Goal: Information Seeking & Learning: Learn about a topic

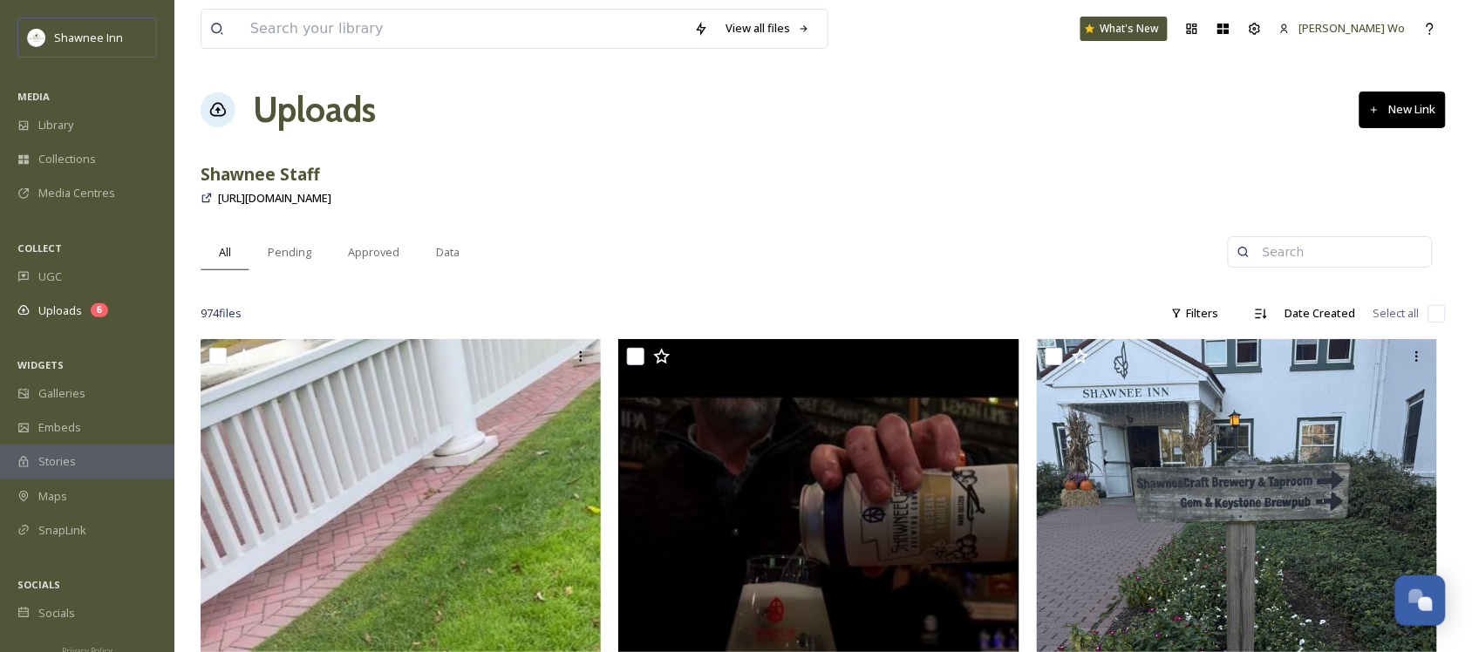
scroll to position [1732, 0]
click at [81, 401] on span "Galleries" at bounding box center [61, 393] width 47 height 17
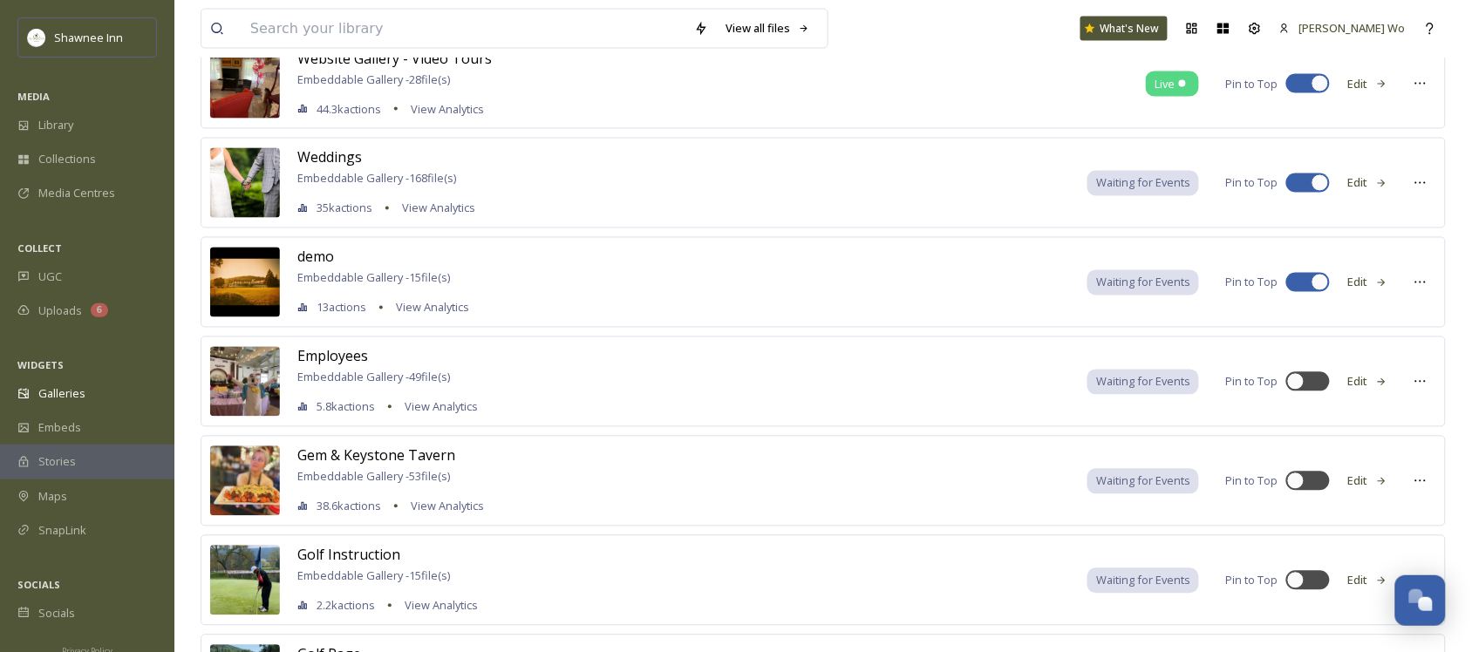
scroll to position [748, 0]
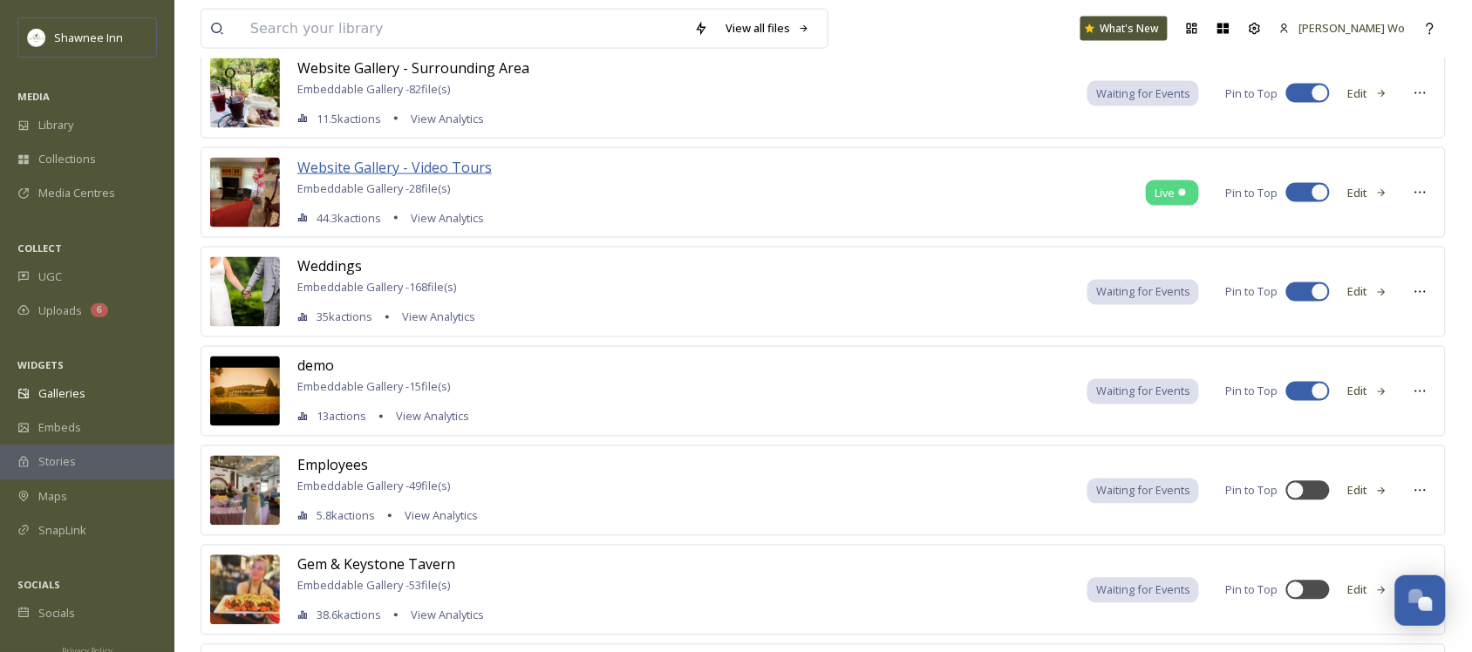
click at [433, 167] on span "Website Gallery - Video Tours" at bounding box center [394, 167] width 194 height 19
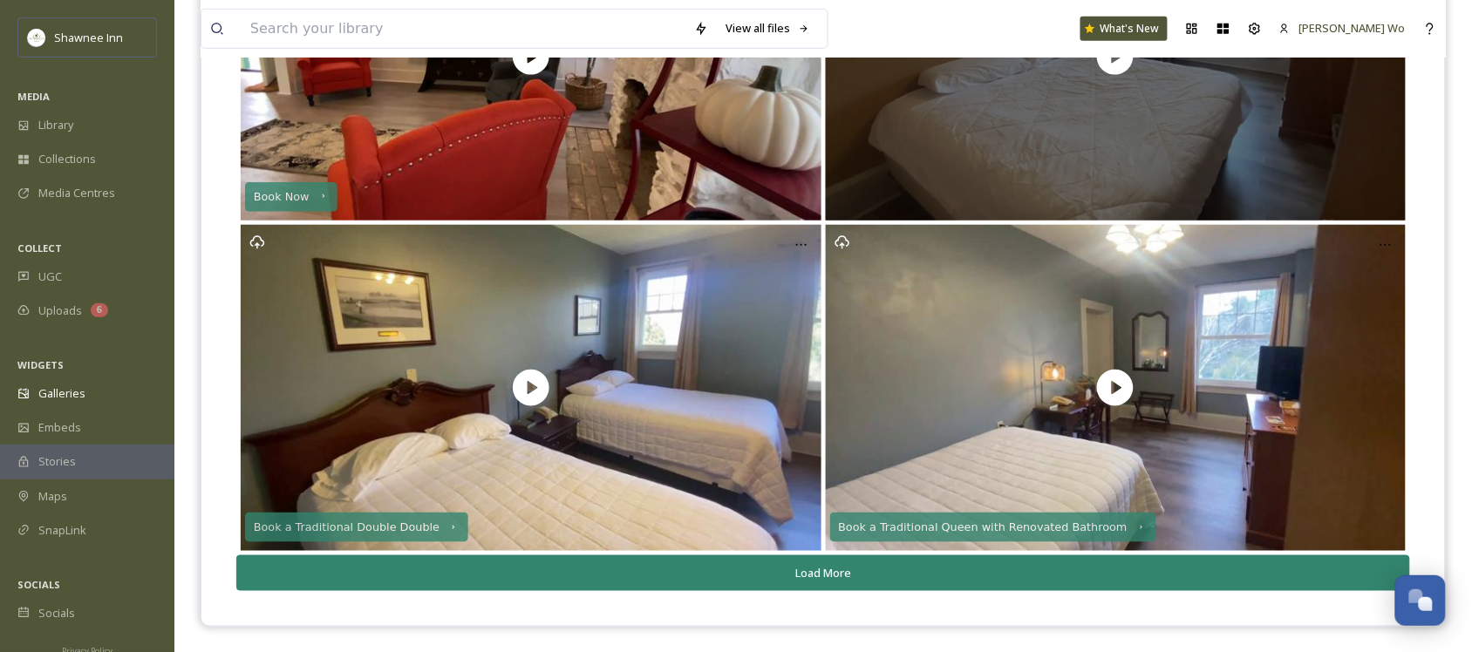
scroll to position [385, 0]
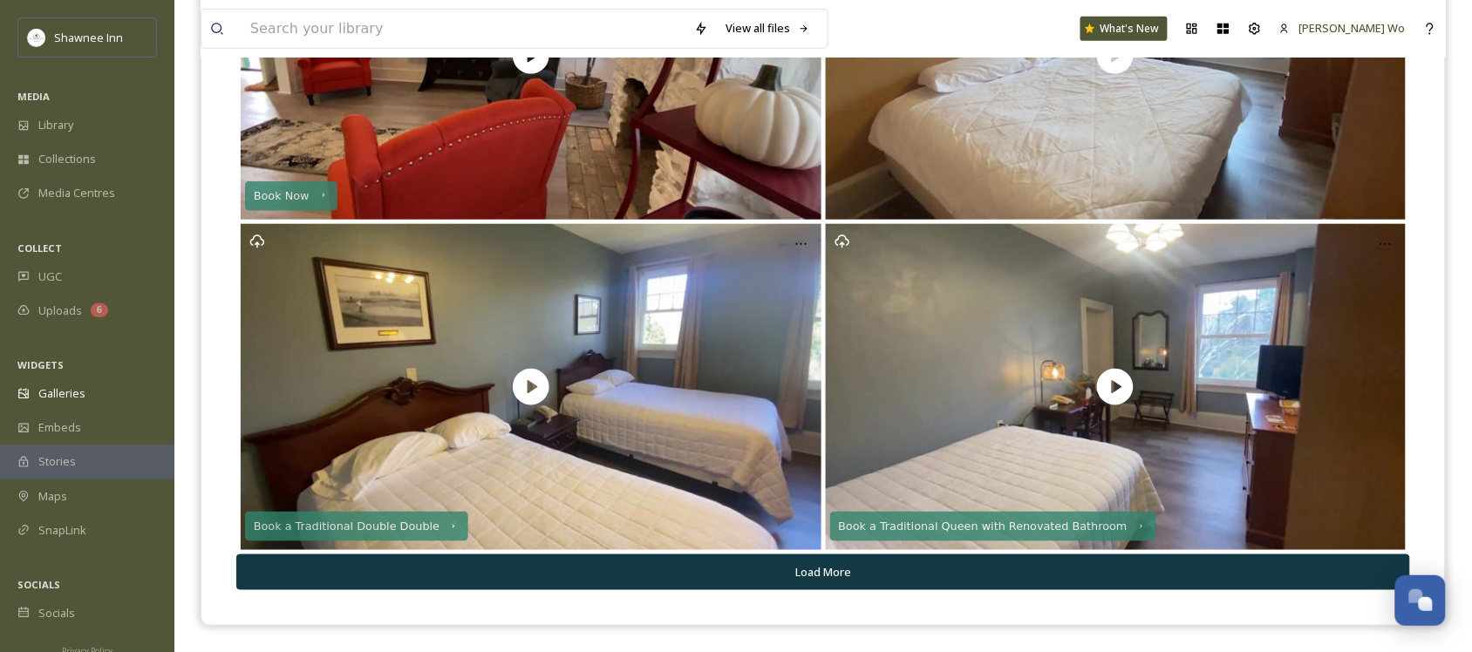
click at [831, 571] on button "Load More" at bounding box center [823, 573] width 1174 height 36
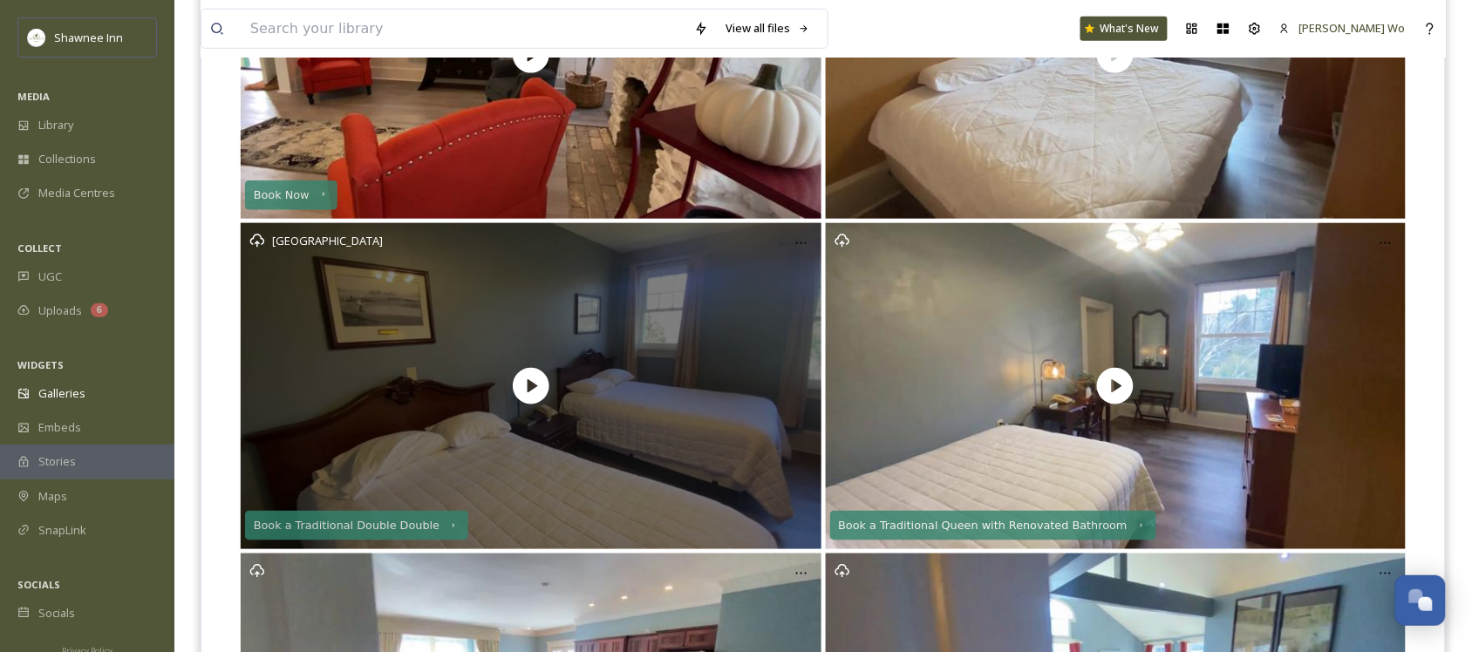
click at [738, 443] on div "[GEOGRAPHIC_DATA]" at bounding box center [531, 386] width 581 height 326
click at [529, 347] on div "[GEOGRAPHIC_DATA]" at bounding box center [531, 386] width 581 height 326
click at [512, 390] on icon "Opens media popup. Media description: Double Double [Newly renovated]\a\aOur de…" at bounding box center [531, 387] width 44 height 44
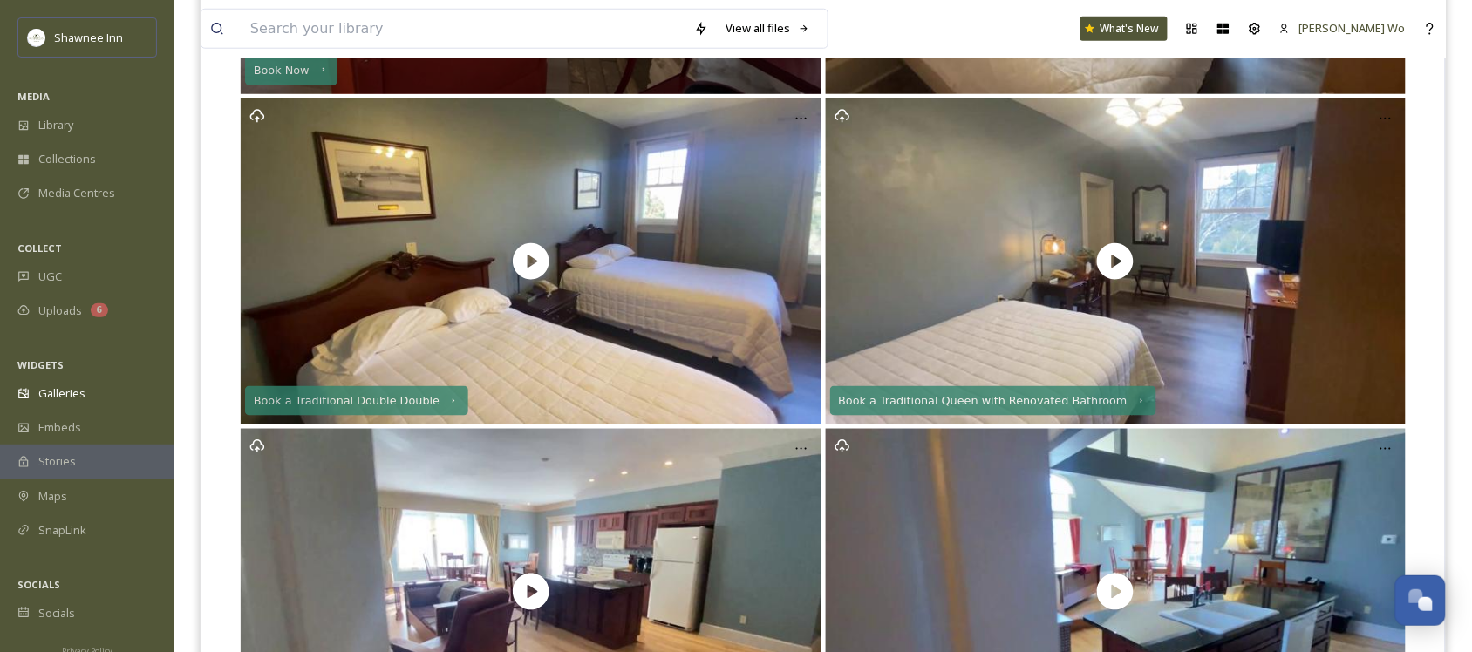
scroll to position [716, 0]
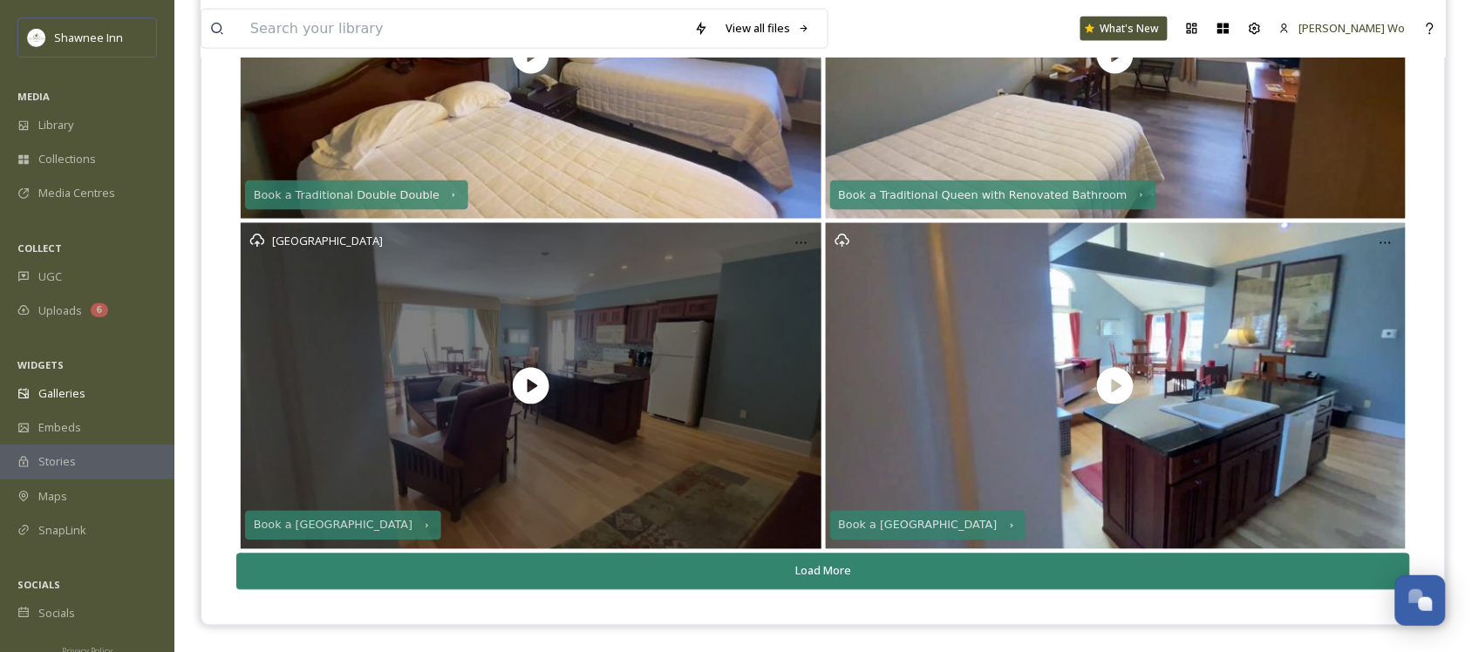
drag, startPoint x: 554, startPoint y: 297, endPoint x: 500, endPoint y: 351, distance: 76.5
click at [500, 351] on div "[GEOGRAPHIC_DATA]" at bounding box center [531, 386] width 581 height 326
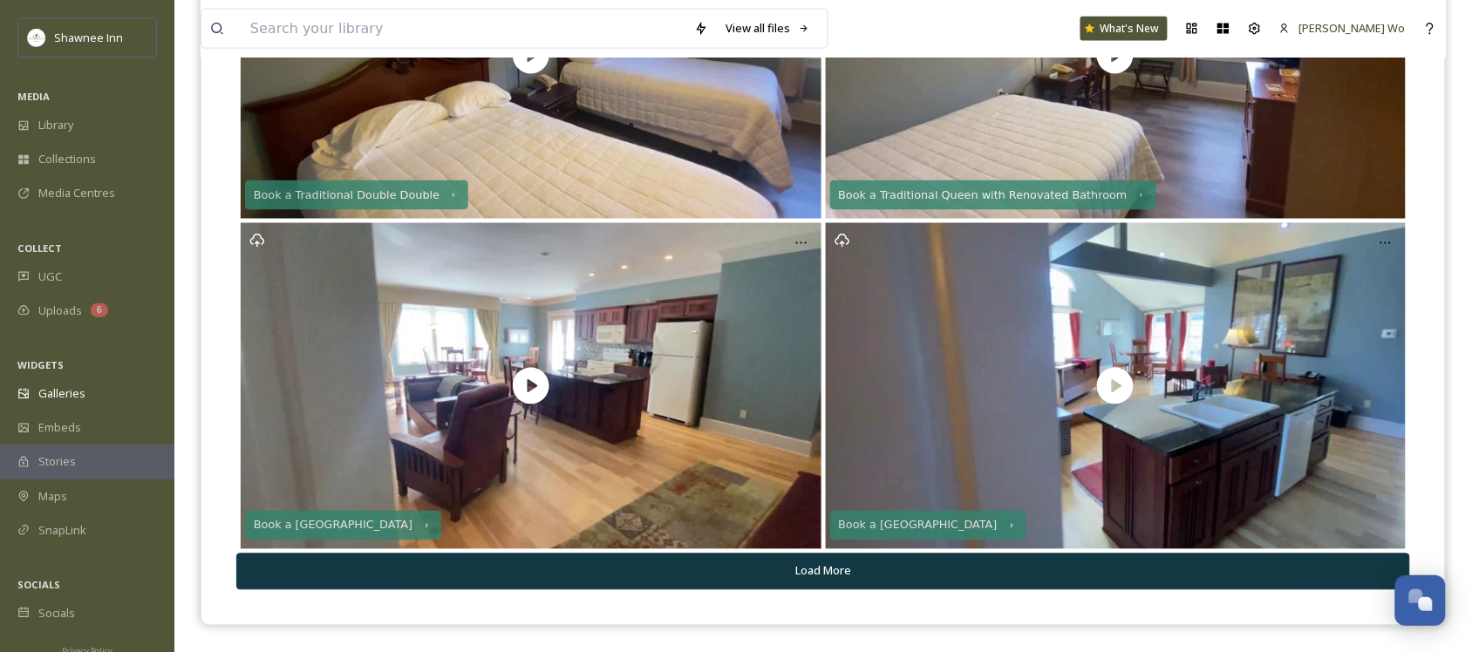
click at [783, 577] on button "Load More" at bounding box center [823, 572] width 1174 height 36
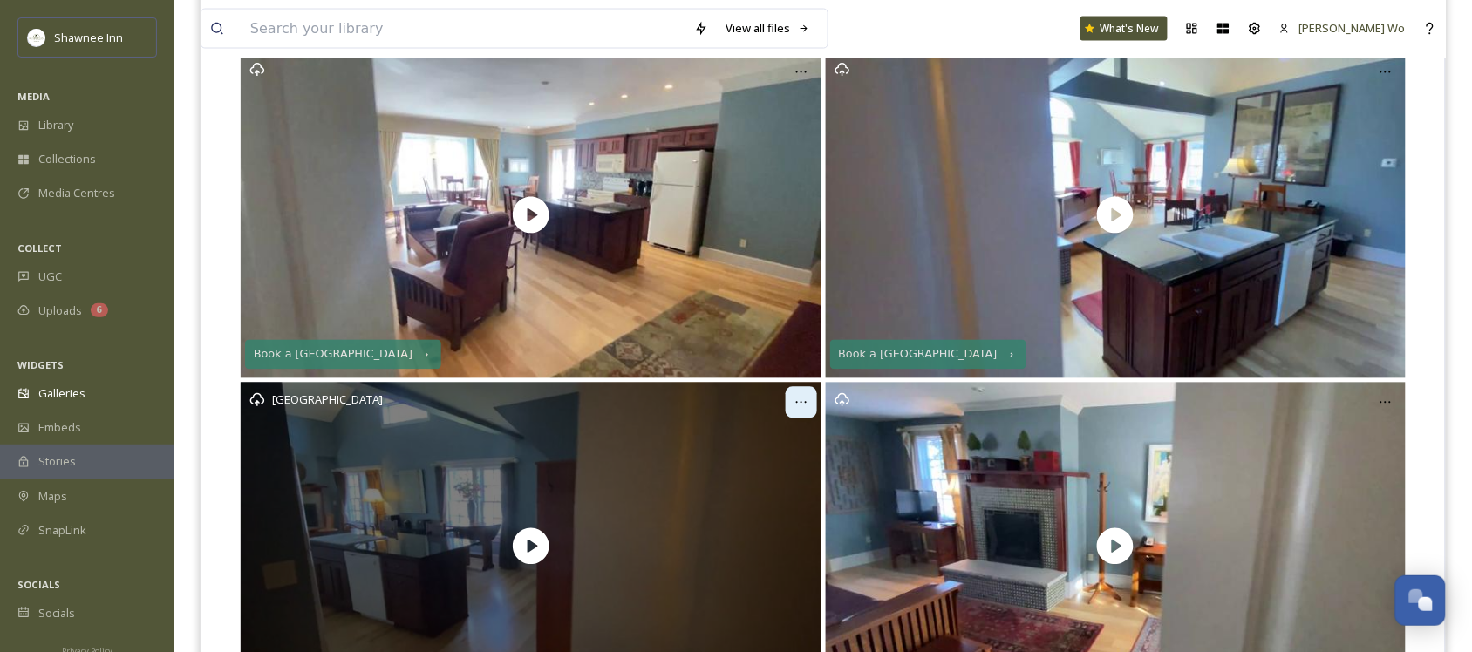
scroll to position [1047, 0]
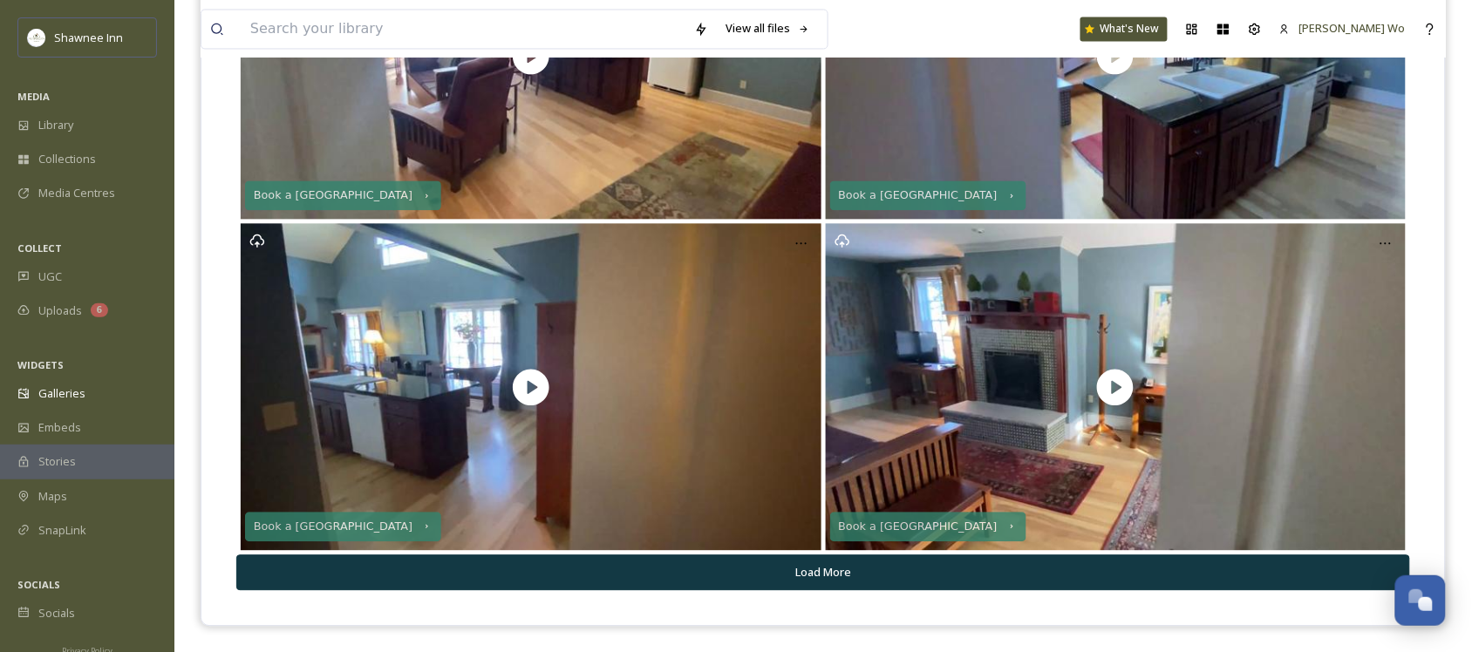
click at [814, 582] on button "Load More" at bounding box center [823, 573] width 1174 height 36
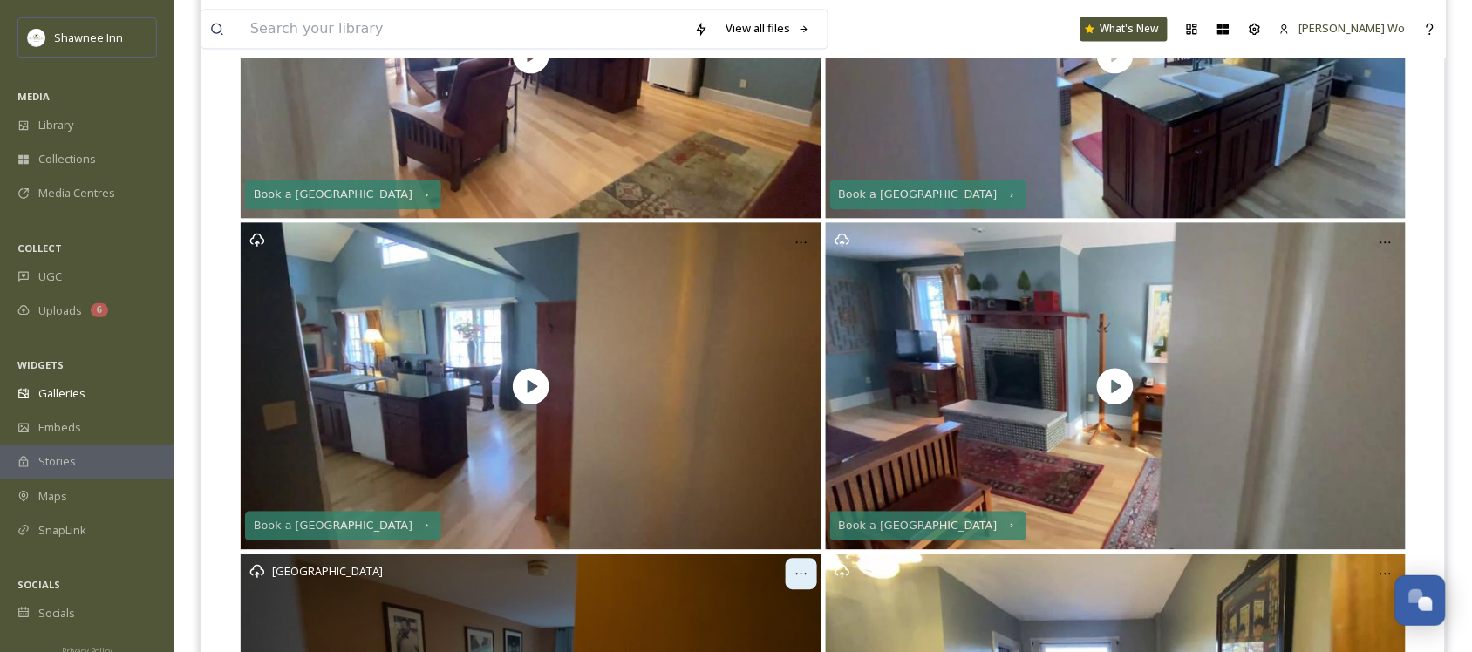
scroll to position [1379, 0]
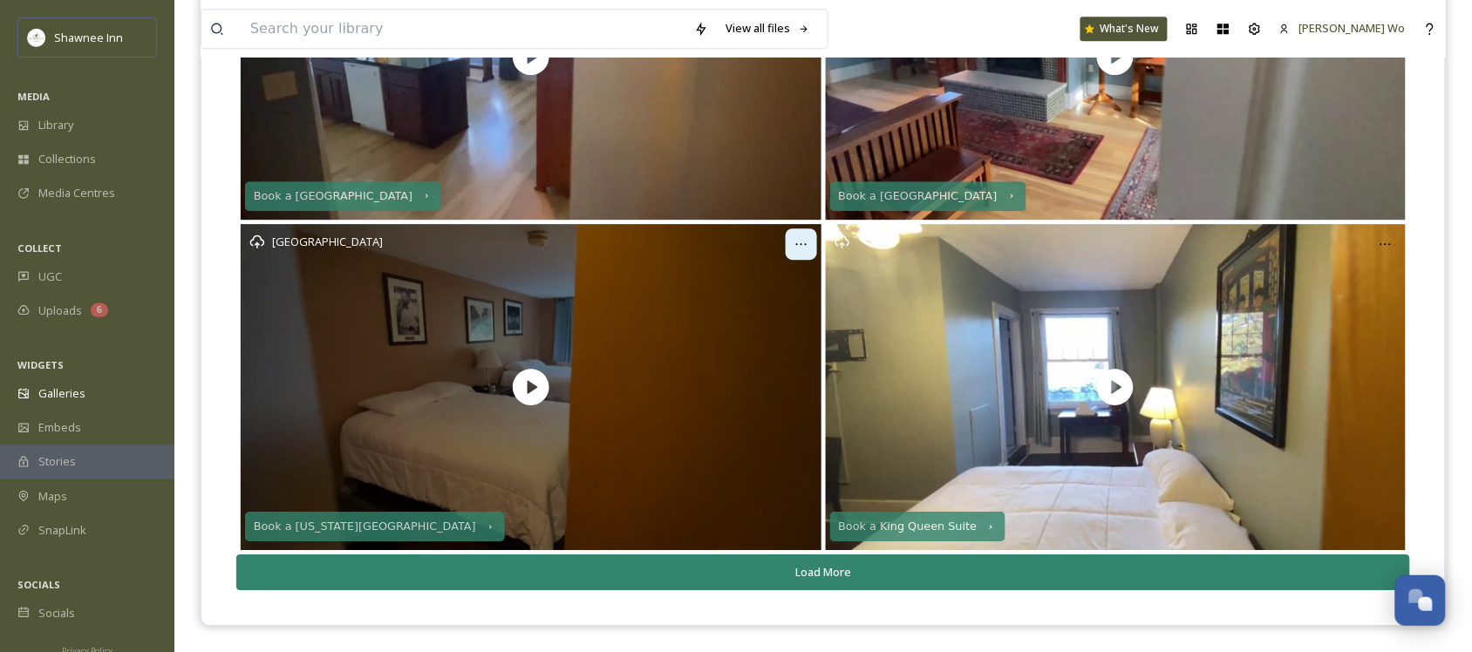
click at [805, 586] on button "Load More" at bounding box center [823, 573] width 1174 height 36
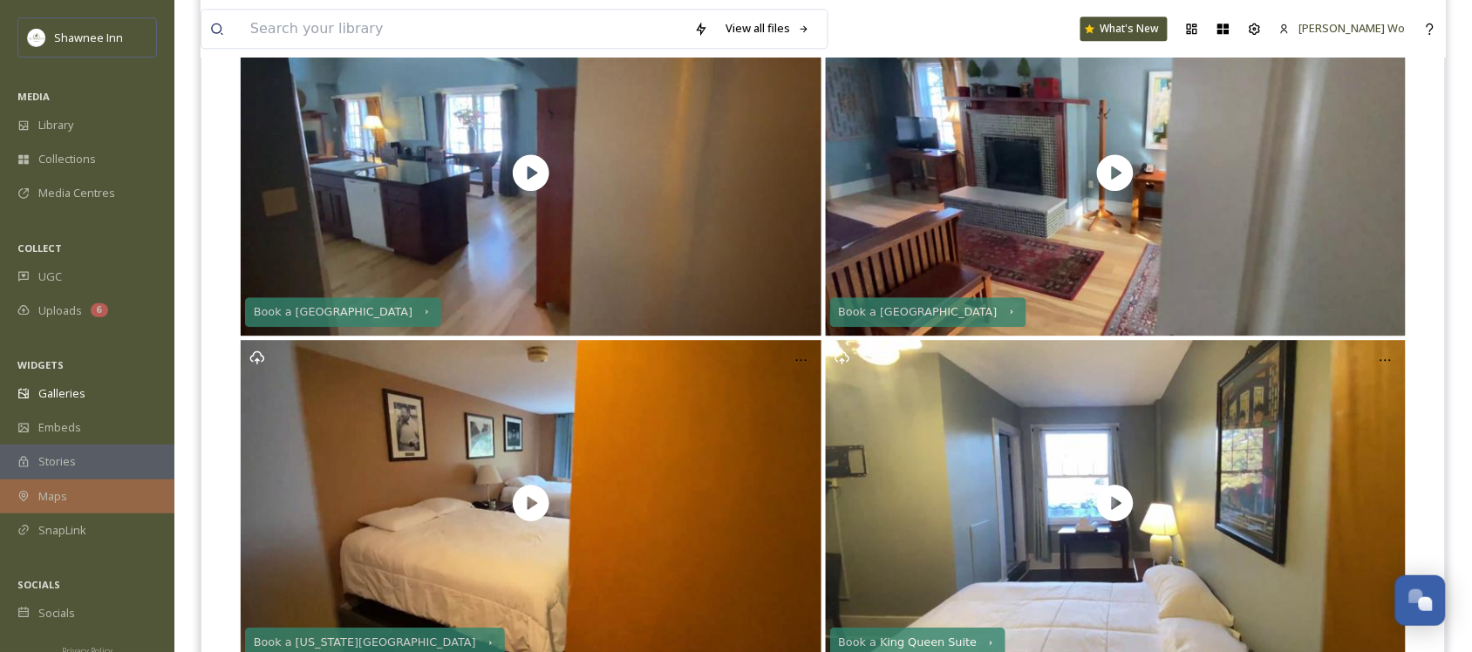
scroll to position [0, 0]
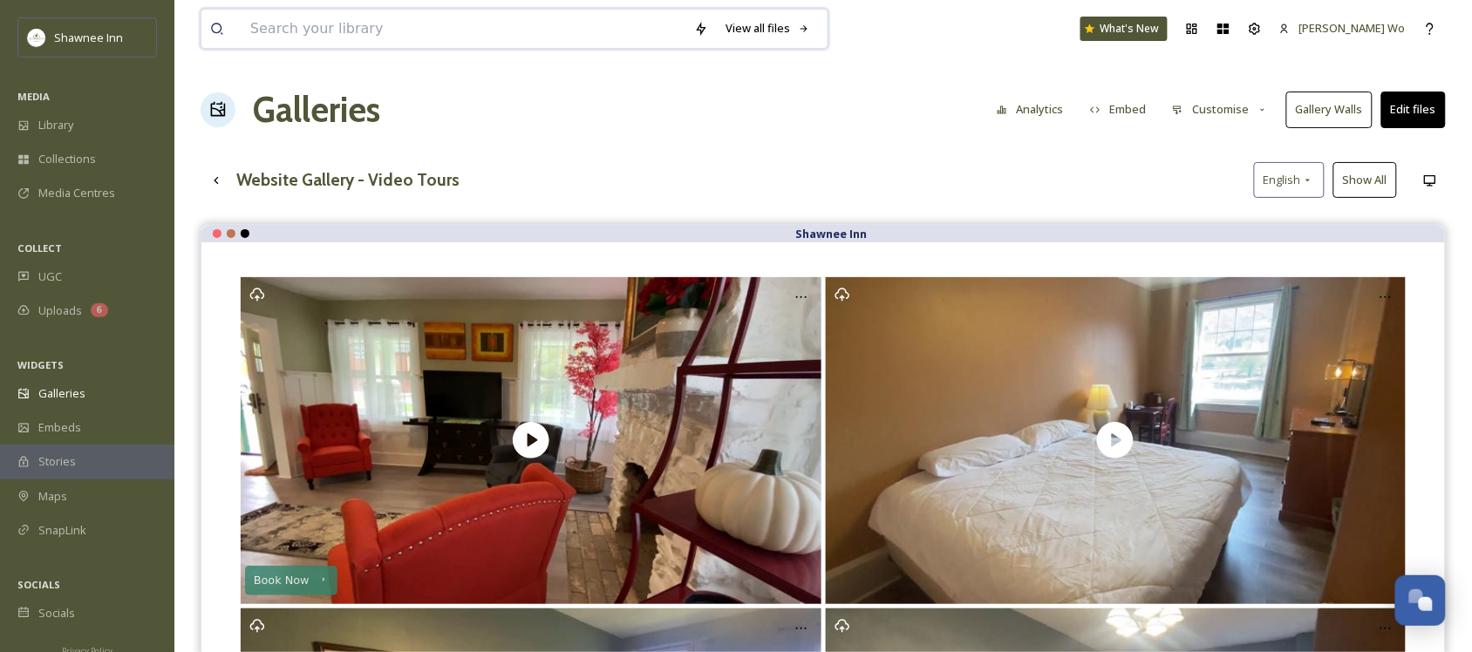
click at [297, 28] on input at bounding box center [464, 29] width 444 height 38
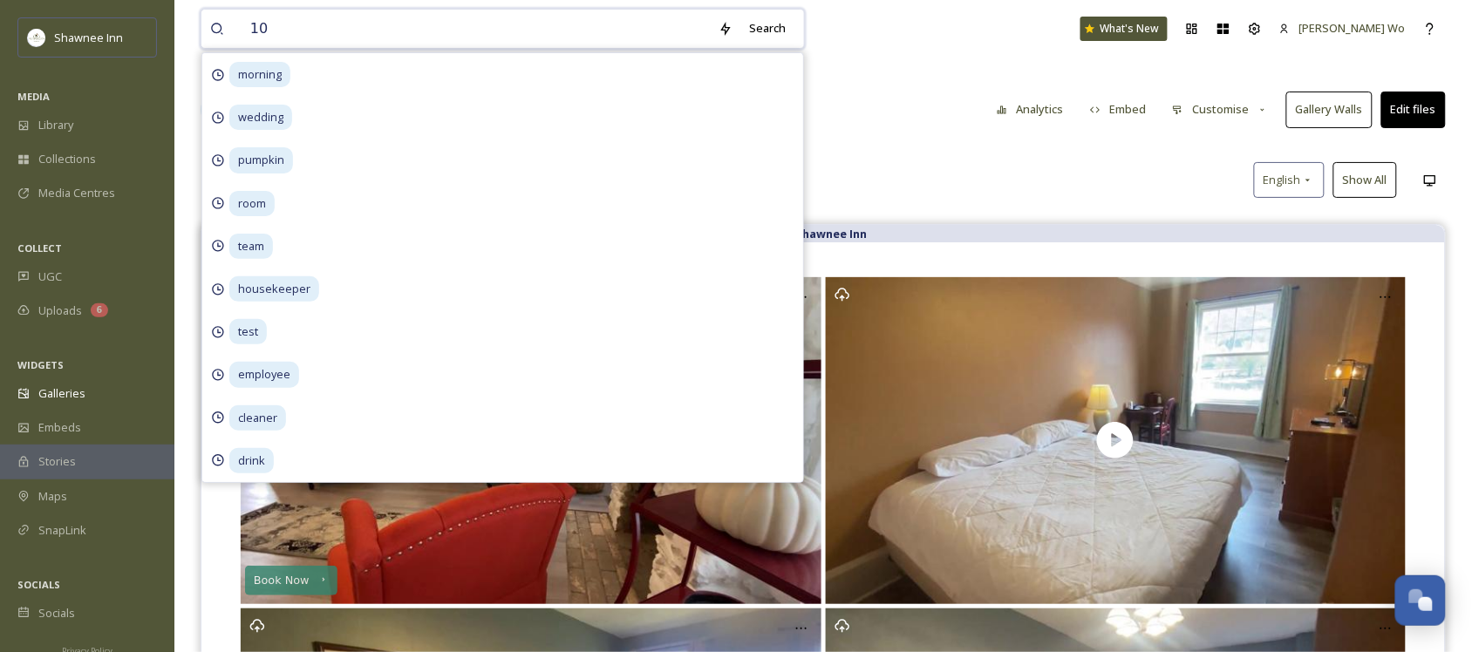
type input "109"
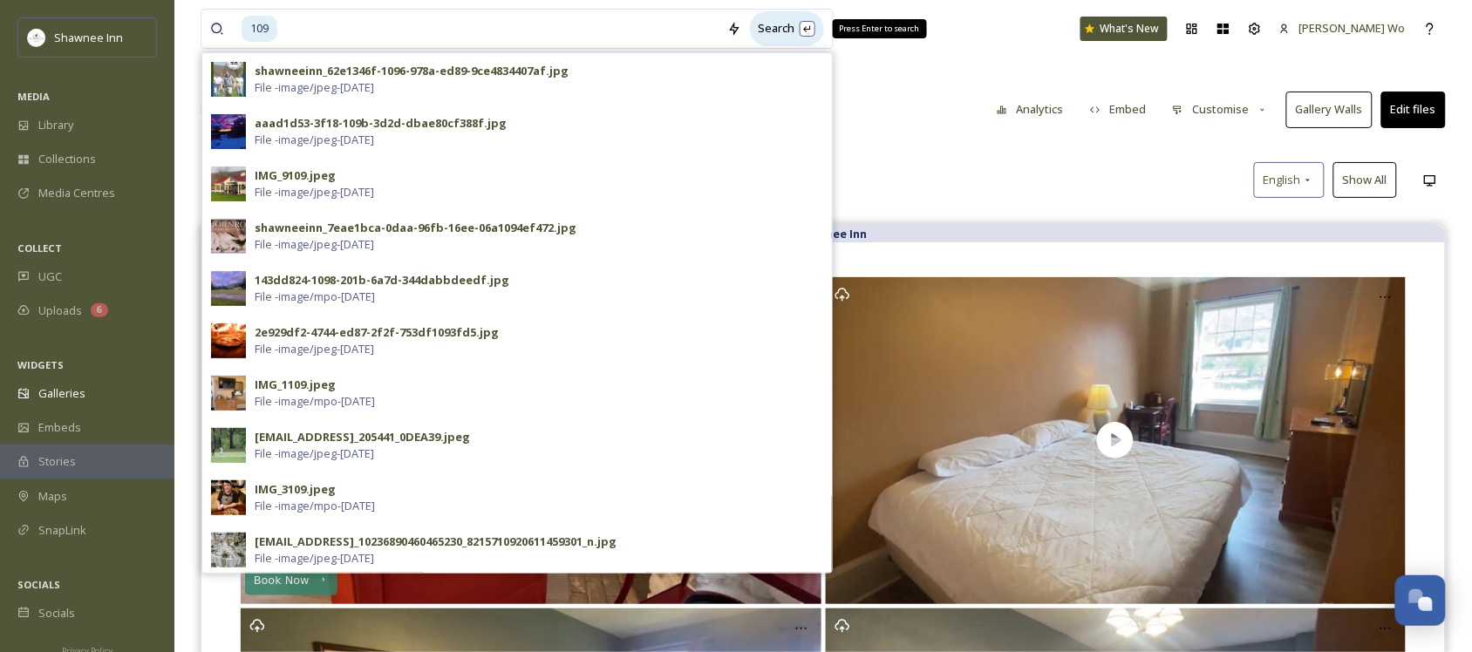
click at [798, 24] on div "Search Press Enter to search" at bounding box center [787, 28] width 74 height 34
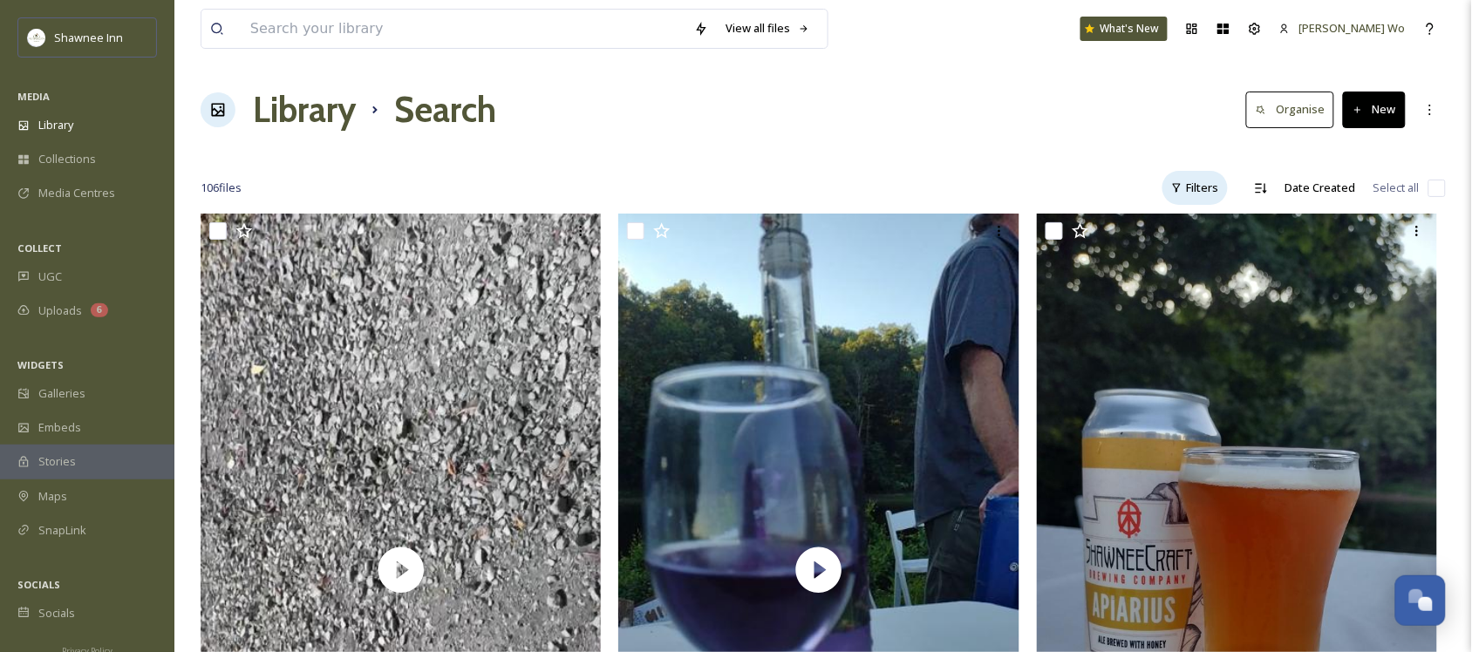
click at [1197, 185] on div "Filters" at bounding box center [1195, 188] width 65 height 34
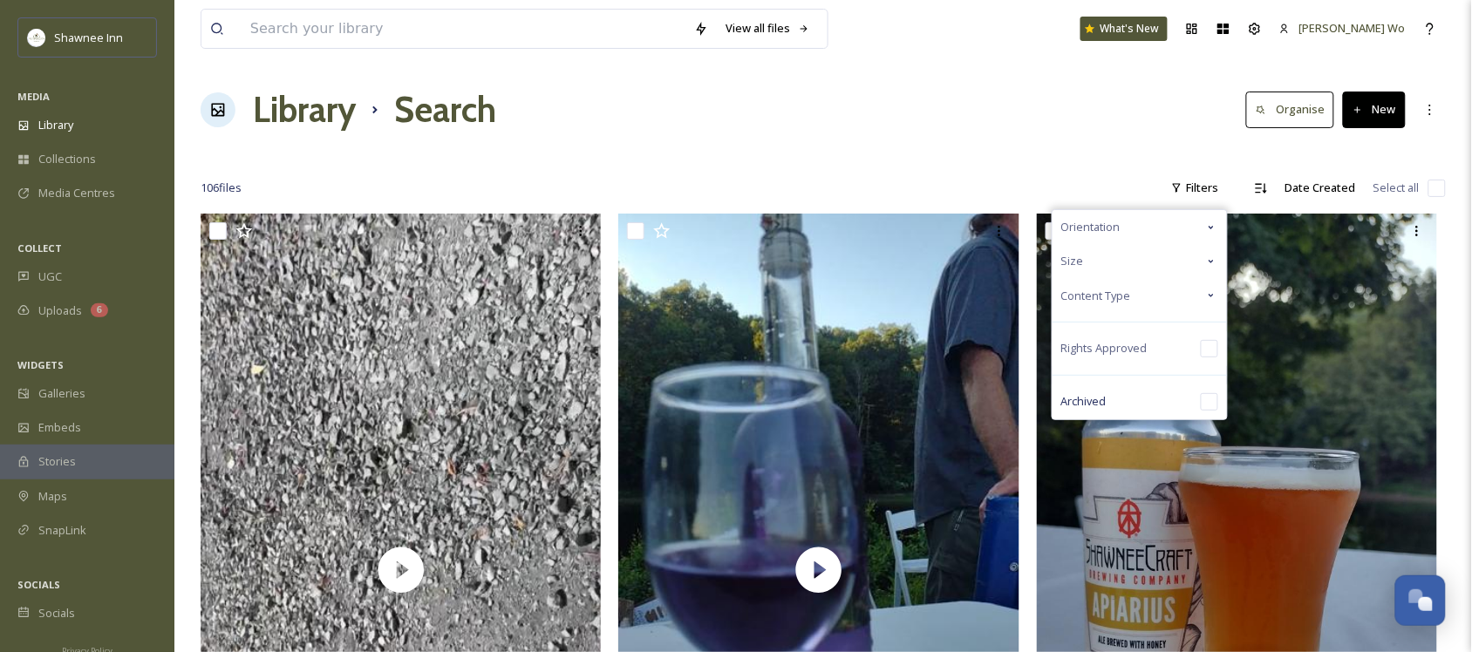
click at [1167, 289] on div "Content Type" at bounding box center [1140, 296] width 174 height 34
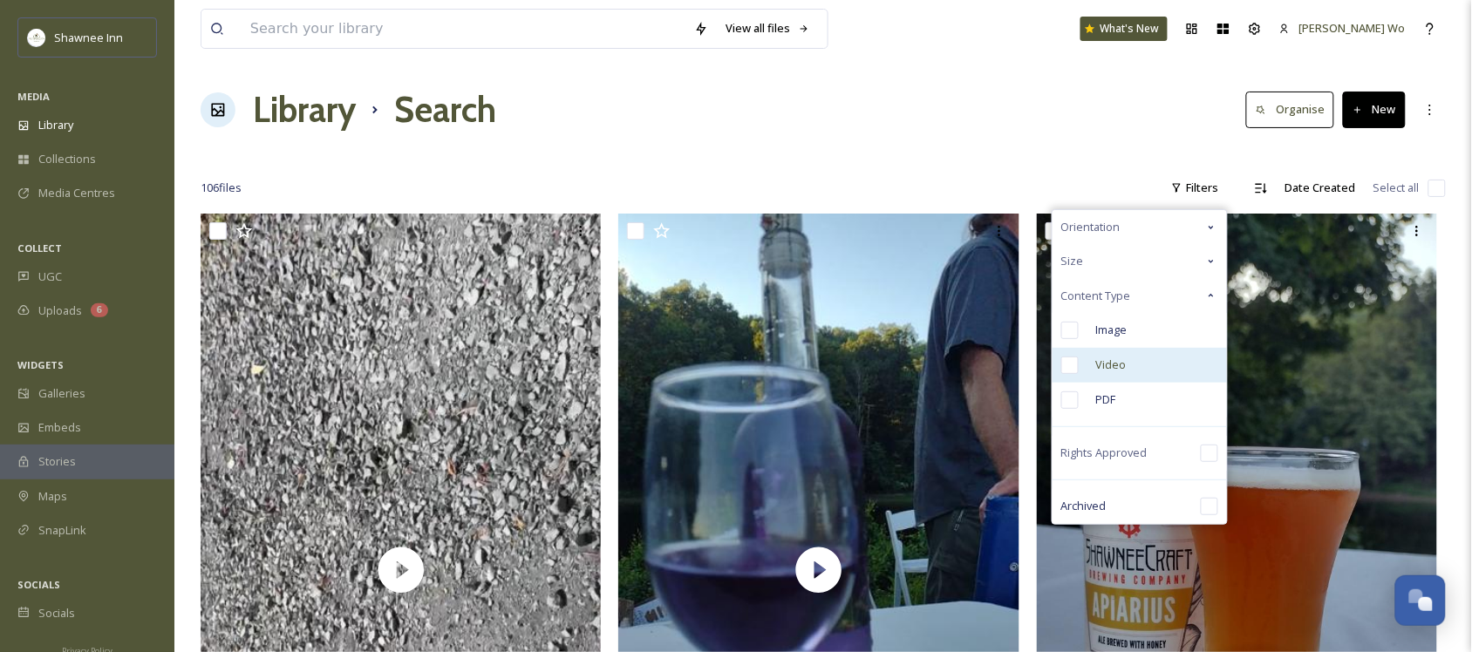
click at [1123, 357] on span "Video" at bounding box center [1111, 365] width 31 height 17
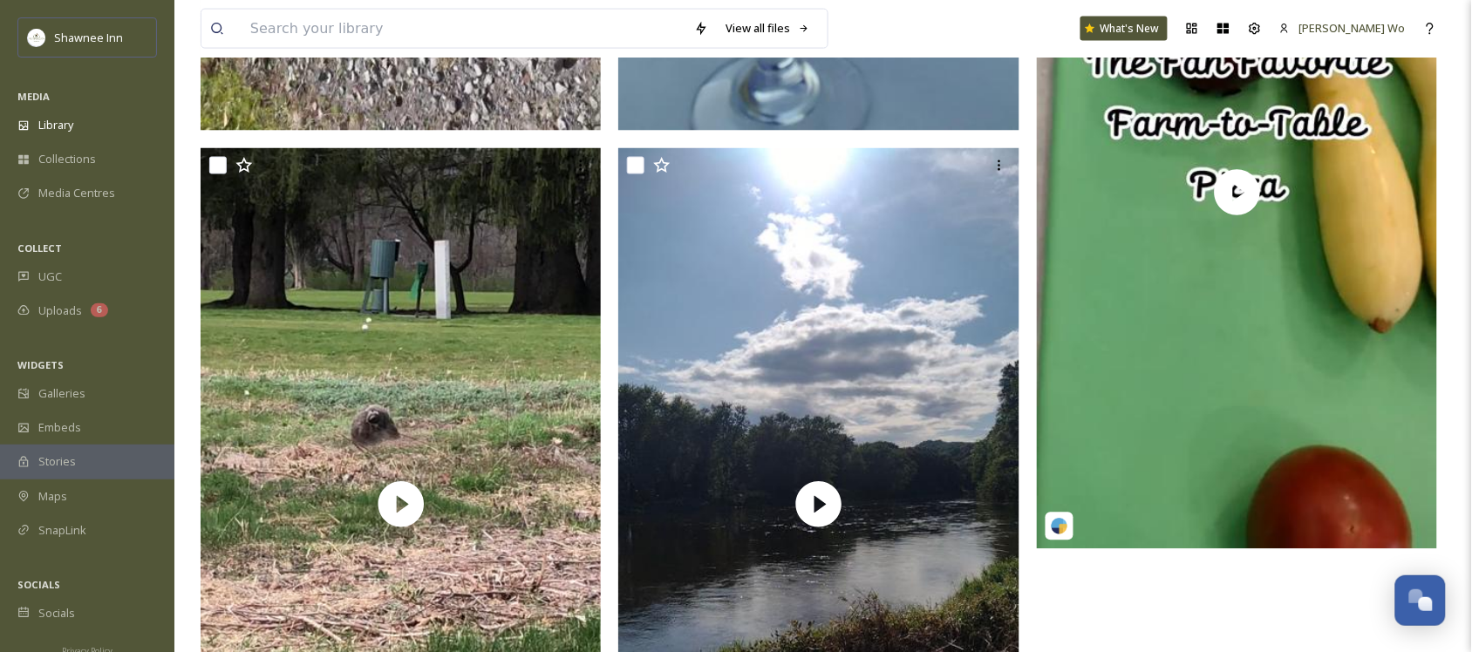
scroll to position [22, 0]
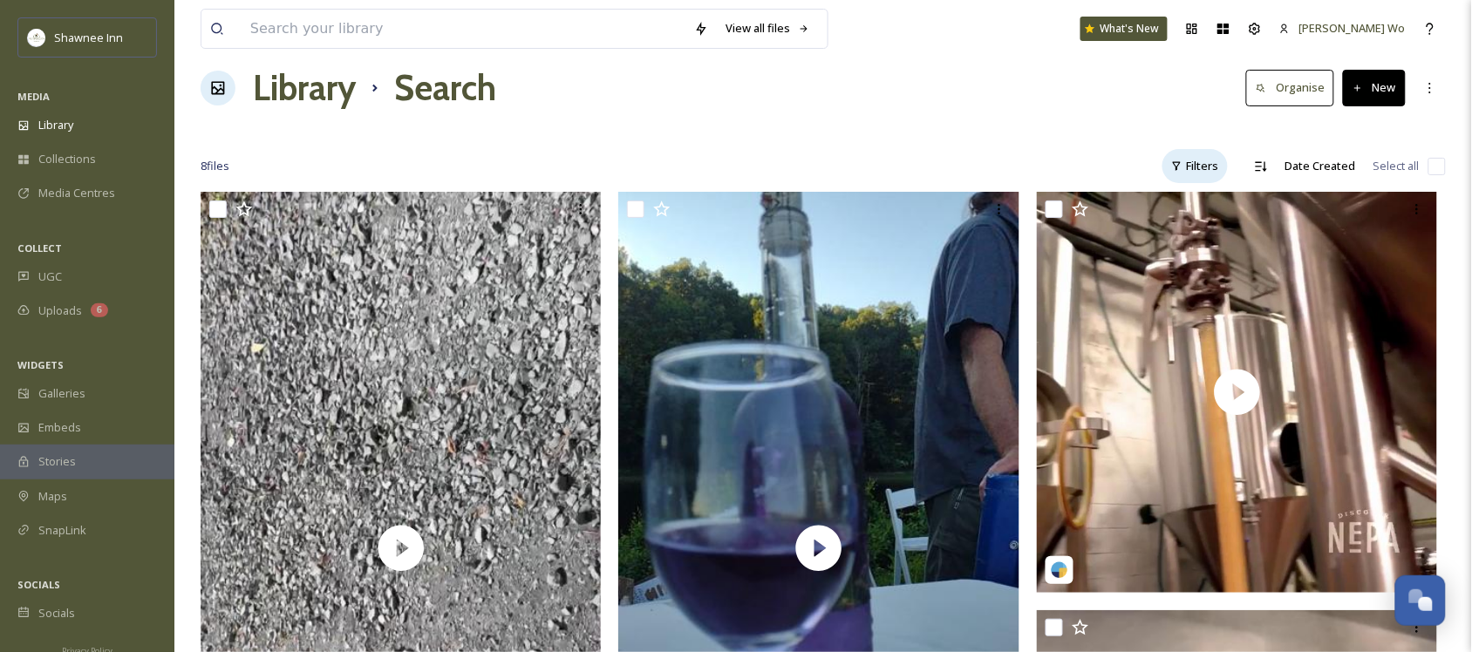
click at [1206, 162] on div "Filters" at bounding box center [1195, 166] width 65 height 34
click at [459, 39] on input at bounding box center [464, 29] width 444 height 38
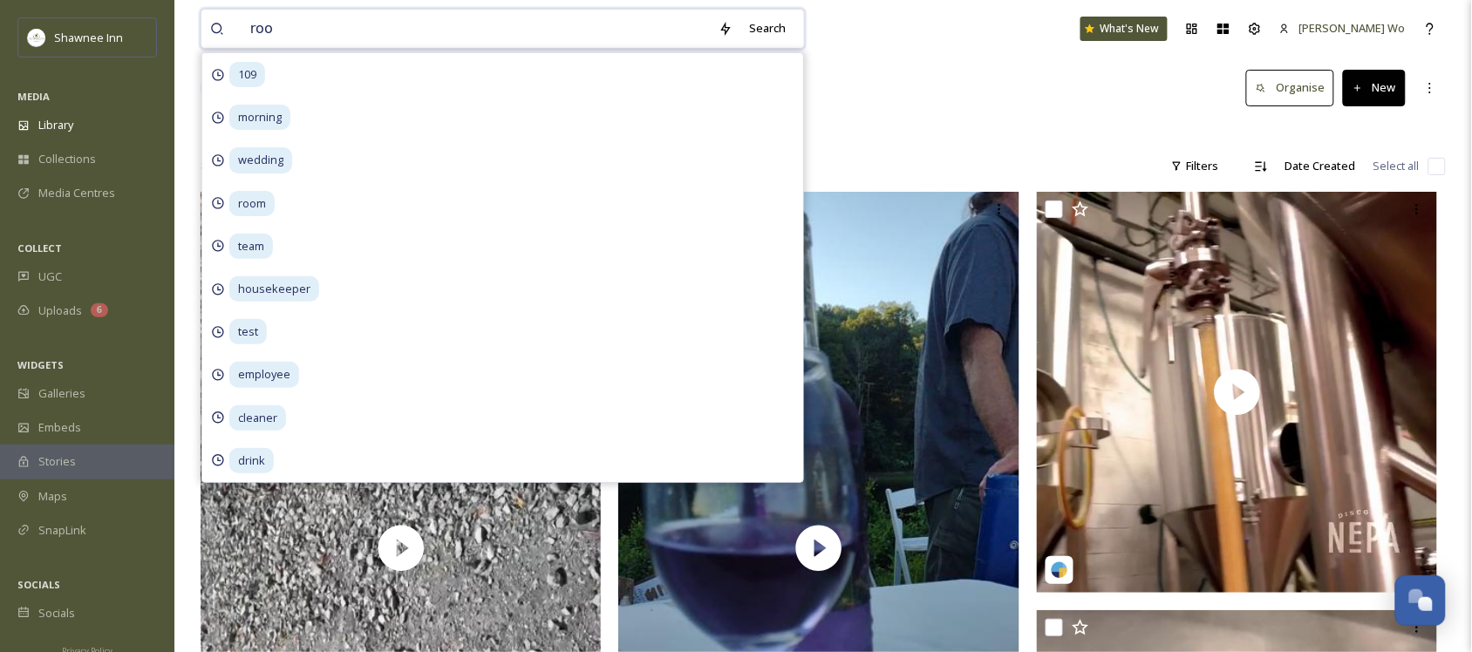
type input "room"
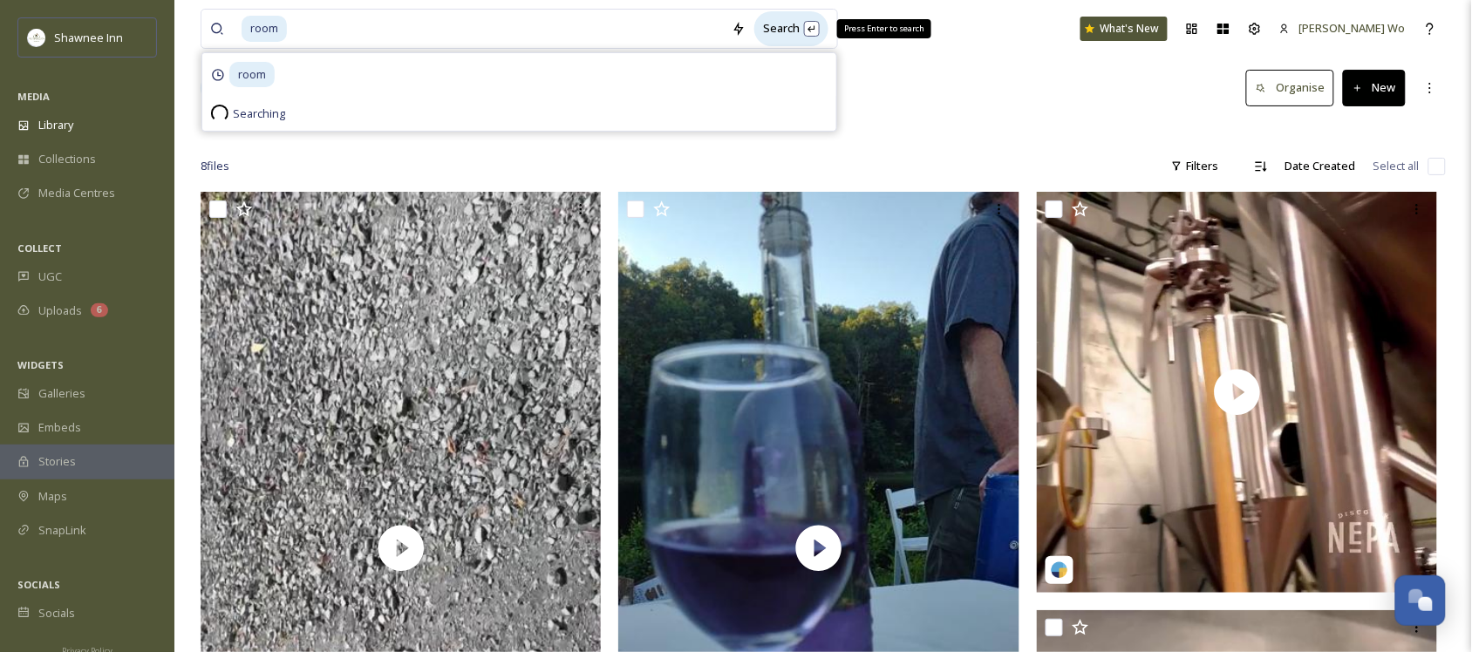
click at [781, 27] on div "Search Press Enter to search" at bounding box center [791, 28] width 74 height 34
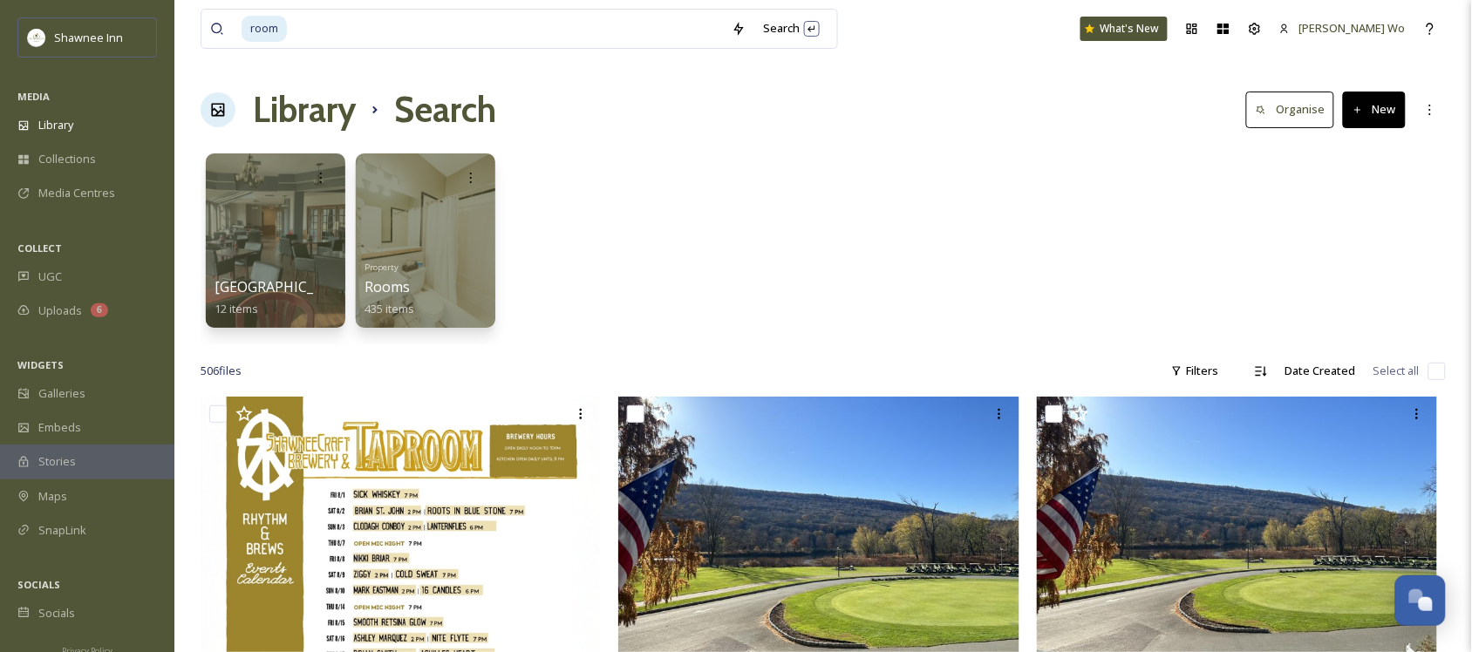
click at [1176, 192] on div "[GEOGRAPHIC_DATA] 12 items Property Rooms 435 items" at bounding box center [823, 245] width 1245 height 201
click at [1197, 369] on div "Filters" at bounding box center [1195, 371] width 65 height 34
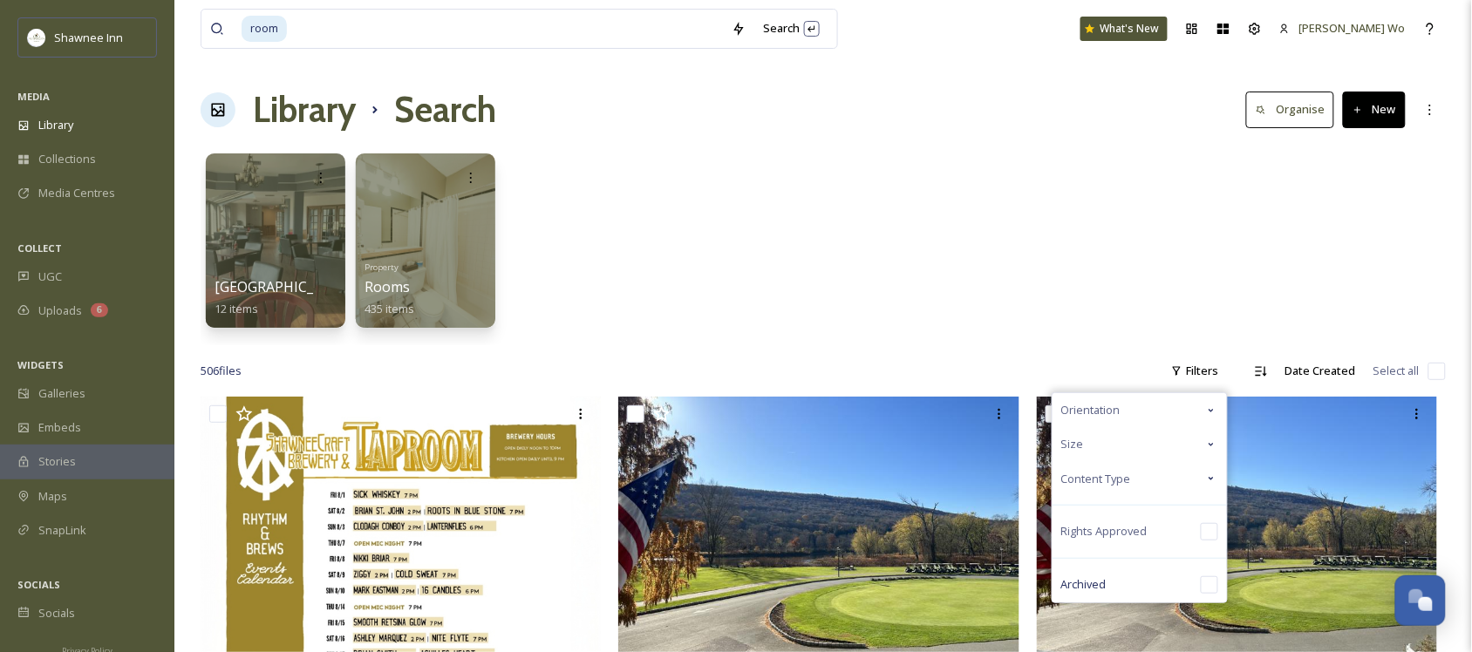
click at [1095, 480] on span "Content Type" at bounding box center [1096, 479] width 70 height 17
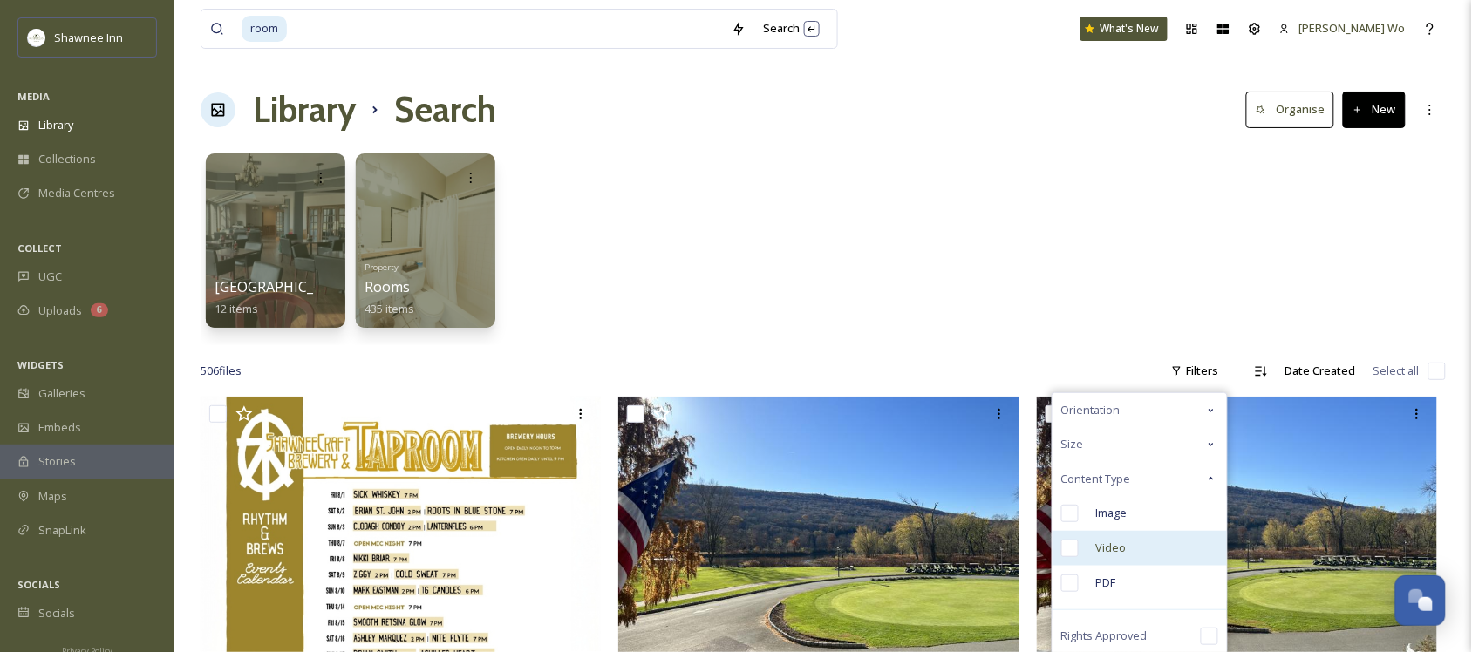
click at [1067, 545] on input "checkbox" at bounding box center [1069, 548] width 17 height 17
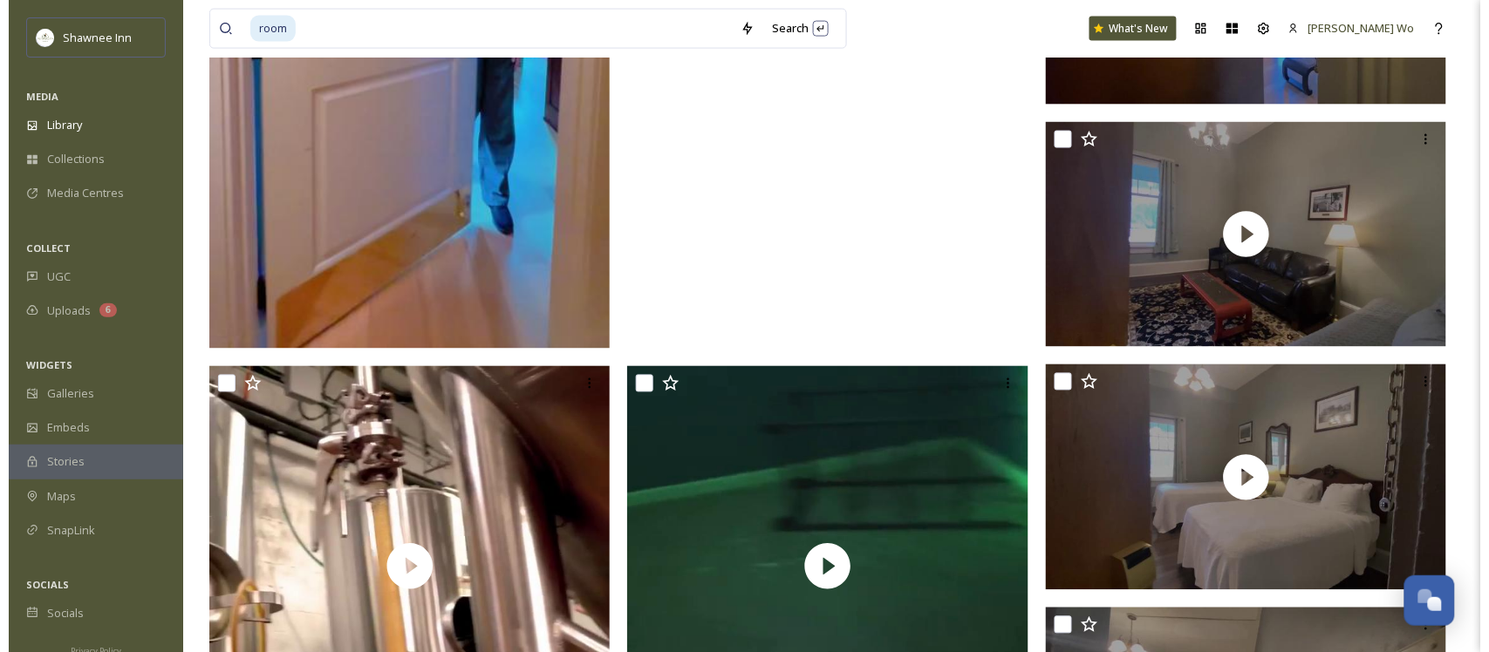
scroll to position [763, 0]
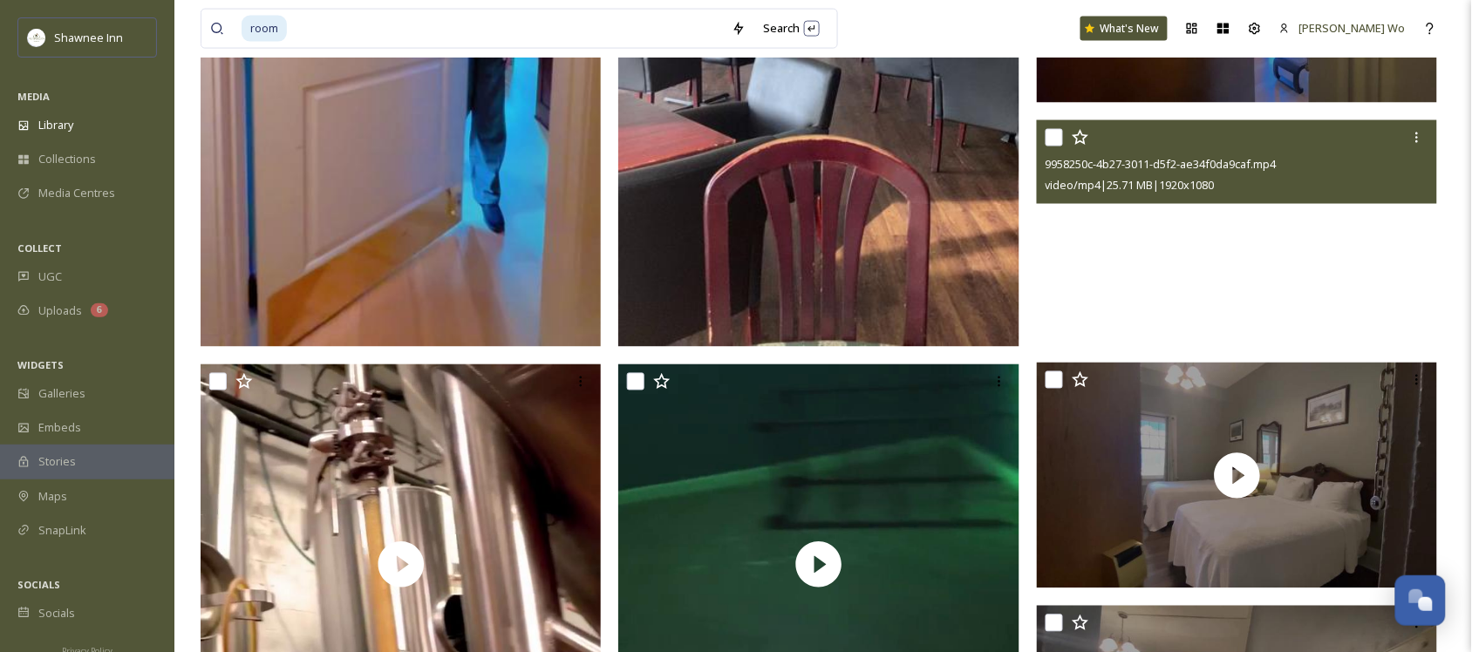
click at [1215, 229] on video "9958250c-4b27-3011-d5f2-ae34f0da9caf.mp4" at bounding box center [1237, 233] width 401 height 226
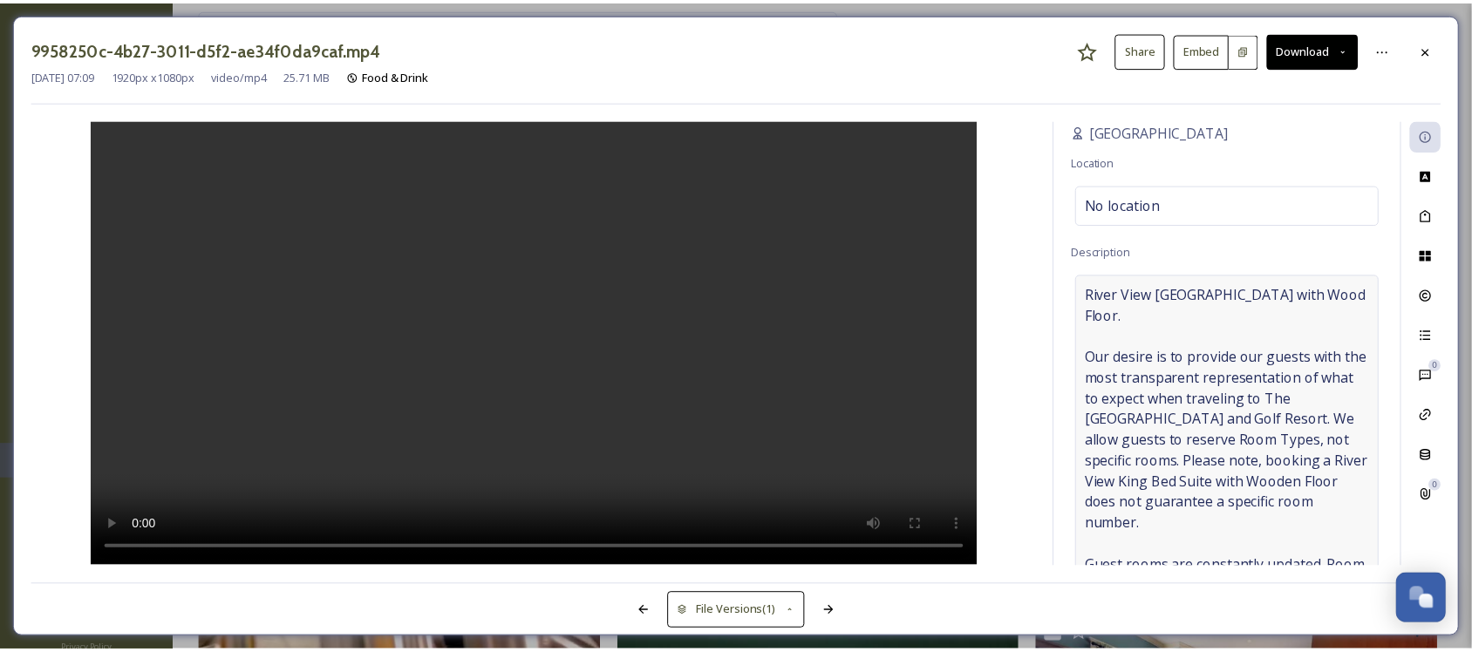
scroll to position [123, 0]
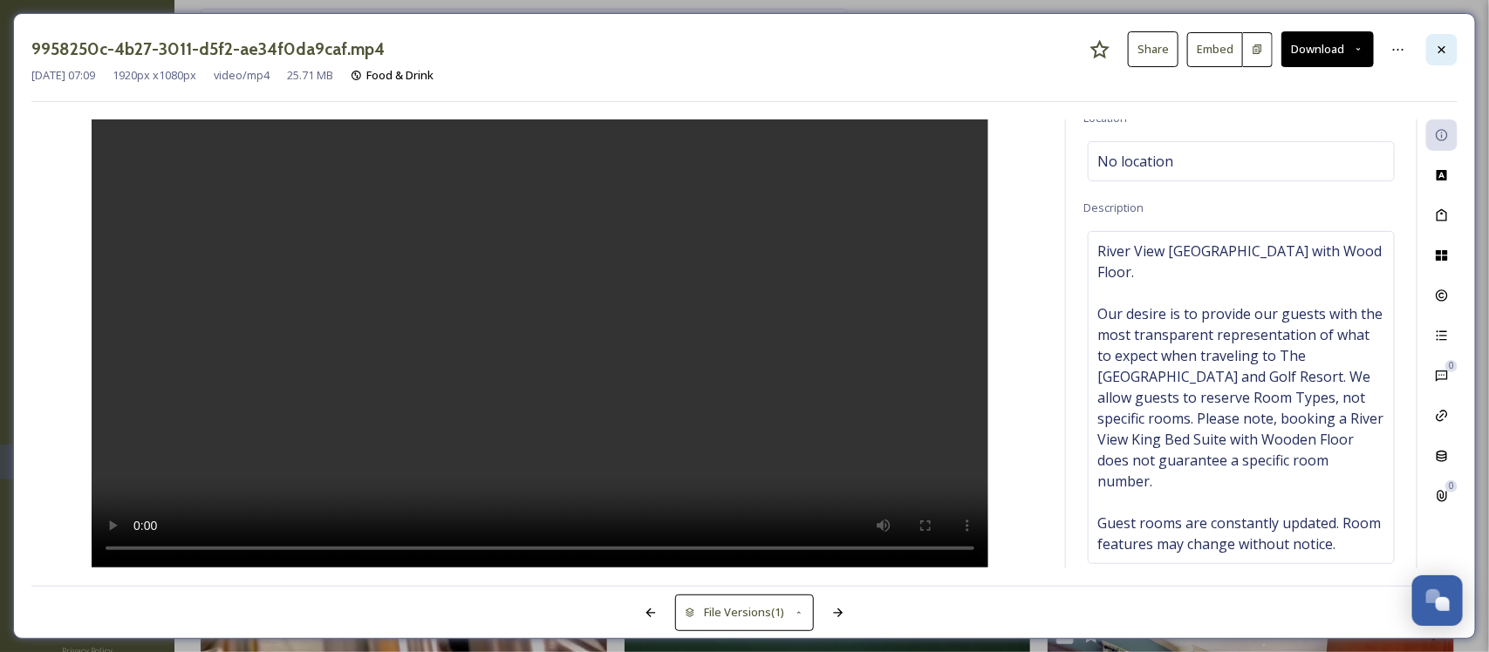
click at [1436, 48] on icon at bounding box center [1442, 50] width 14 height 14
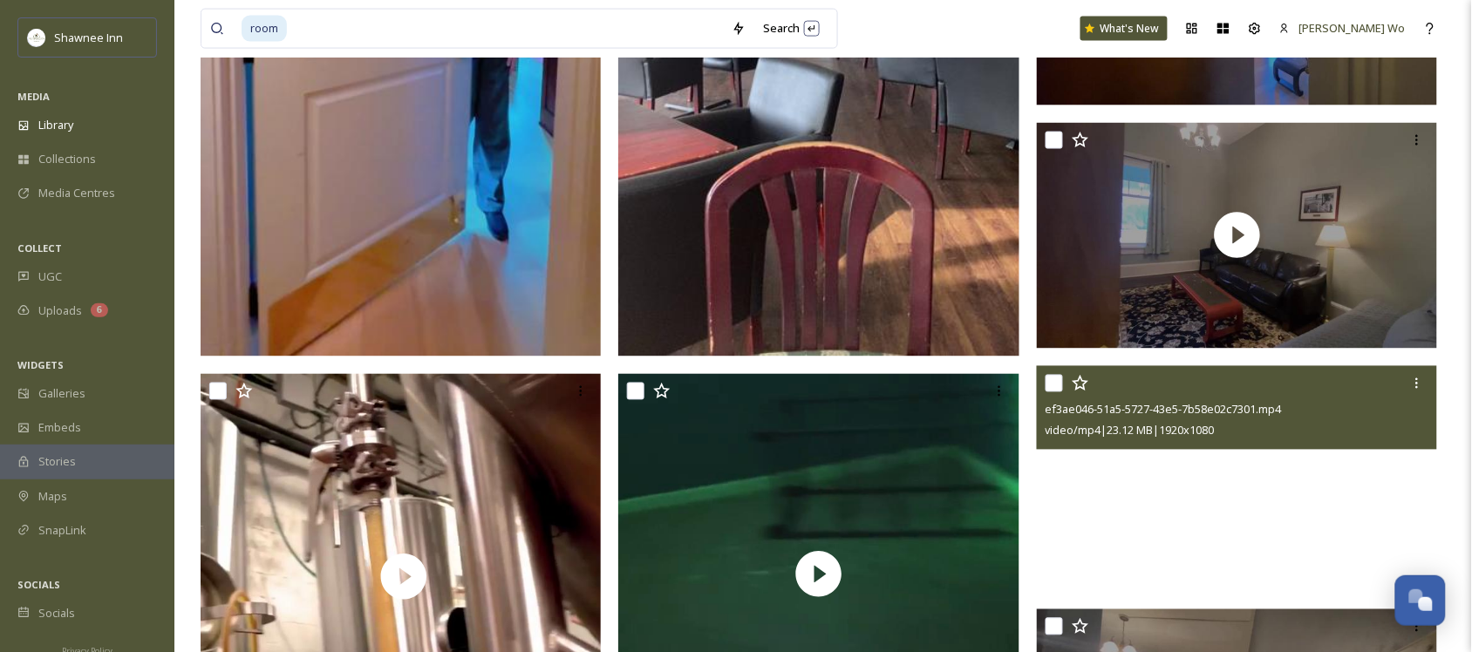
click at [1243, 478] on video "ef3ae046-51a5-5727-43e5-7b58e02c7301.mp4" at bounding box center [1237, 479] width 401 height 226
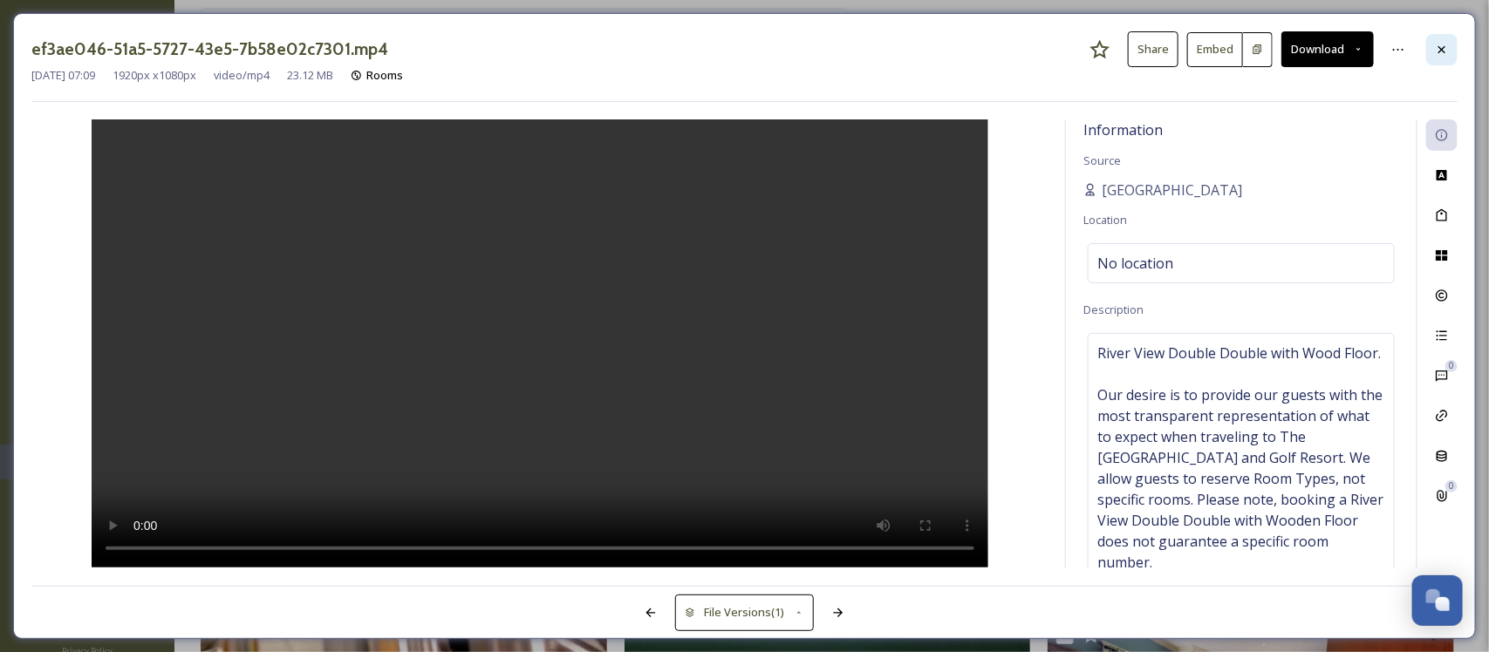
click at [1435, 58] on div at bounding box center [1441, 49] width 31 height 31
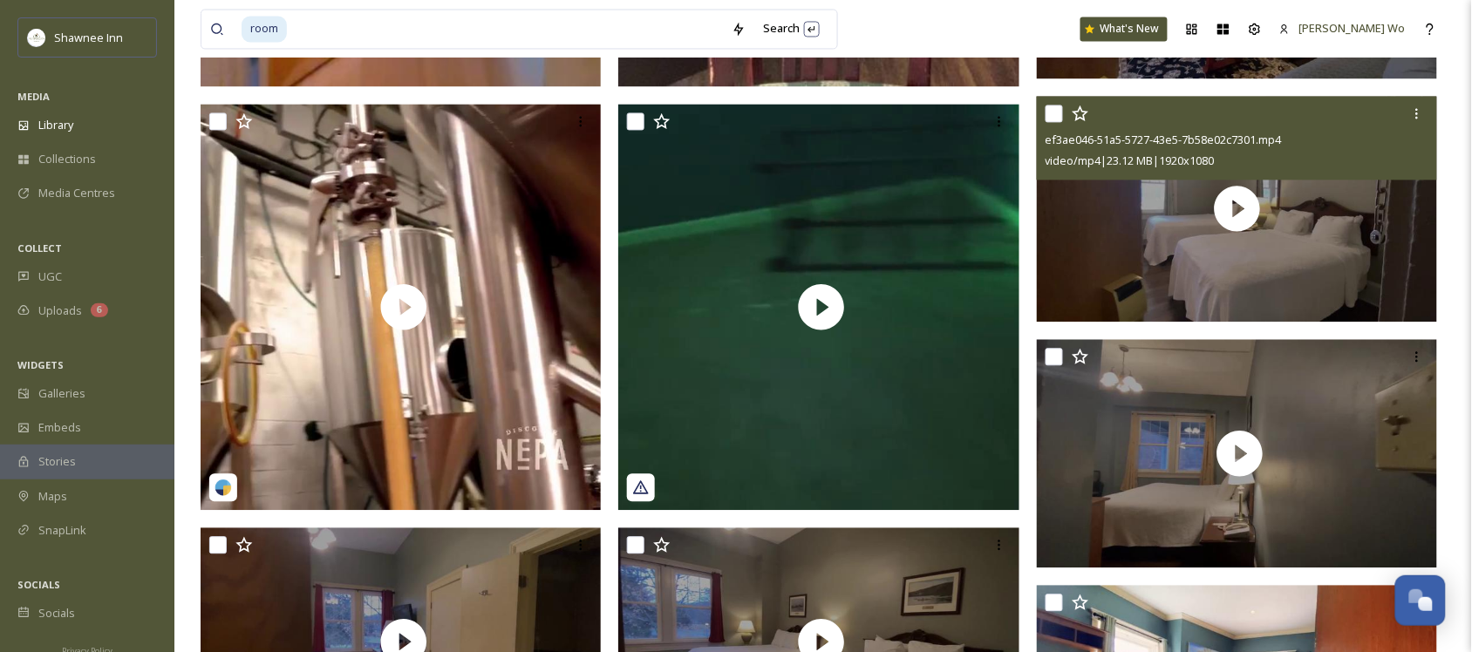
scroll to position [1090, 0]
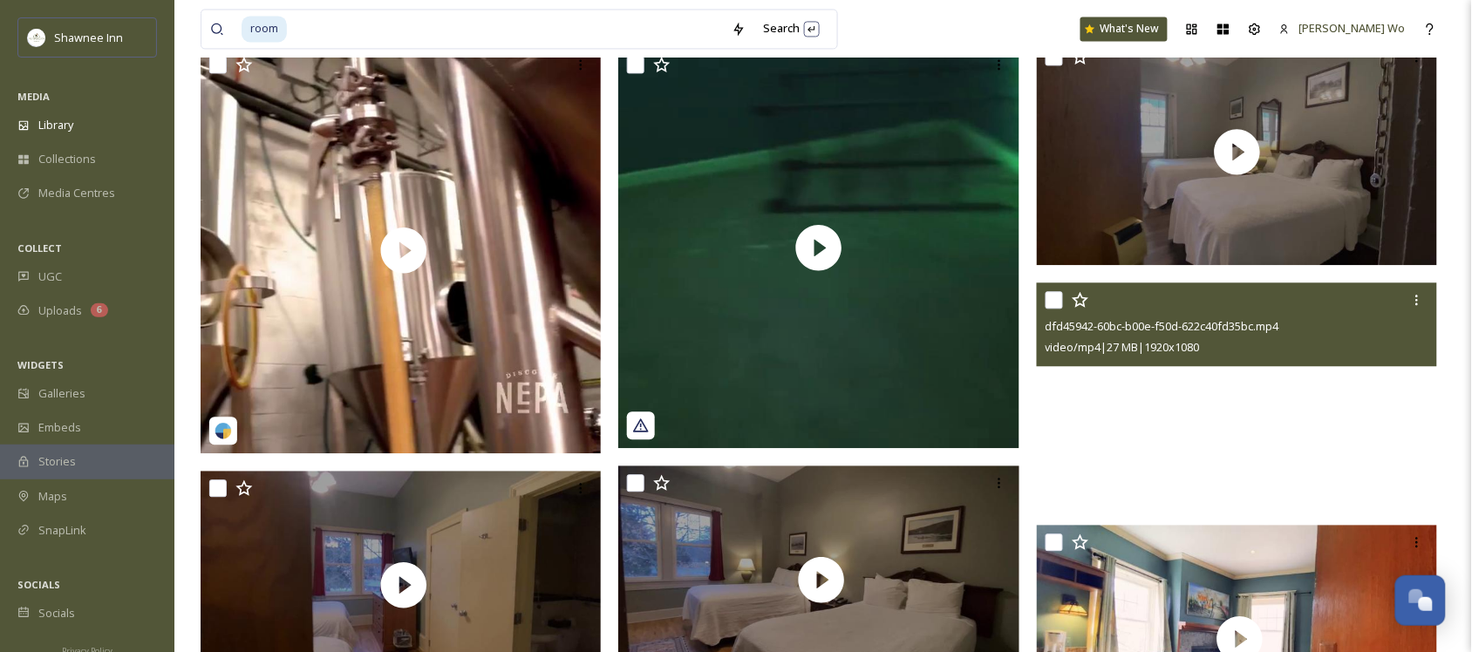
click at [1171, 391] on video "dfd45942-60bc-b00e-f50d-622c40fd35bc.mp4" at bounding box center [1237, 396] width 401 height 226
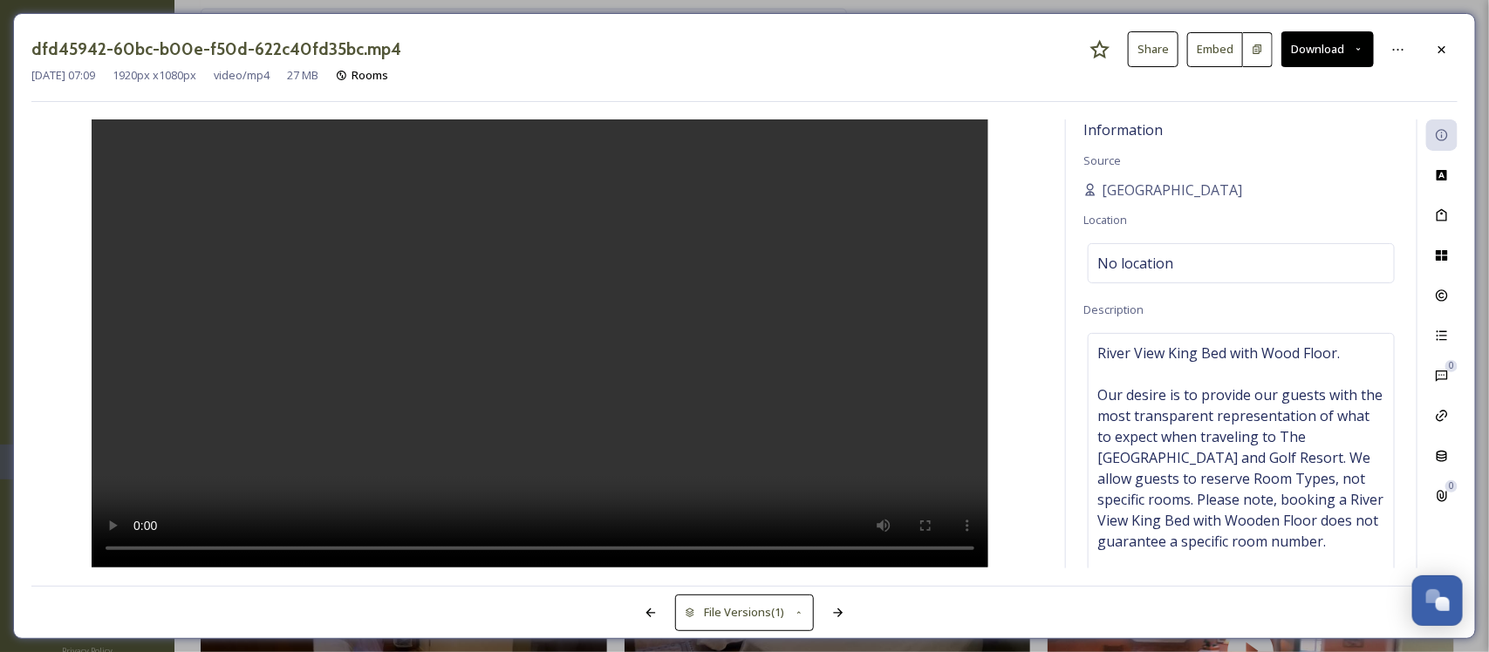
drag, startPoint x: 1446, startPoint y: 50, endPoint x: 1436, endPoint y: 62, distance: 15.5
click at [1446, 51] on icon at bounding box center [1442, 50] width 14 height 14
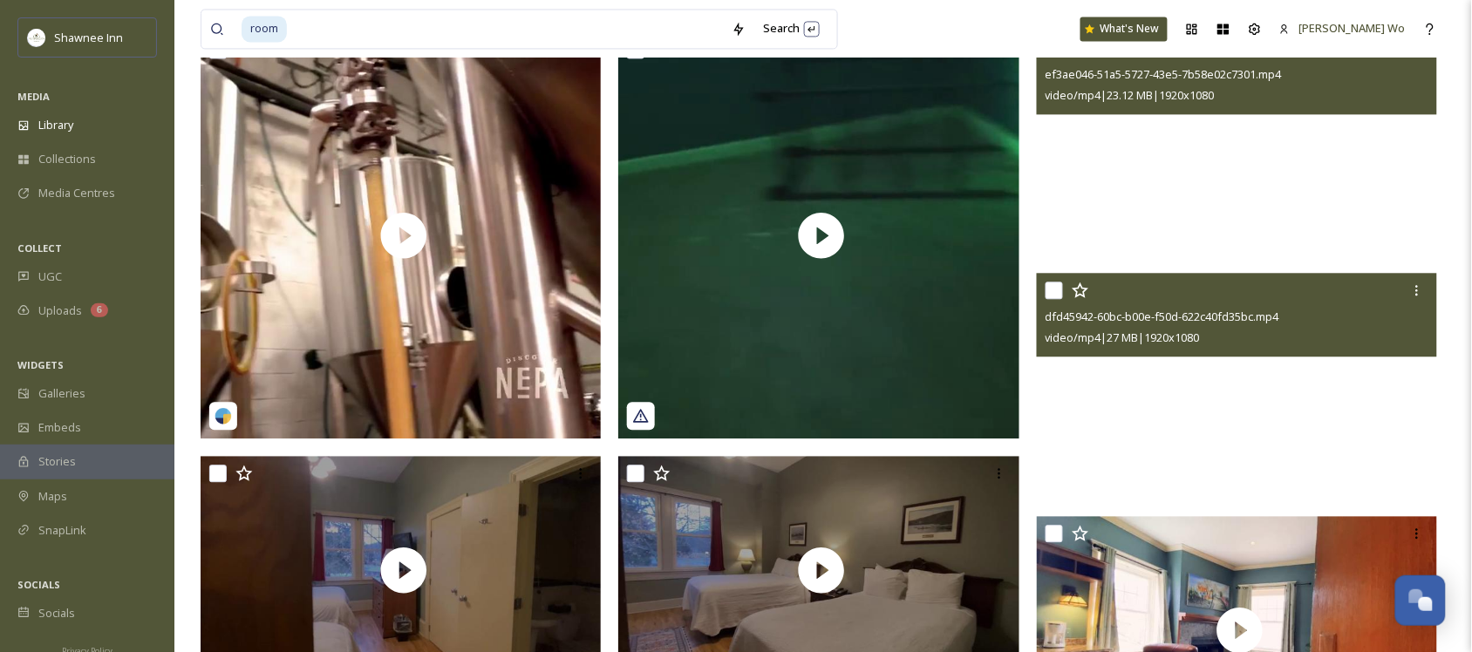
scroll to position [1417, 0]
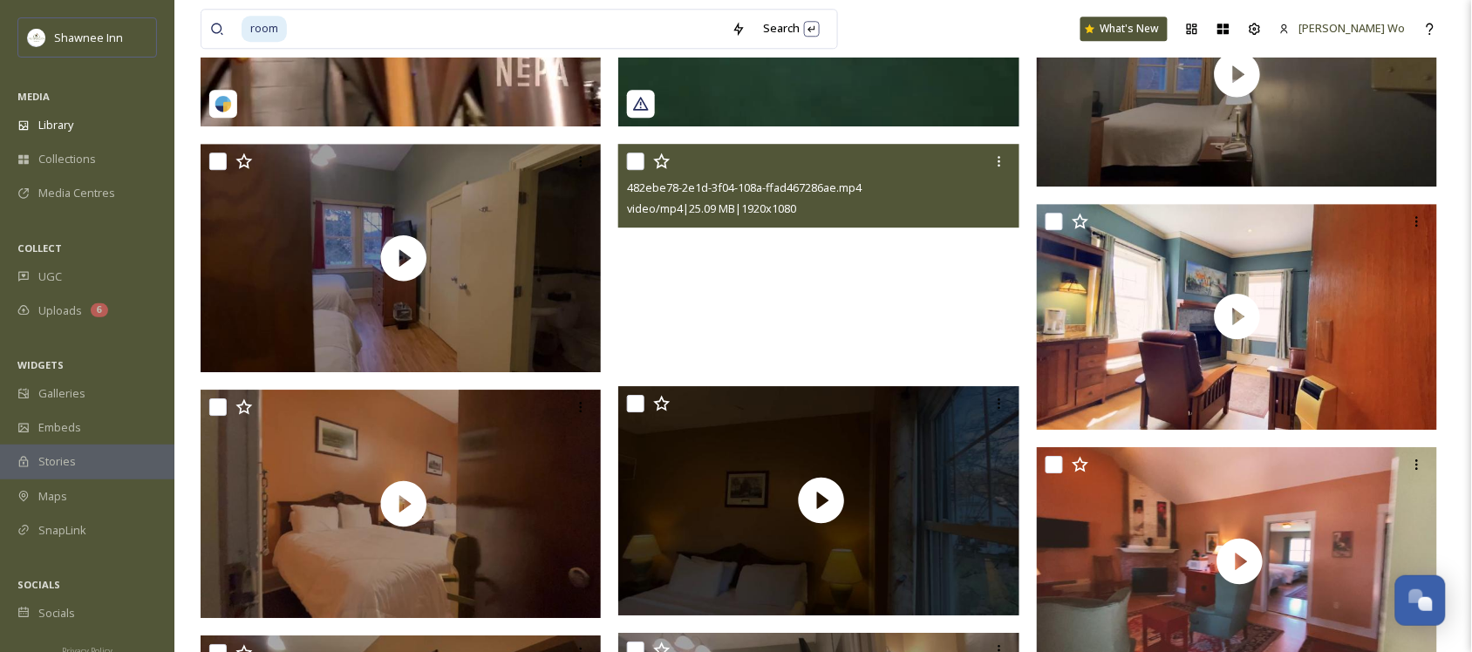
click at [839, 281] on video "482ebe78-2e1d-3f04-108a-ffad467286ae.mp4" at bounding box center [818, 257] width 401 height 226
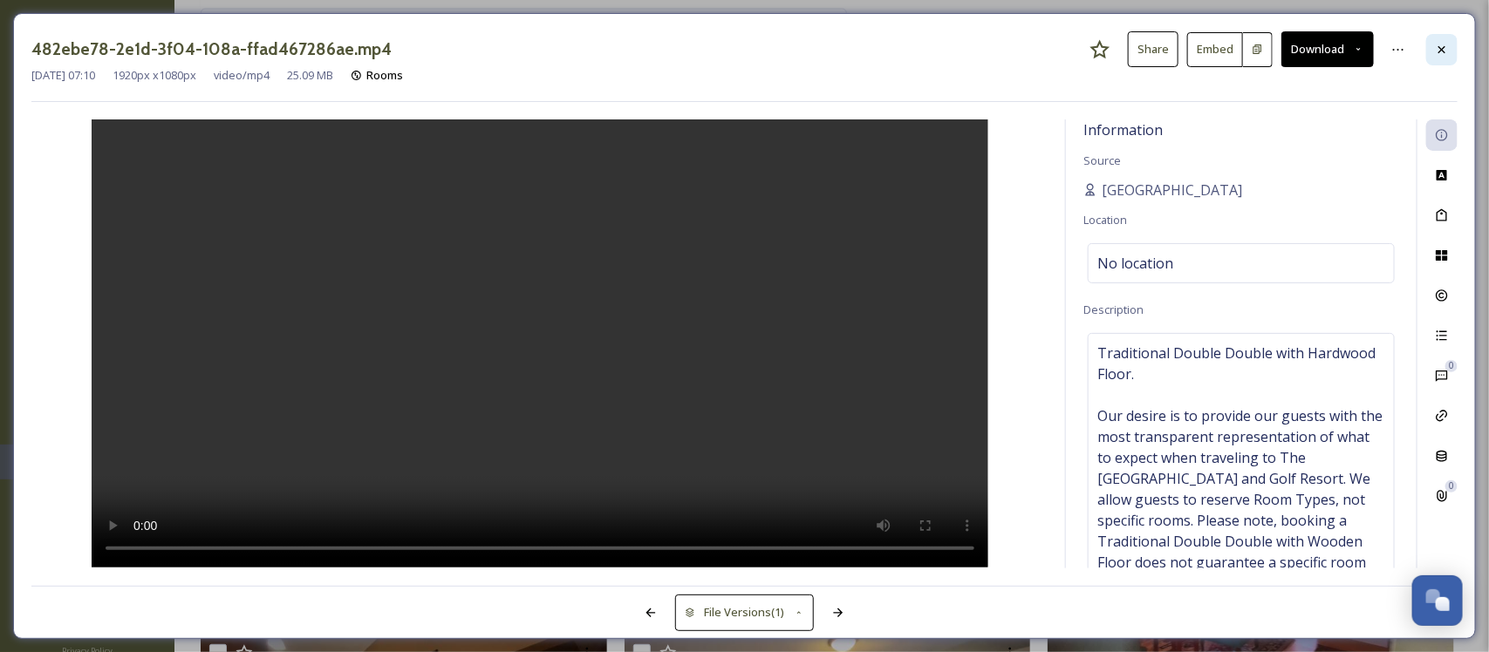
click at [1429, 38] on div at bounding box center [1441, 49] width 31 height 31
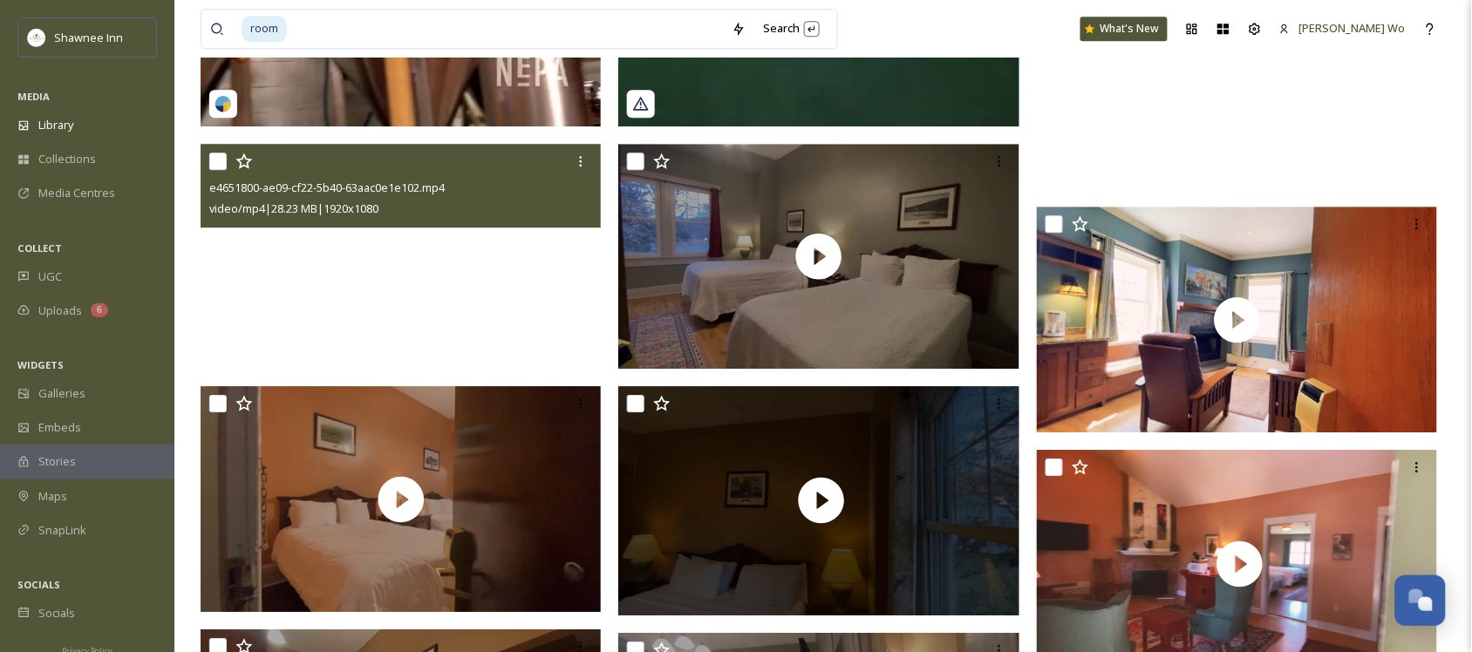
click at [388, 277] on video "e4651800-ae09-cf22-5b40-63aac0e1e102.mp4" at bounding box center [401, 257] width 401 height 226
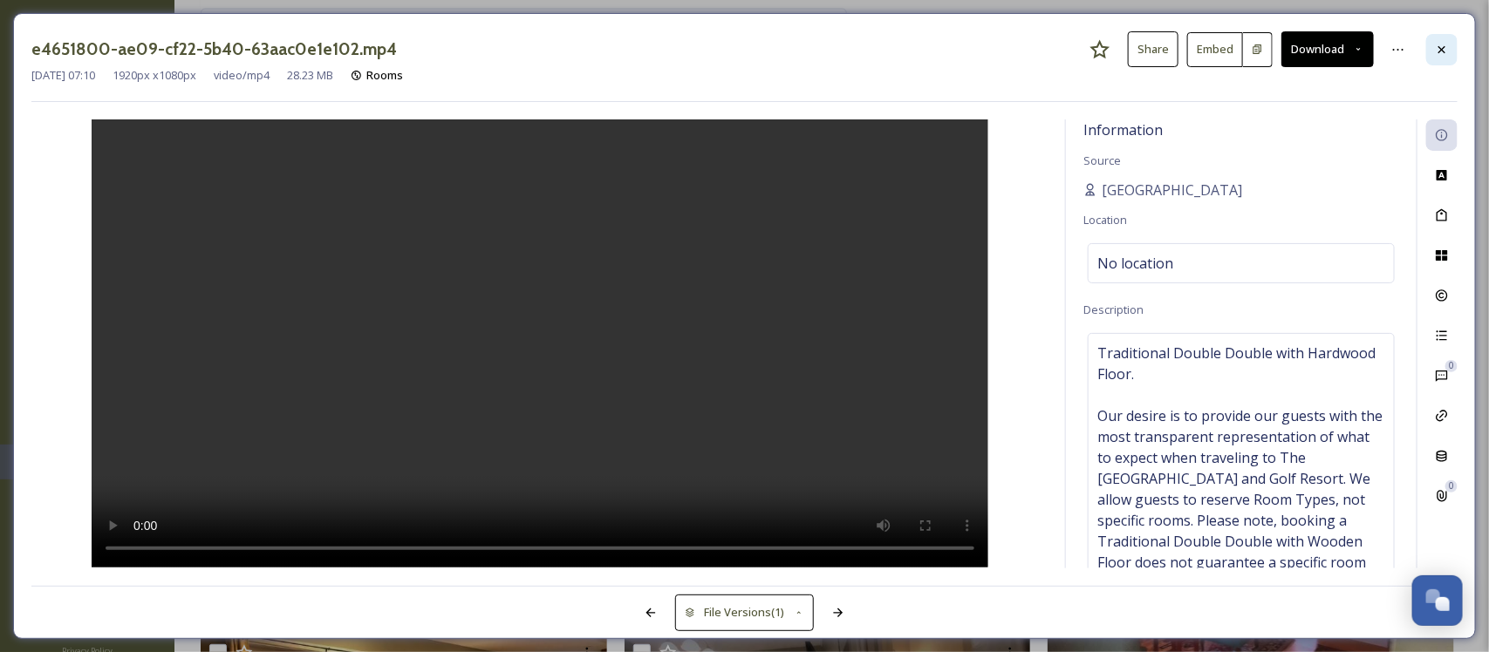
click at [1452, 41] on div at bounding box center [1441, 49] width 31 height 31
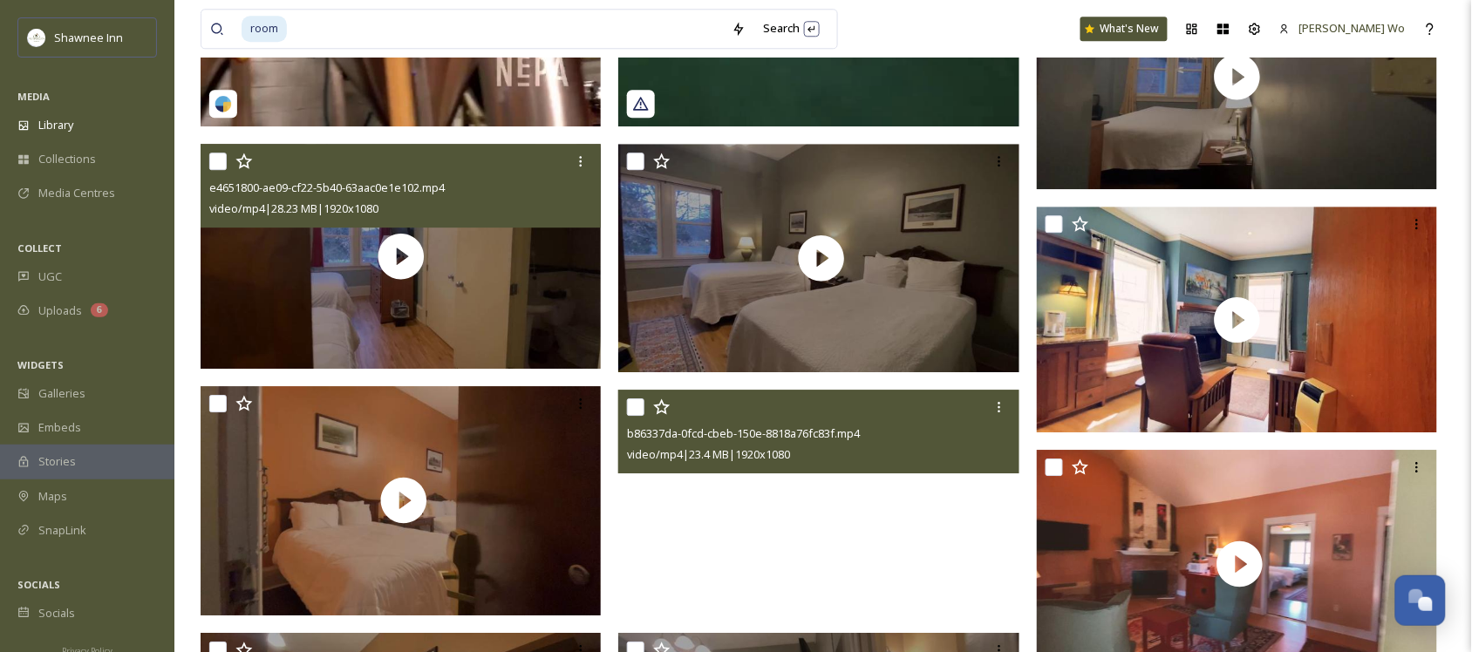
click at [842, 508] on video "b86337da-0fcd-cbeb-150e-8818a76fc83f.mp4" at bounding box center [818, 503] width 401 height 226
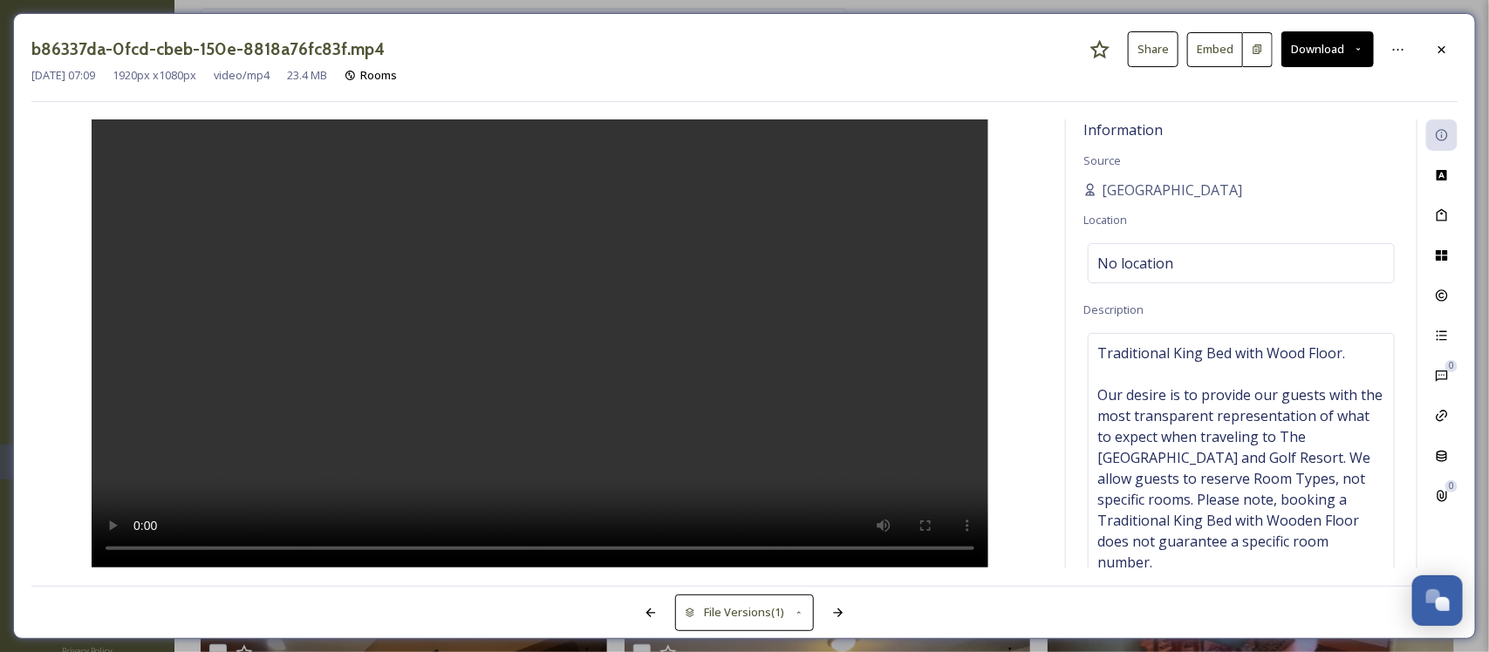
click at [1461, 35] on div "b86337da-0fcd-cbeb-150e-8818a76fc83f.mp4 Share Embed Download [DATE] 07:09 1920…" at bounding box center [744, 326] width 1463 height 626
click at [1448, 44] on icon at bounding box center [1442, 50] width 14 height 14
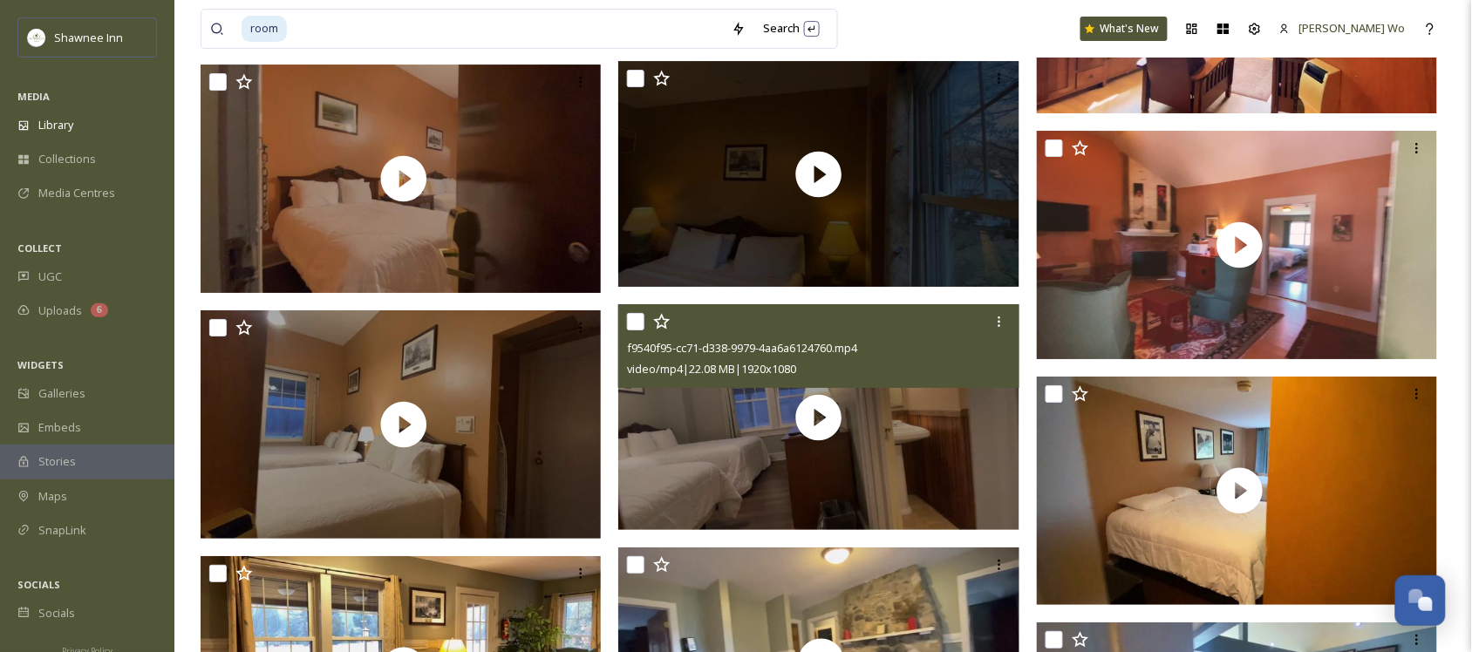
scroll to position [1744, 0]
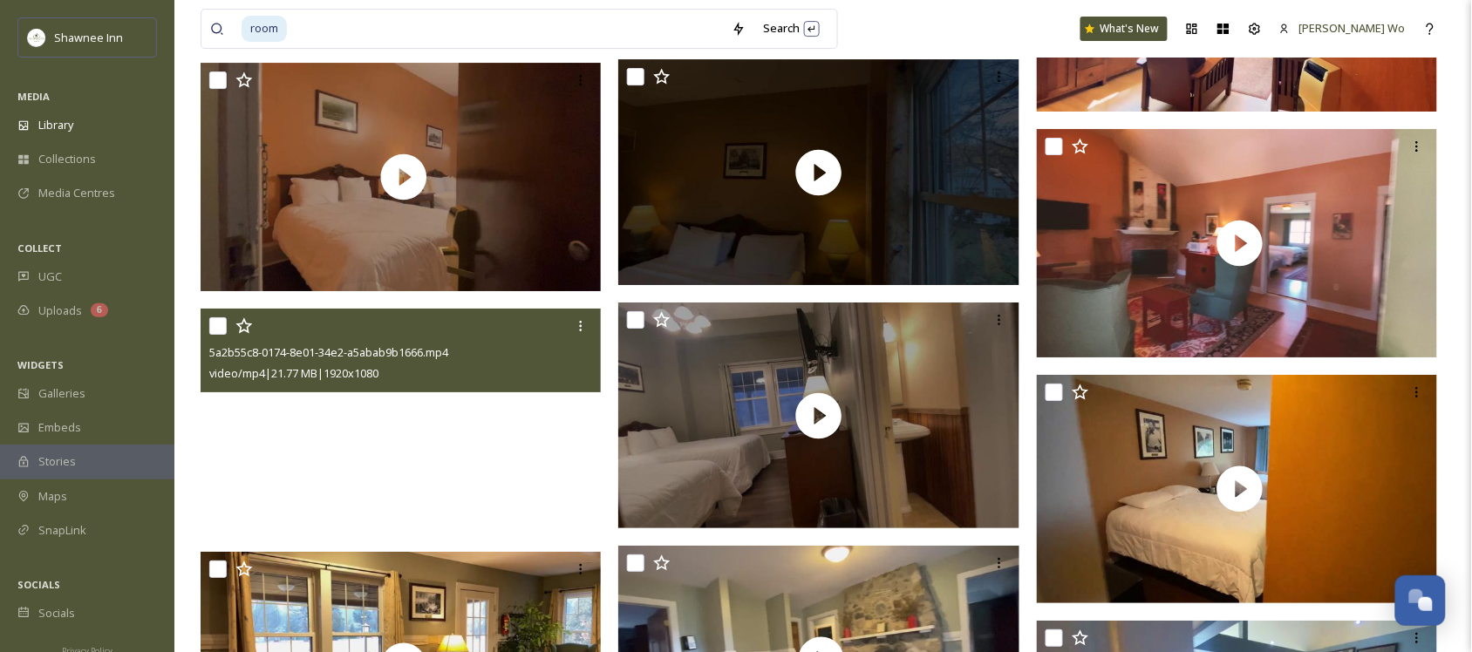
click at [391, 426] on video "5a2b55c8-0174-8e01-34e2-a5abab9b1666.mp4" at bounding box center [401, 422] width 401 height 226
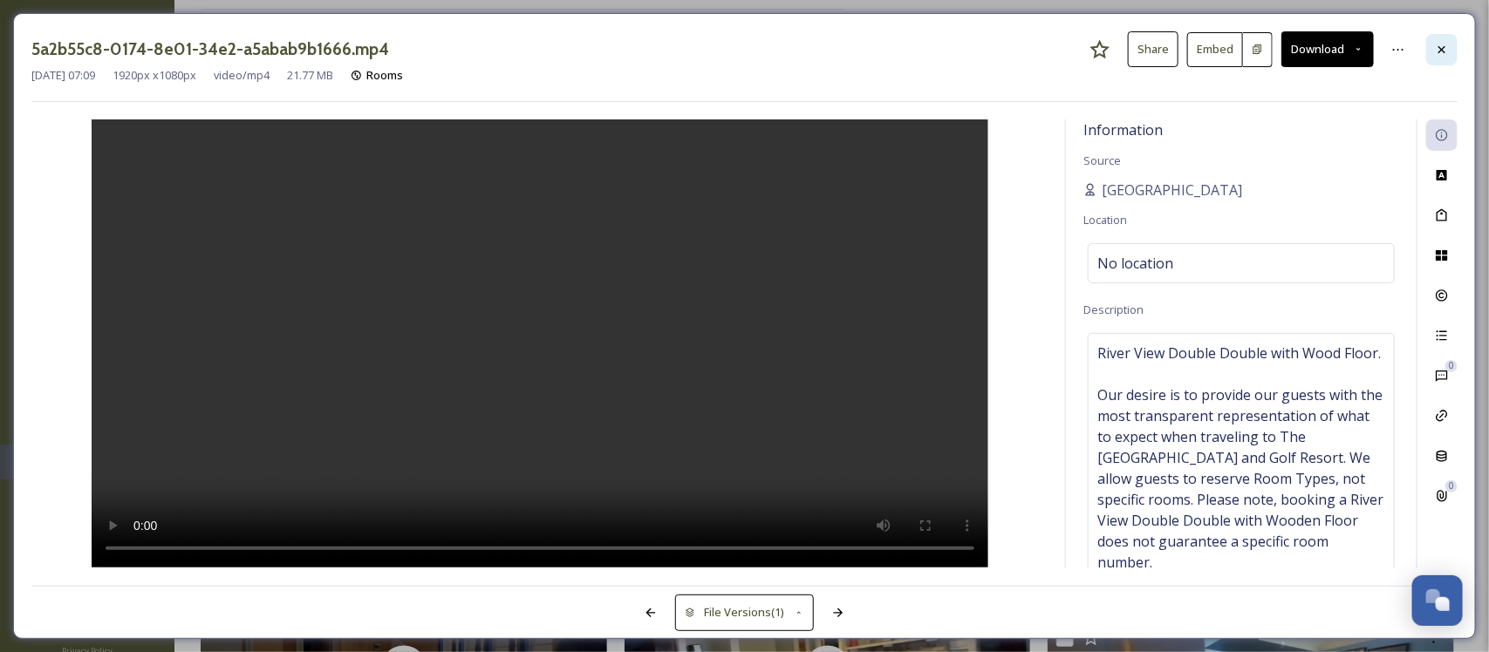
click at [1440, 58] on div at bounding box center [1441, 49] width 31 height 31
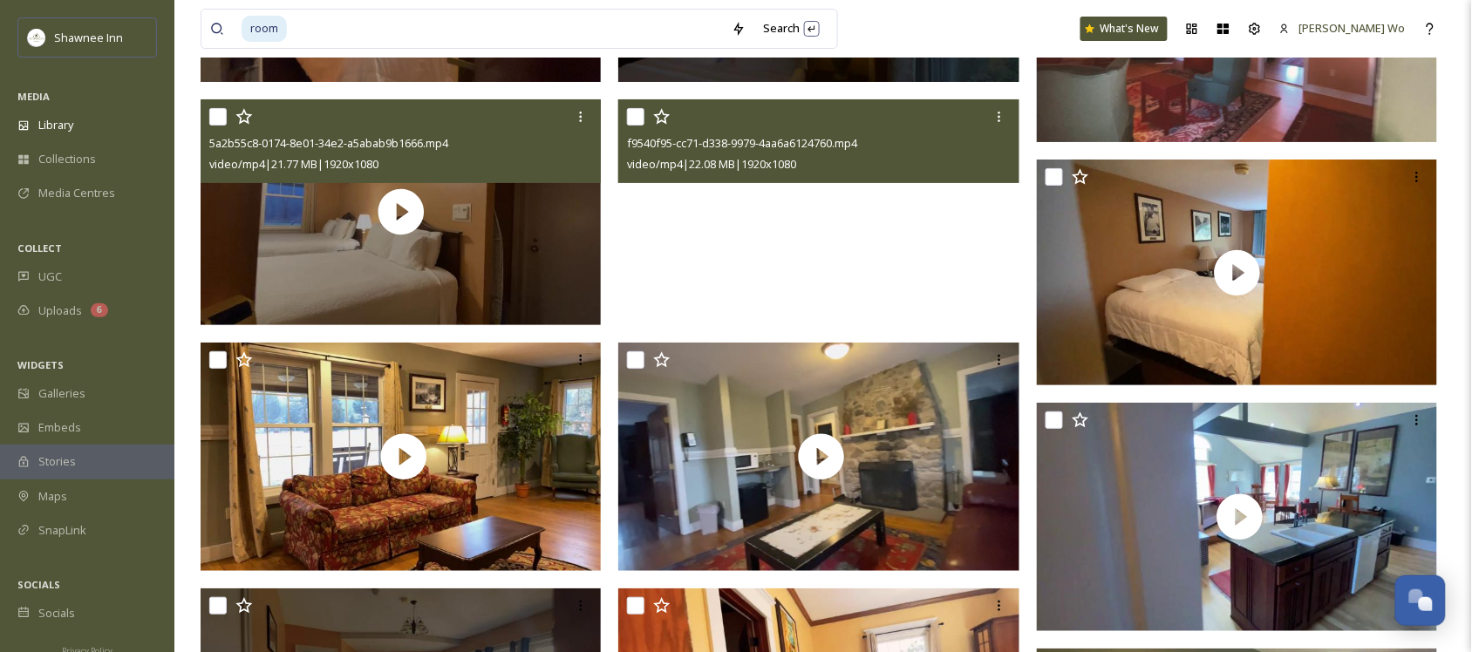
scroll to position [1962, 0]
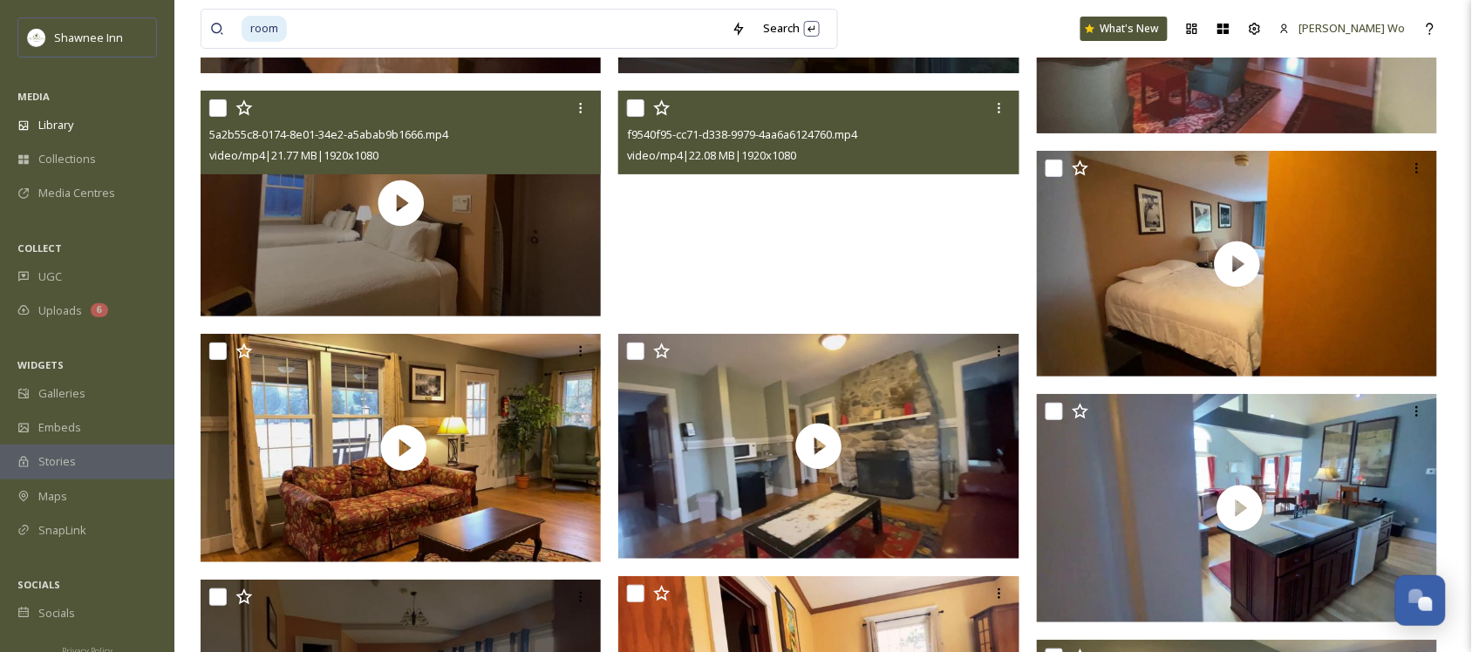
click at [848, 241] on video "f9540f95-cc71-d338-9979-4aa6a6124760.mp4" at bounding box center [818, 204] width 401 height 226
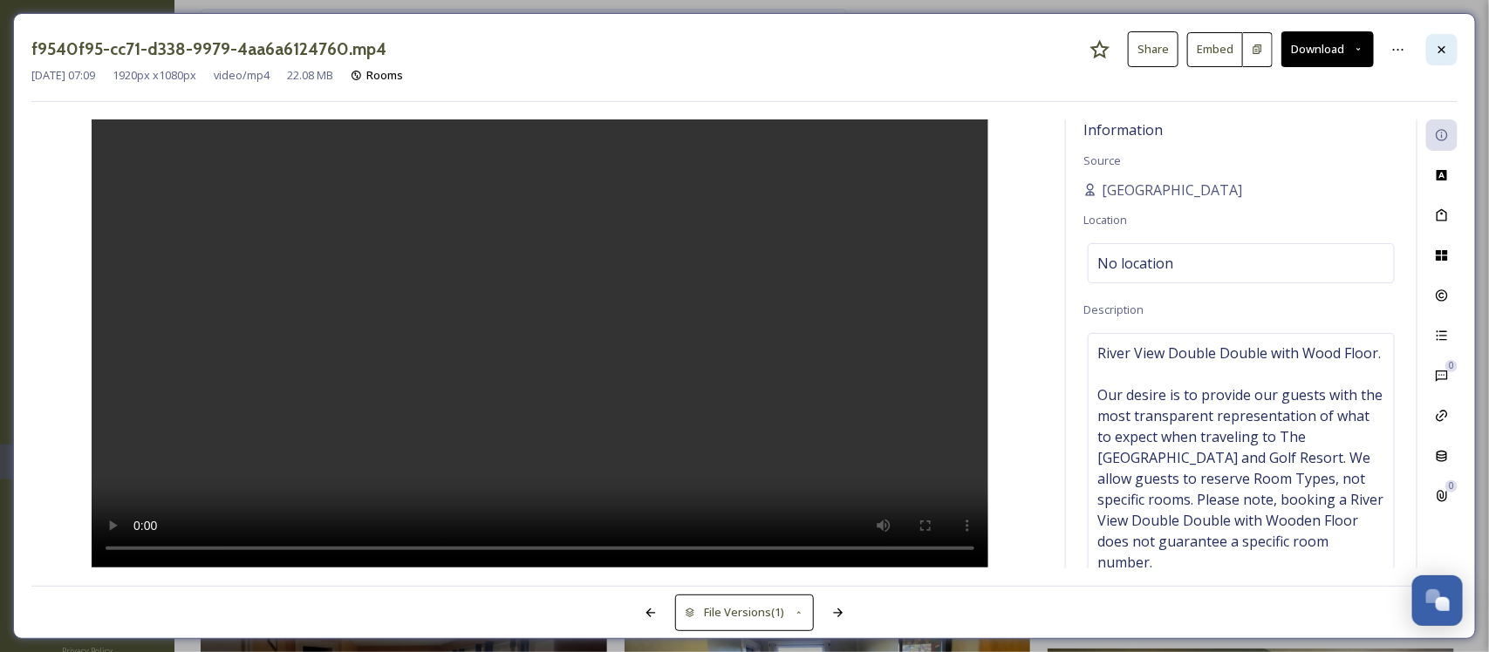
click at [1450, 50] on div at bounding box center [1441, 49] width 31 height 31
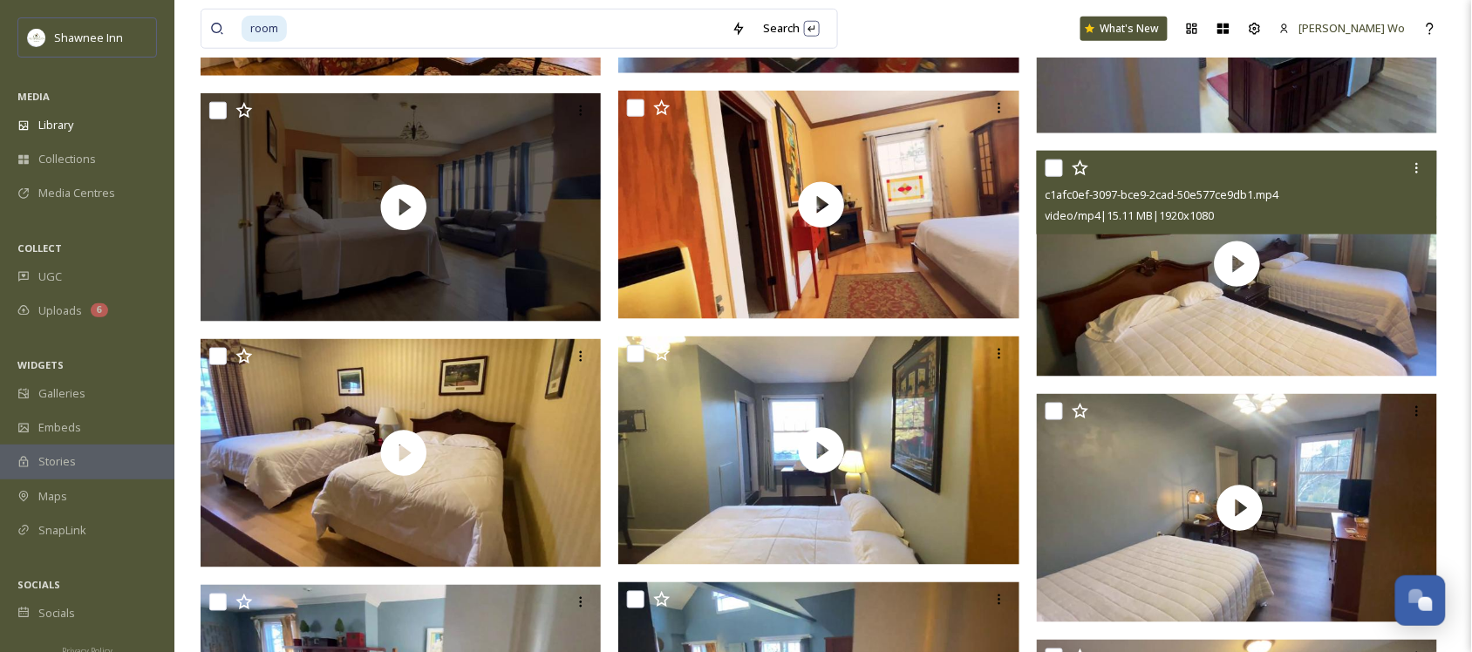
scroll to position [2507, 0]
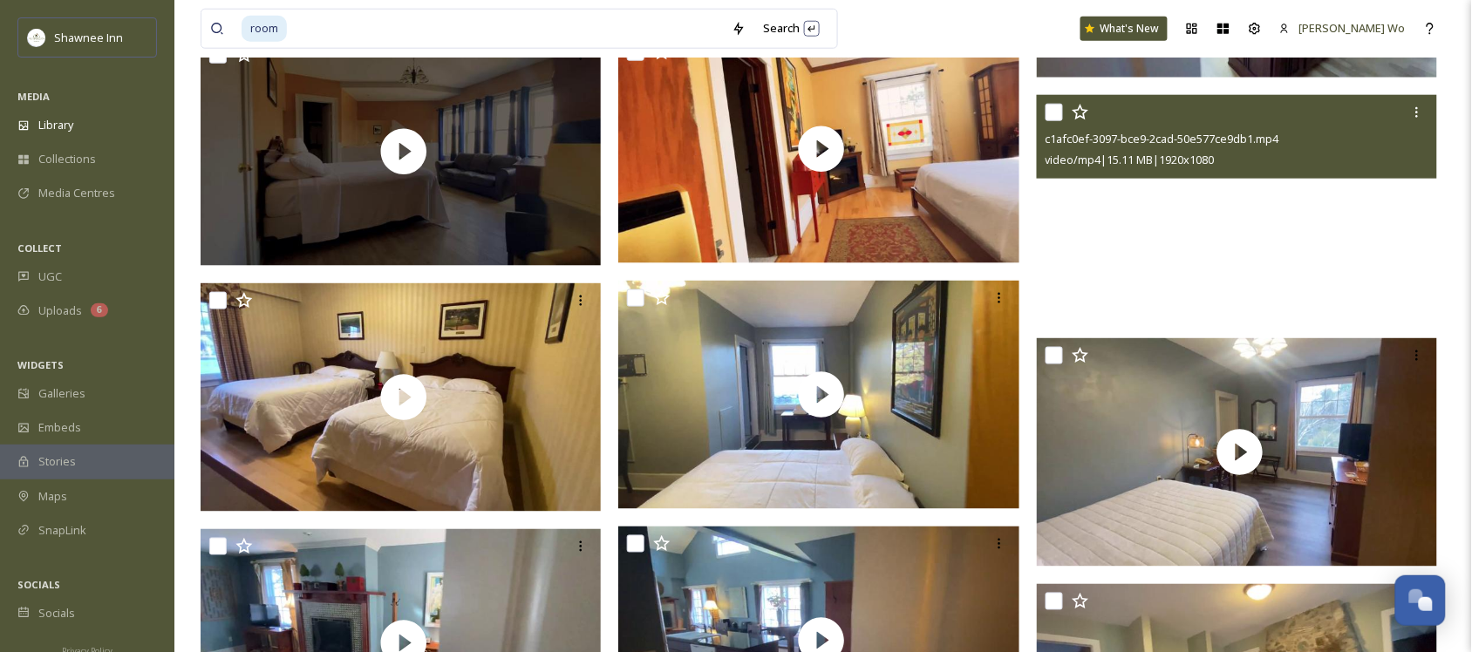
click at [1219, 234] on video "c1afc0ef-3097-bce9-2cad-50e577ce9db1.mp4" at bounding box center [1237, 208] width 401 height 226
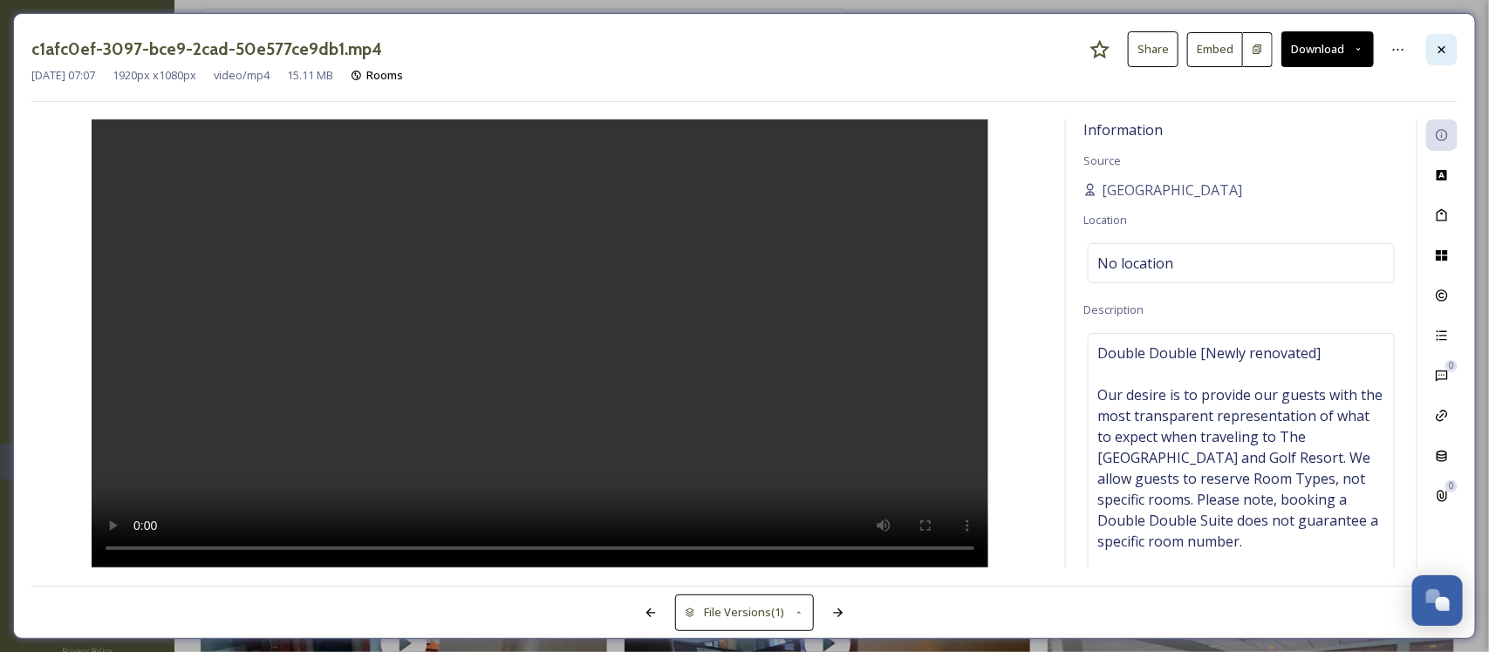
click at [1441, 39] on div at bounding box center [1441, 49] width 31 height 31
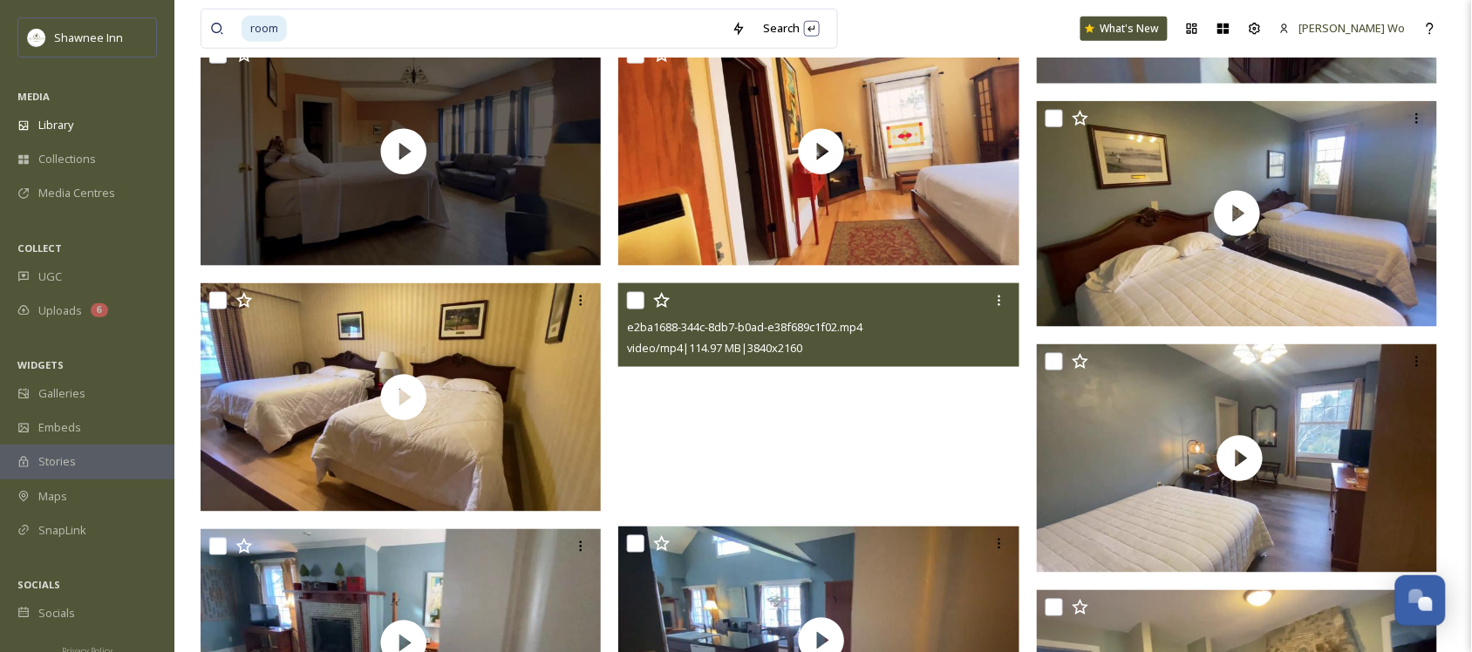
click at [839, 417] on video "e2ba1688-344c-8db7-b0ad-e38f689c1f02.mp4" at bounding box center [818, 396] width 401 height 226
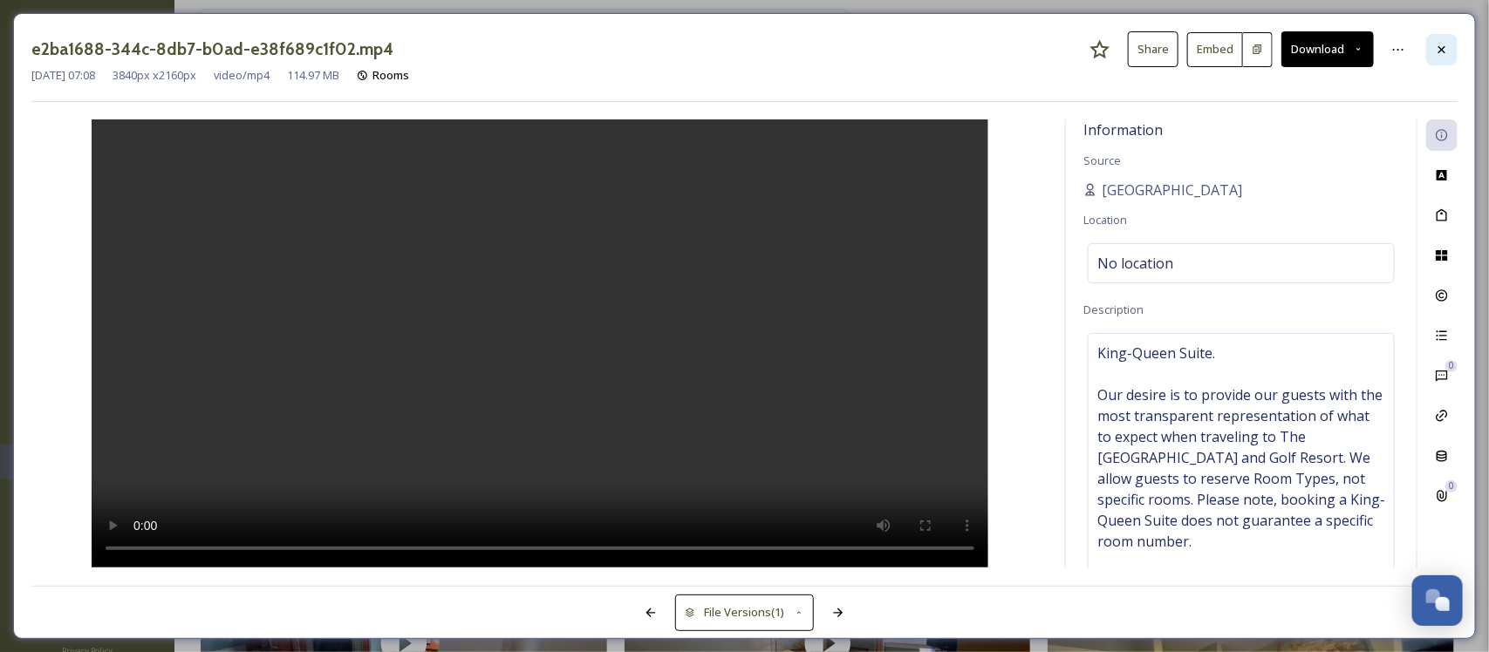
click at [1433, 52] on div at bounding box center [1441, 49] width 31 height 31
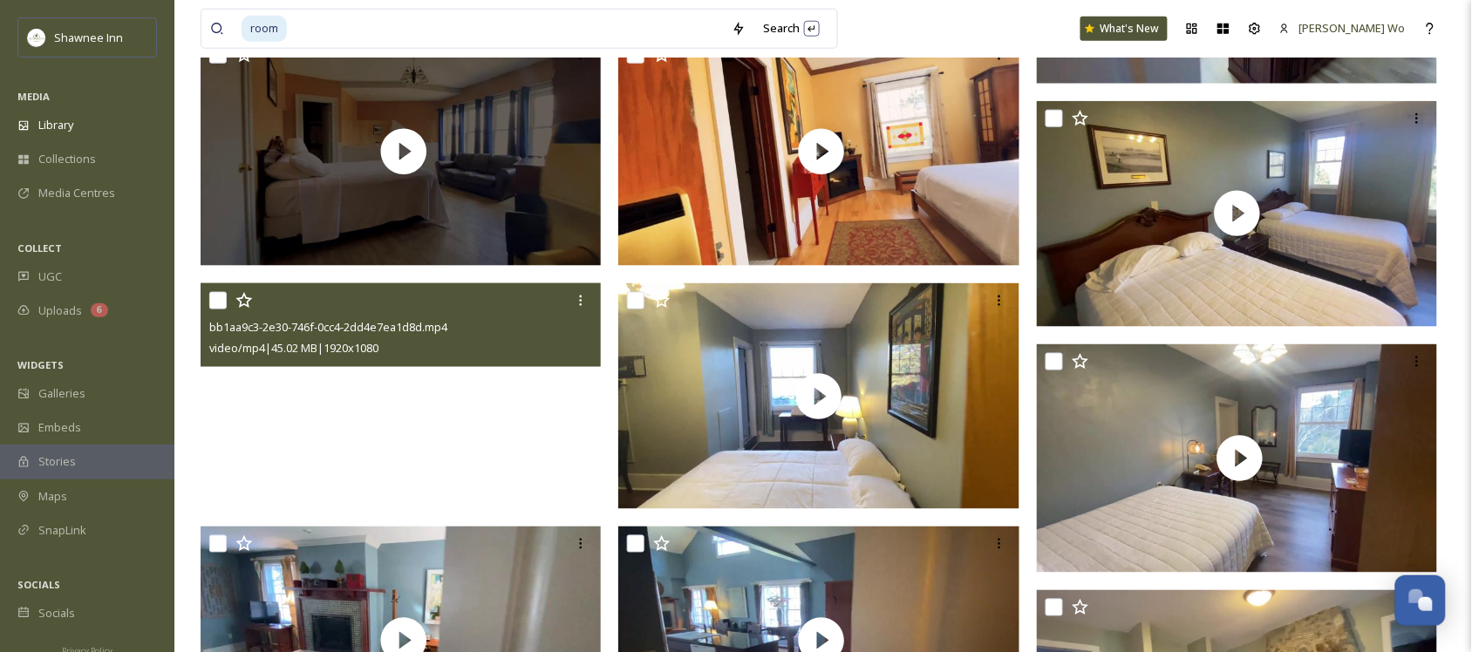
click at [389, 419] on video "bb1aa9c3-2e30-746f-0cc4-2dd4e7ea1d8d.mp4" at bounding box center [401, 396] width 401 height 226
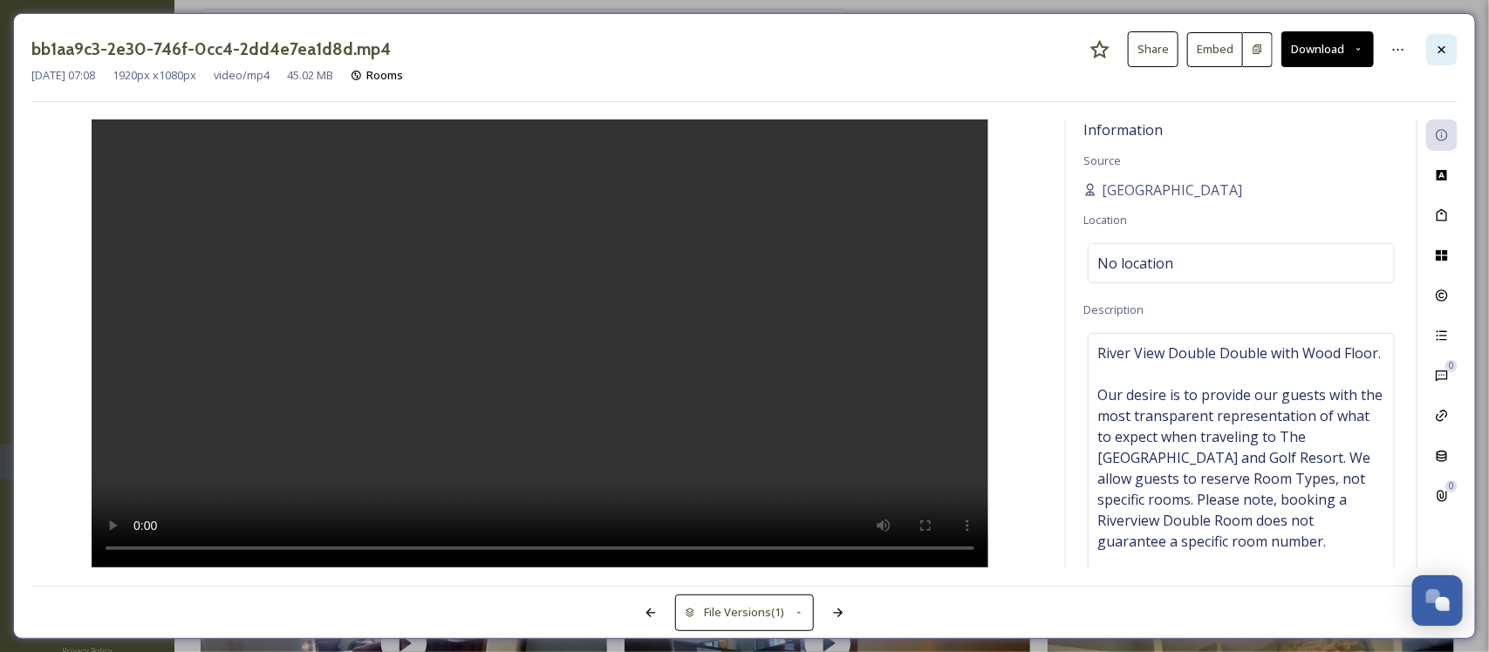
click at [1440, 49] on icon at bounding box center [1442, 50] width 14 height 14
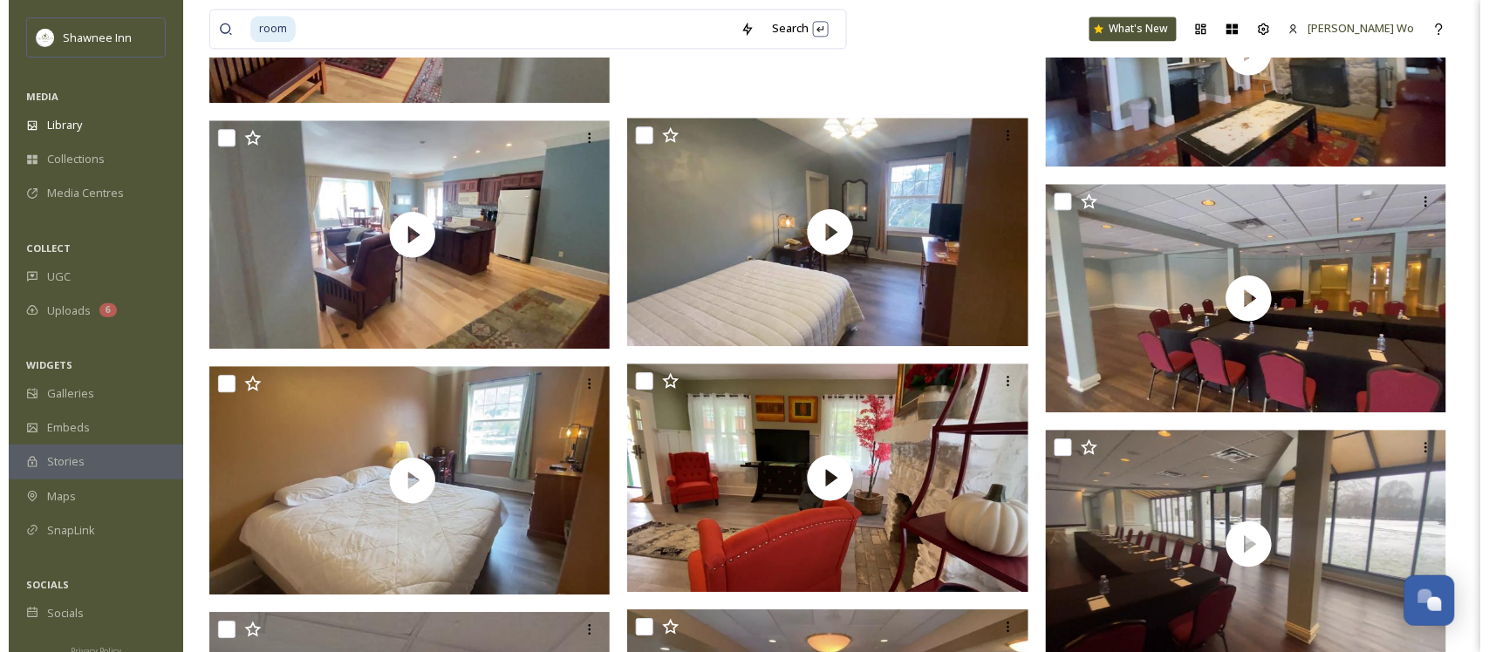
scroll to position [3162, 0]
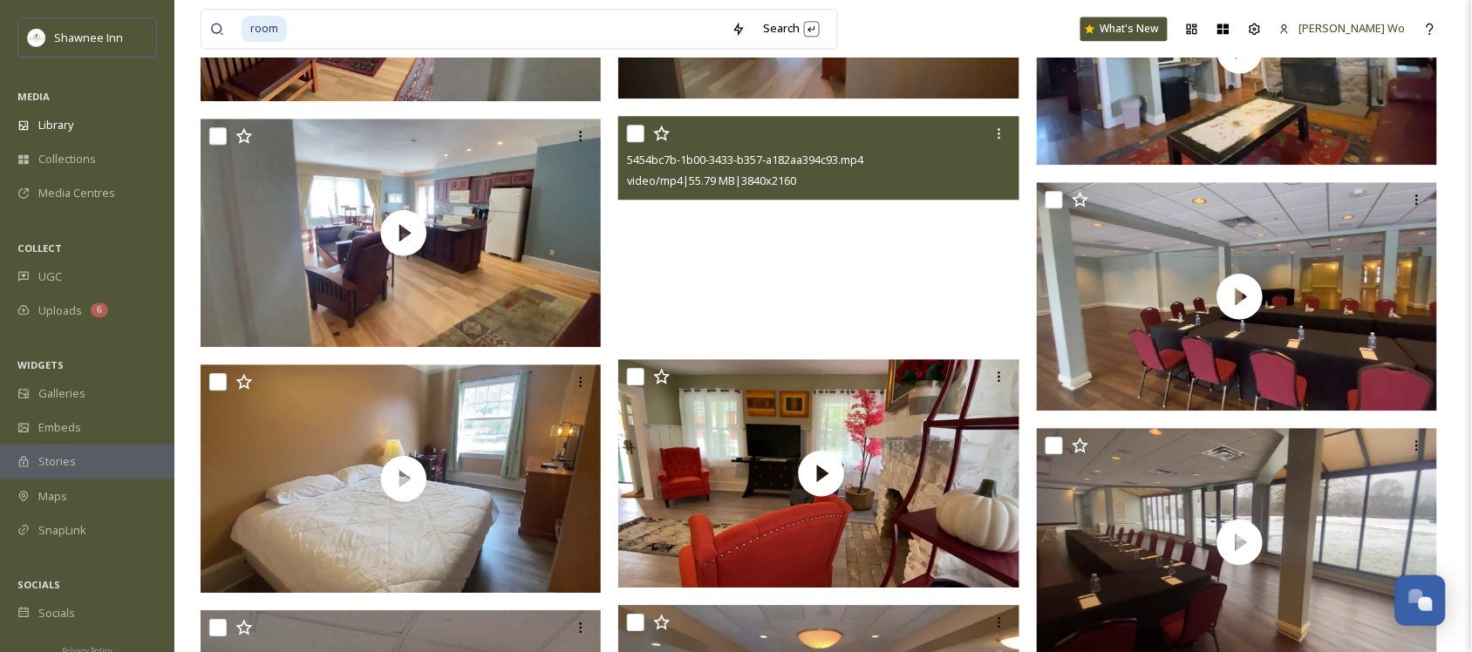
click at [817, 262] on video "5454bc7b-1b00-3433-b357-a182aa394c93.mp4" at bounding box center [818, 229] width 401 height 226
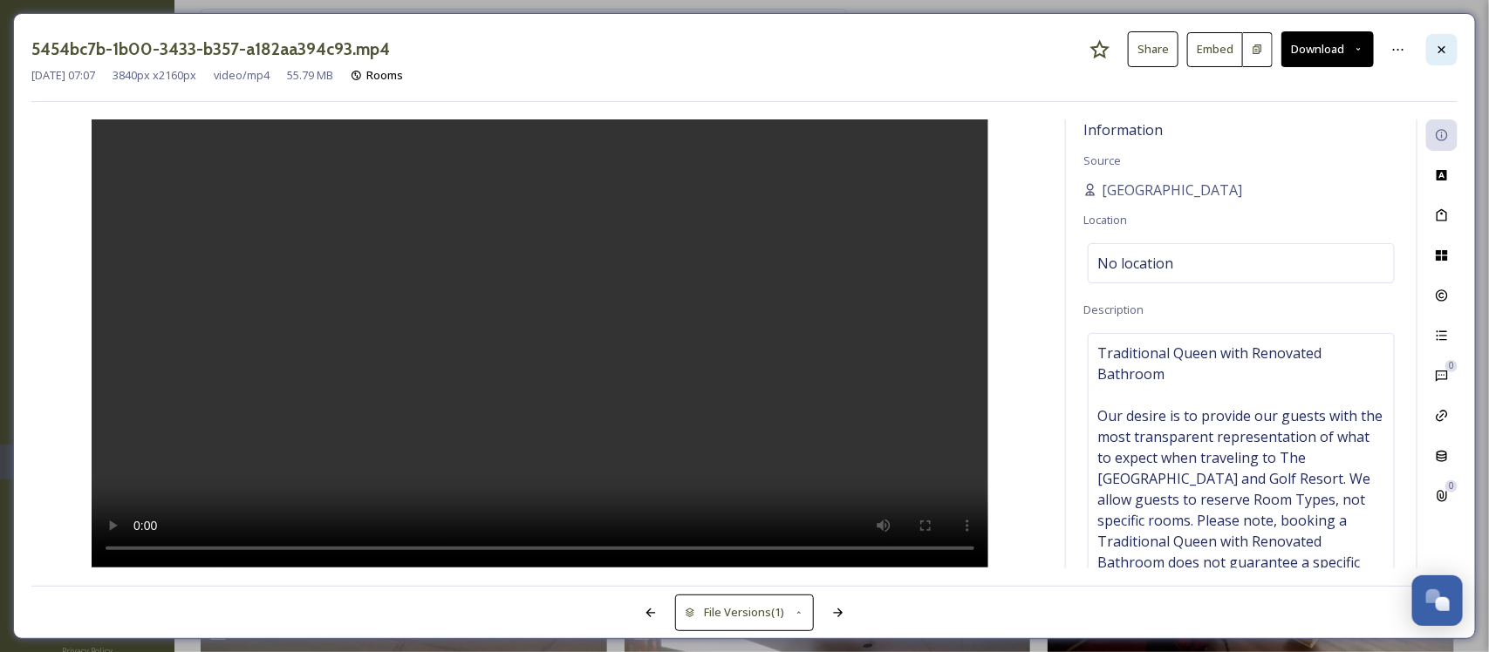
click at [1445, 49] on icon at bounding box center [1442, 50] width 14 height 14
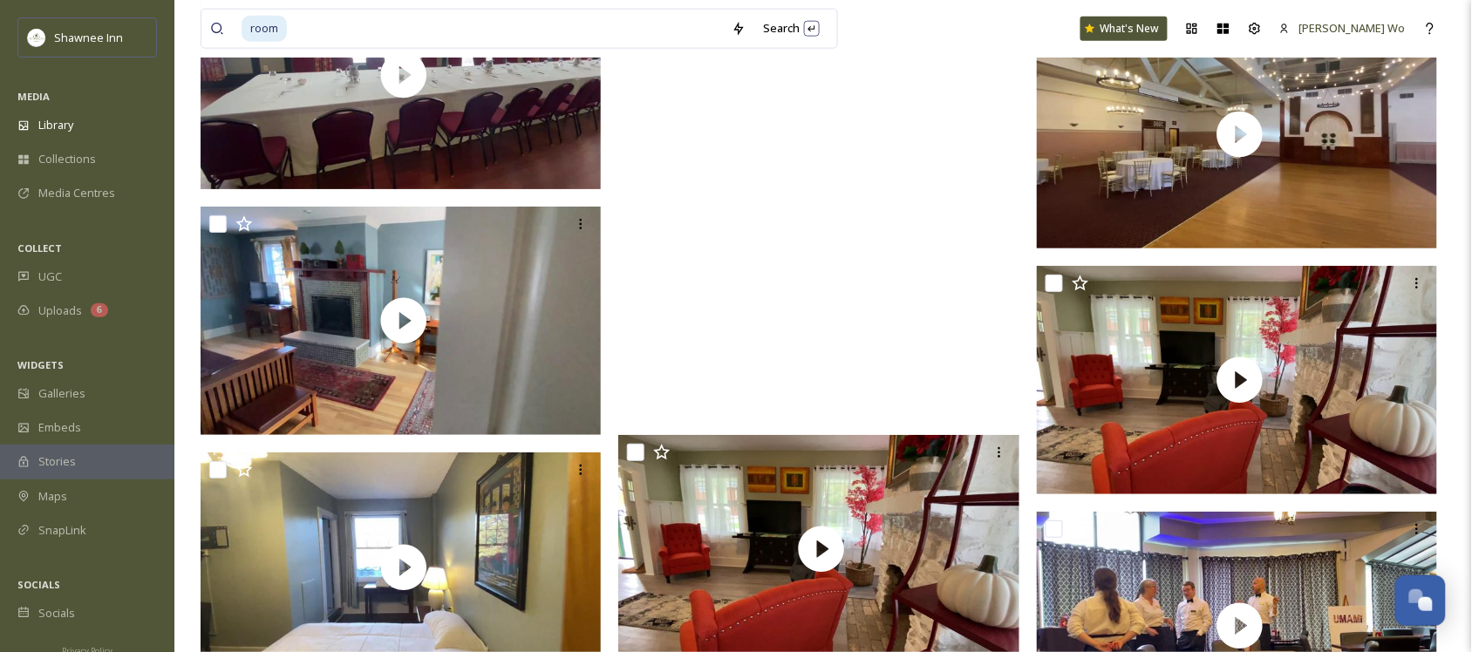
scroll to position [4908, 0]
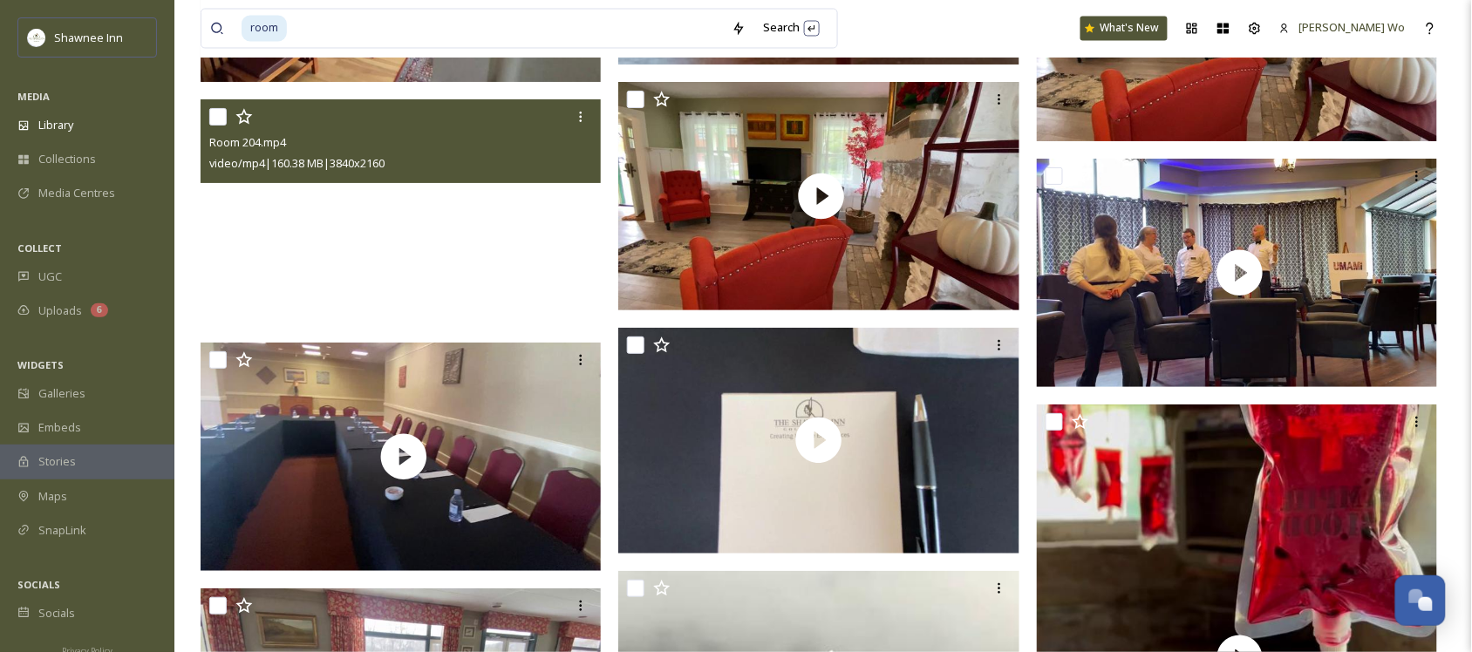
click at [474, 255] on video "Room 204.mp4" at bounding box center [401, 212] width 401 height 226
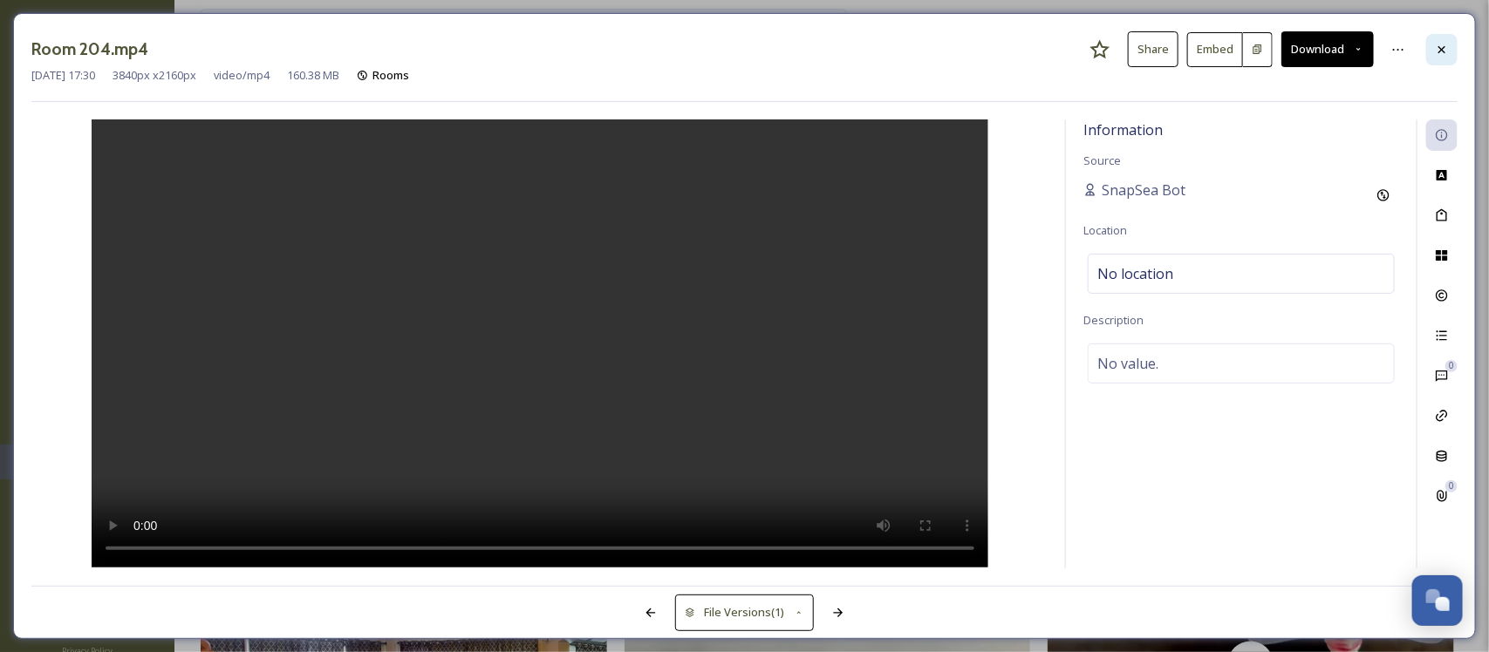
click at [1441, 41] on div at bounding box center [1441, 49] width 31 height 31
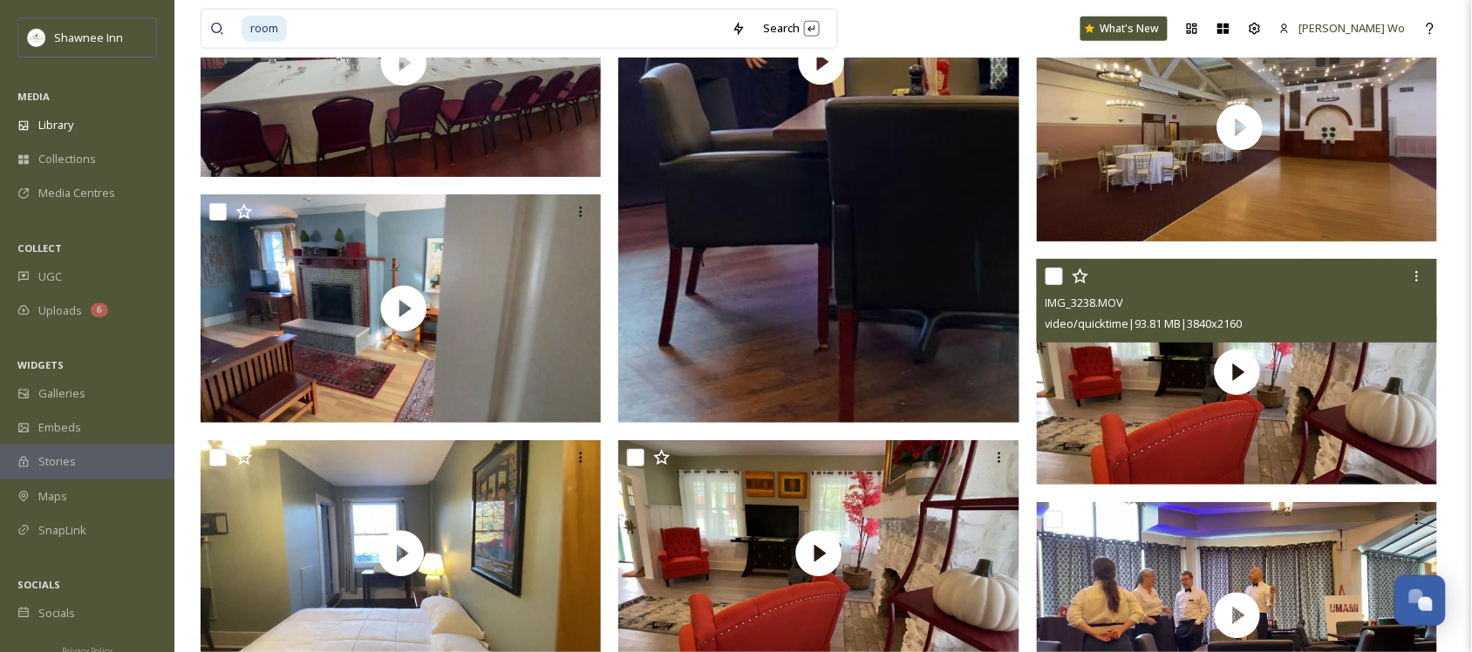
scroll to position [4472, 0]
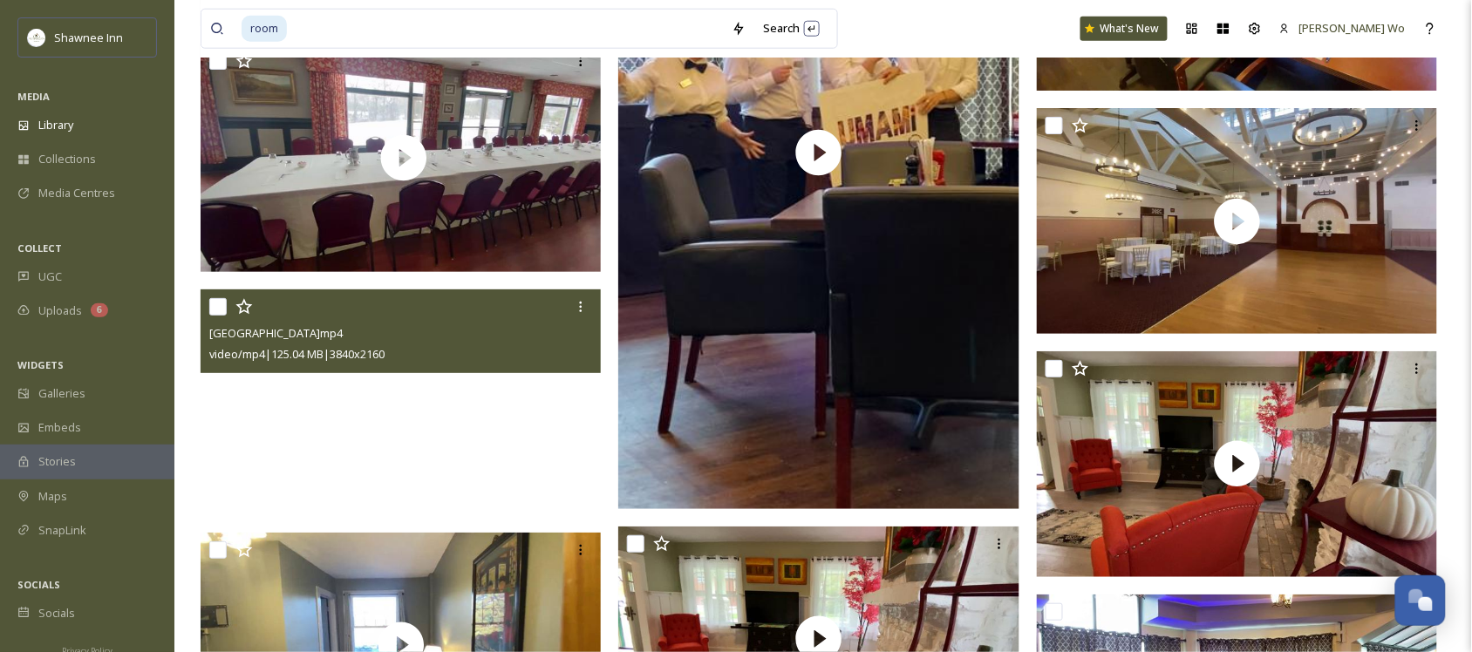
click at [304, 458] on video "West One Worthington.mp4" at bounding box center [401, 403] width 401 height 226
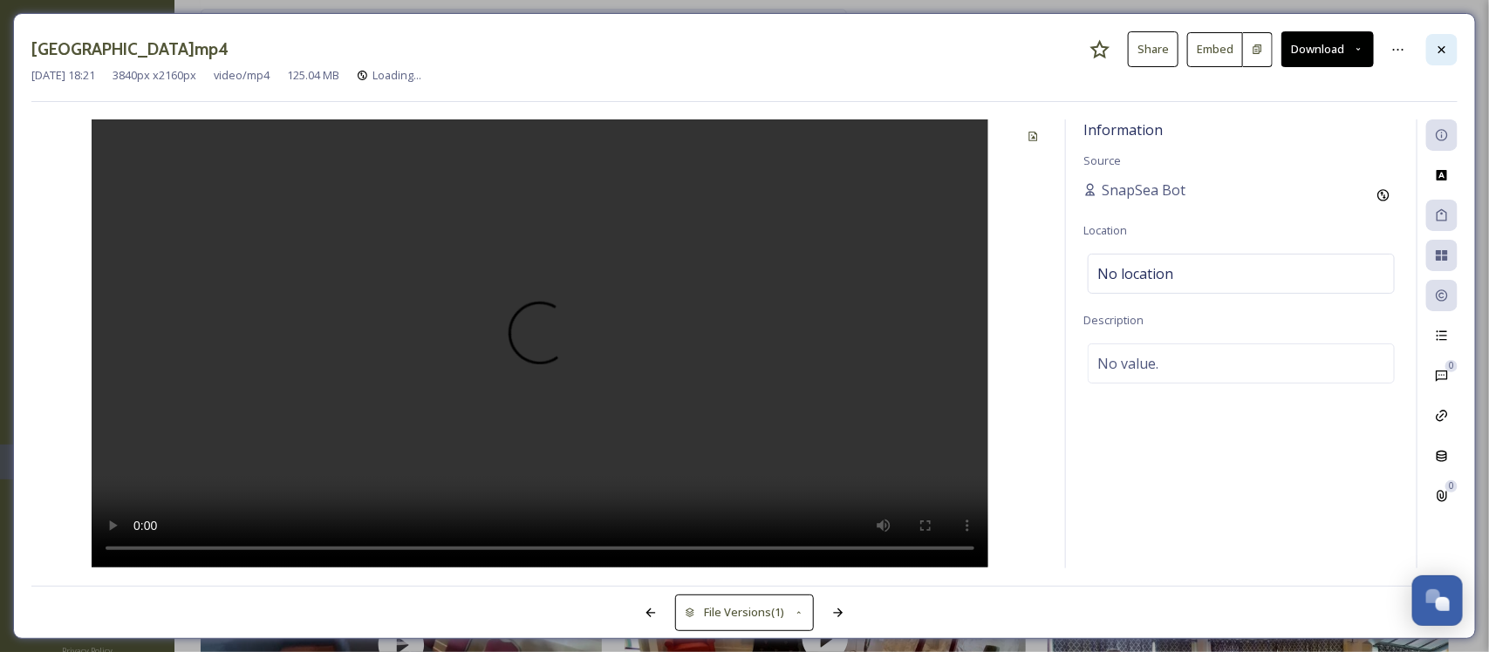
click at [1442, 49] on icon at bounding box center [1441, 48] width 7 height 7
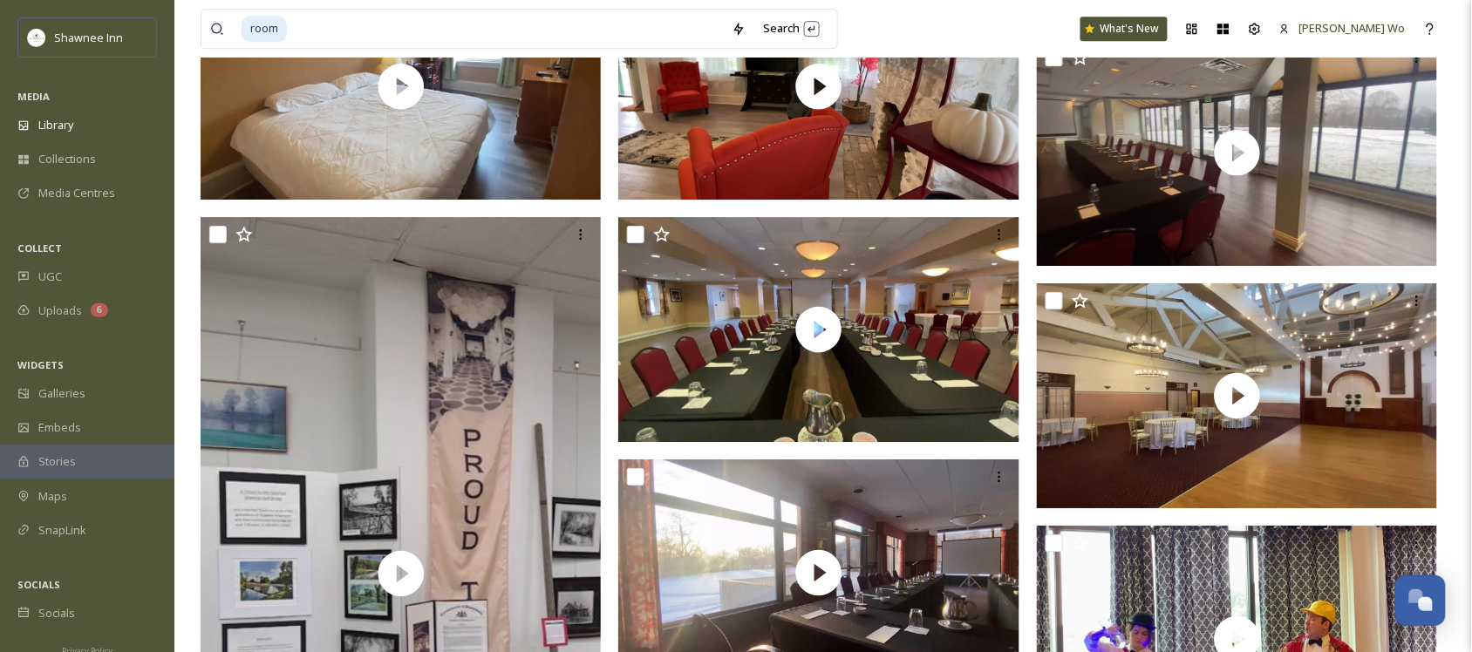
scroll to position [3490, 0]
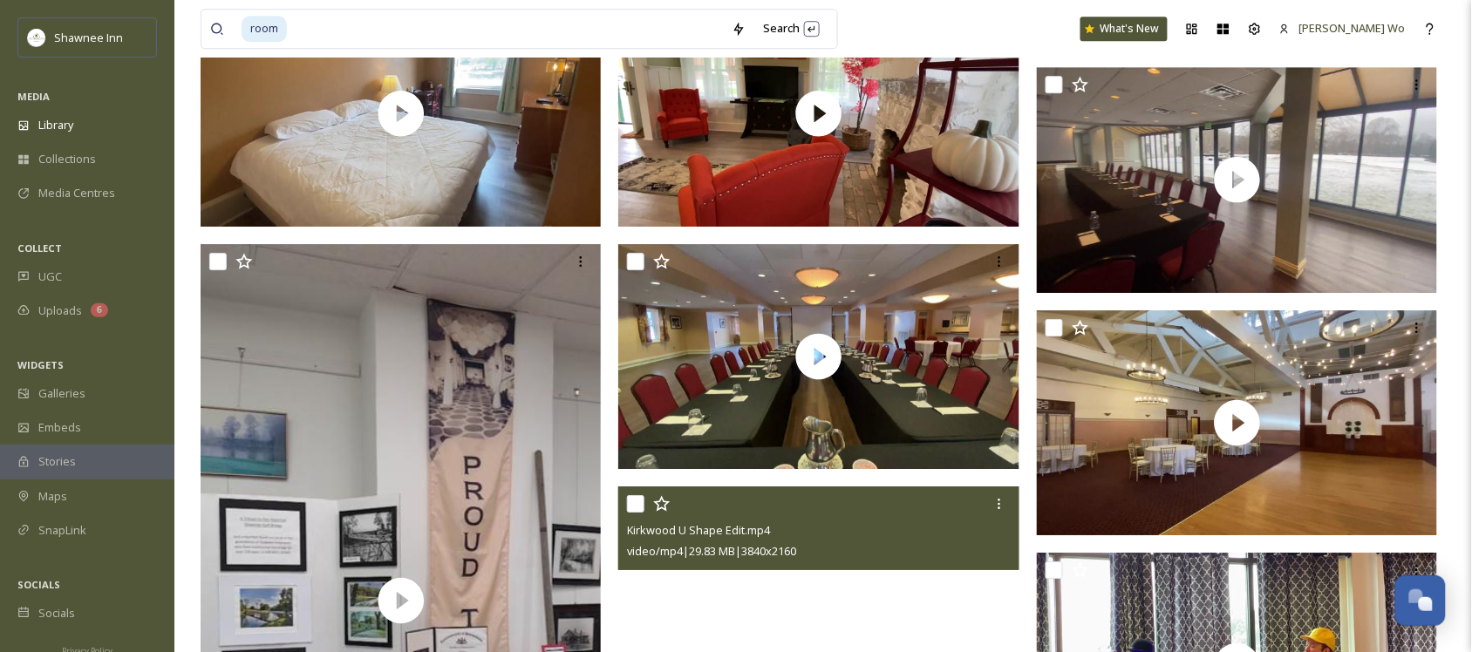
click at [763, 604] on video "Kirkwood U Shape Edit.mp4" at bounding box center [818, 600] width 401 height 226
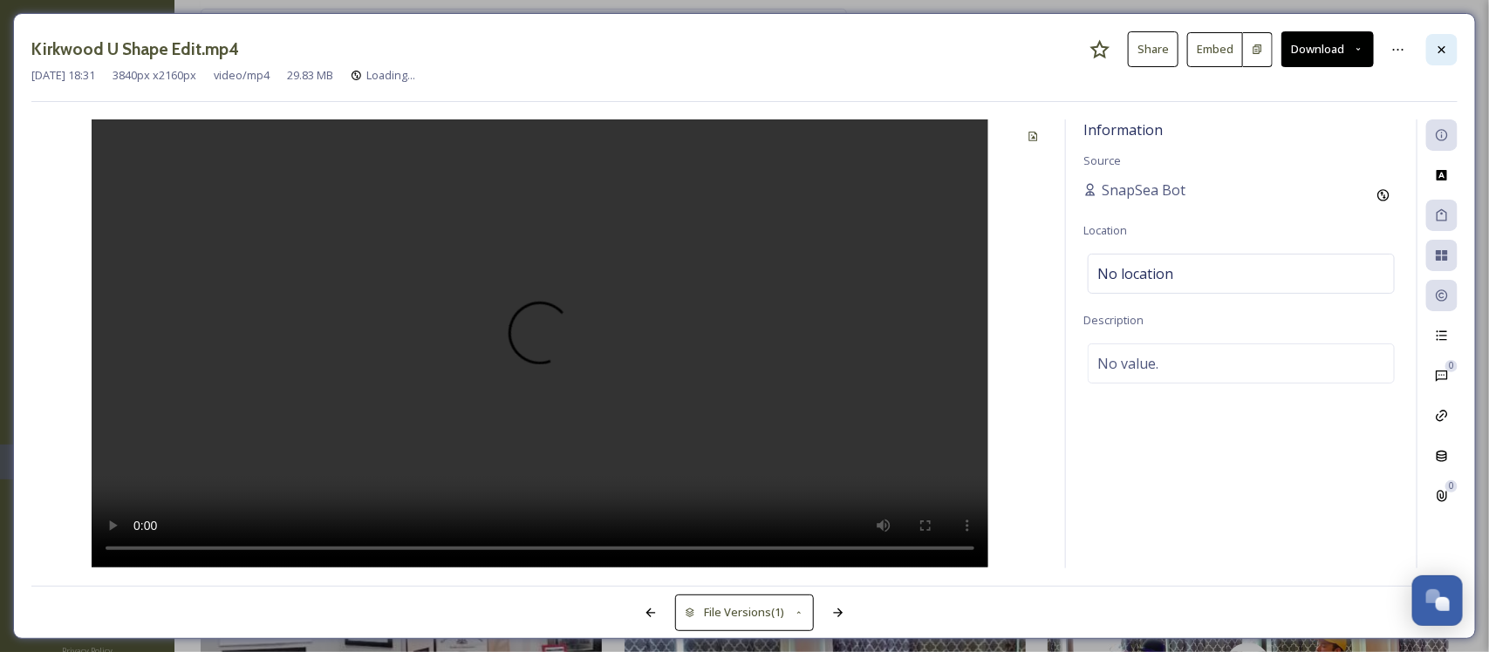
click at [1432, 50] on div at bounding box center [1441, 49] width 31 height 31
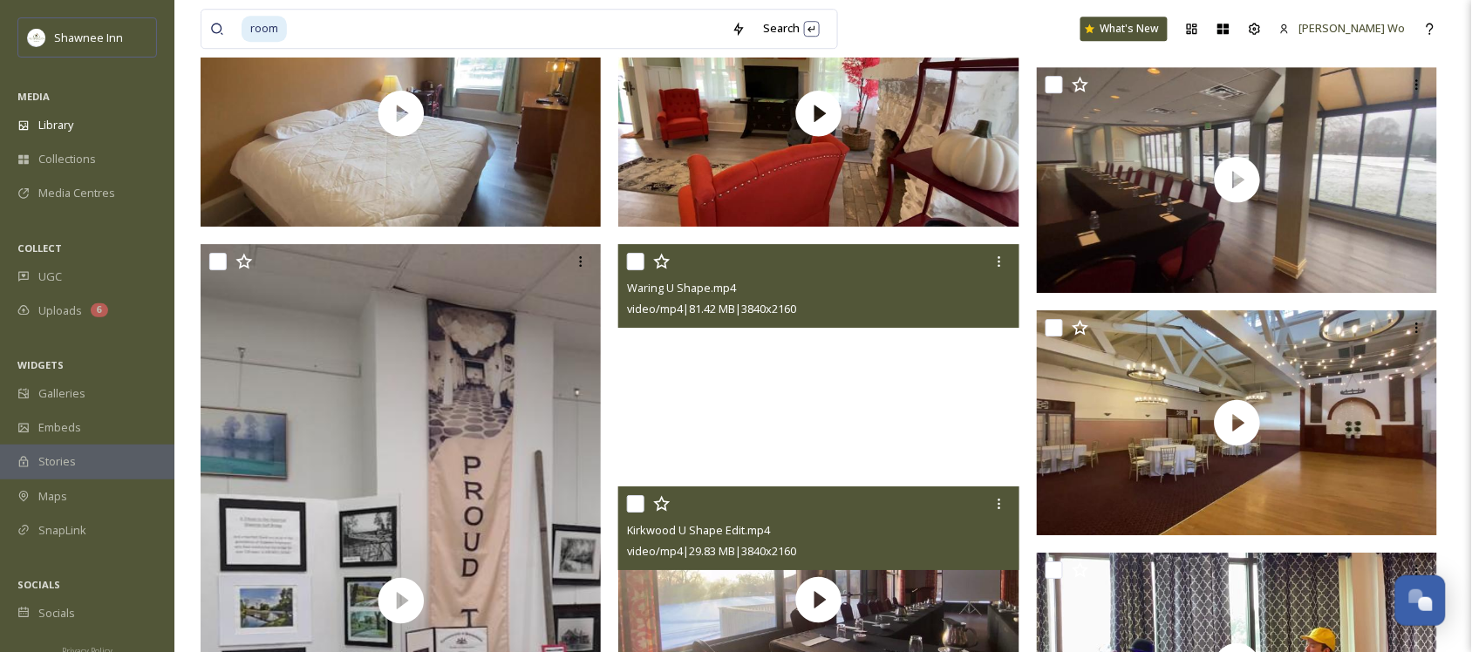
scroll to position [3163, 0]
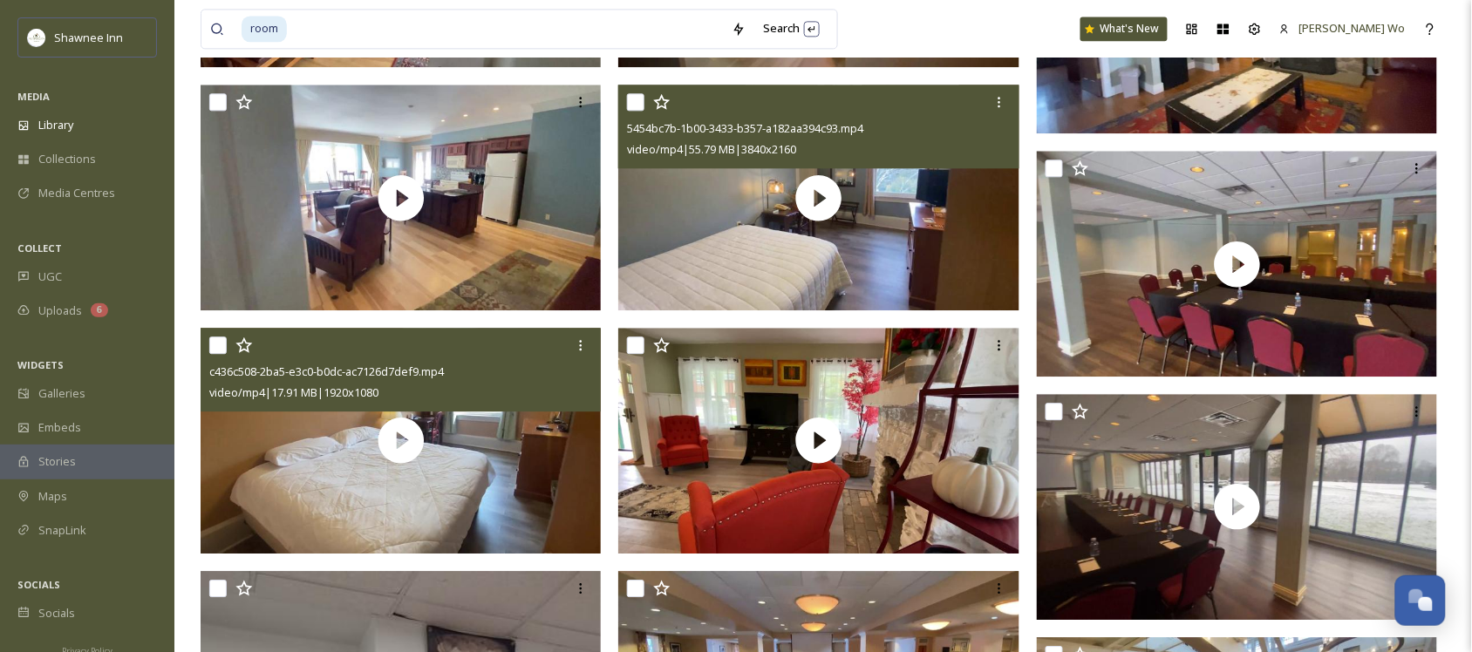
click at [459, 369] on div "c436c508-2ba5-e3c0-b0dc-ac7126d7def9.mp4" at bounding box center [402, 371] width 387 height 21
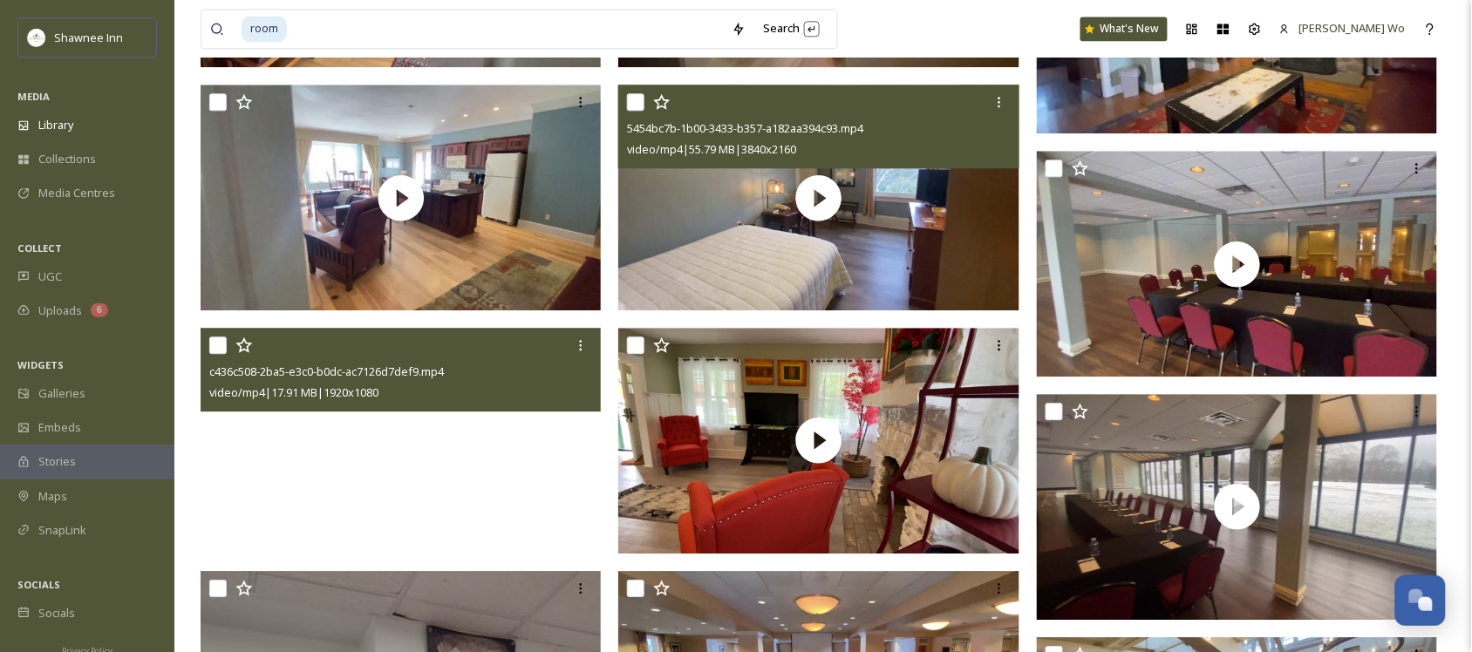
click at [499, 486] on video "c436c508-2ba5-e3c0-b0dc-ac7126d7def9.mp4" at bounding box center [401, 441] width 401 height 226
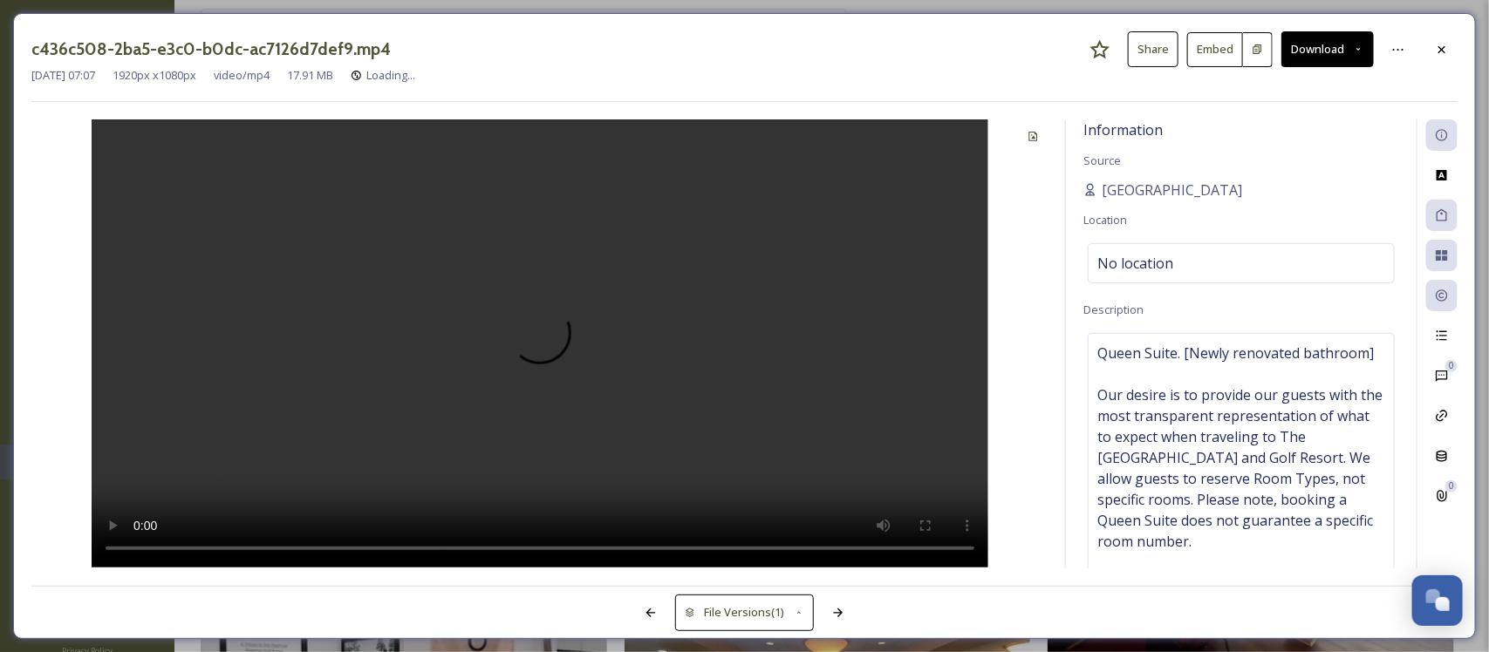
click at [1443, 49] on icon at bounding box center [1441, 48] width 7 height 7
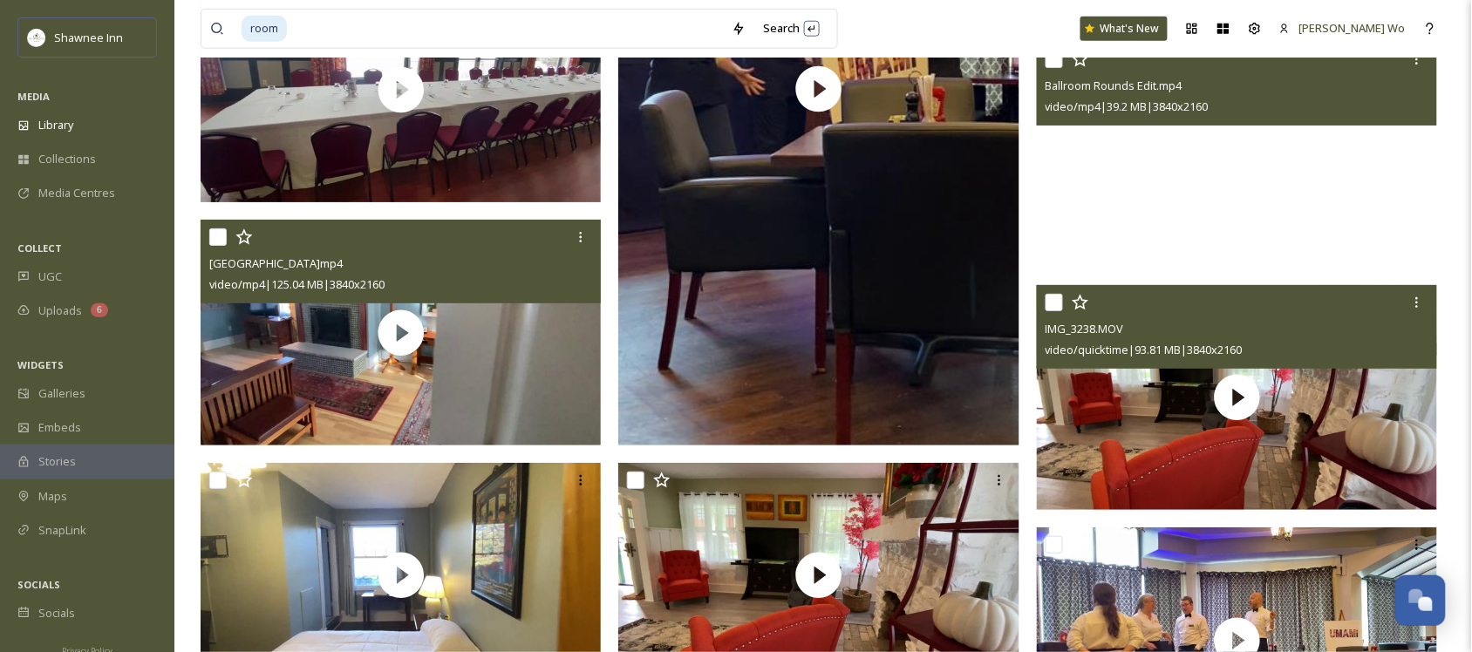
scroll to position [4799, 0]
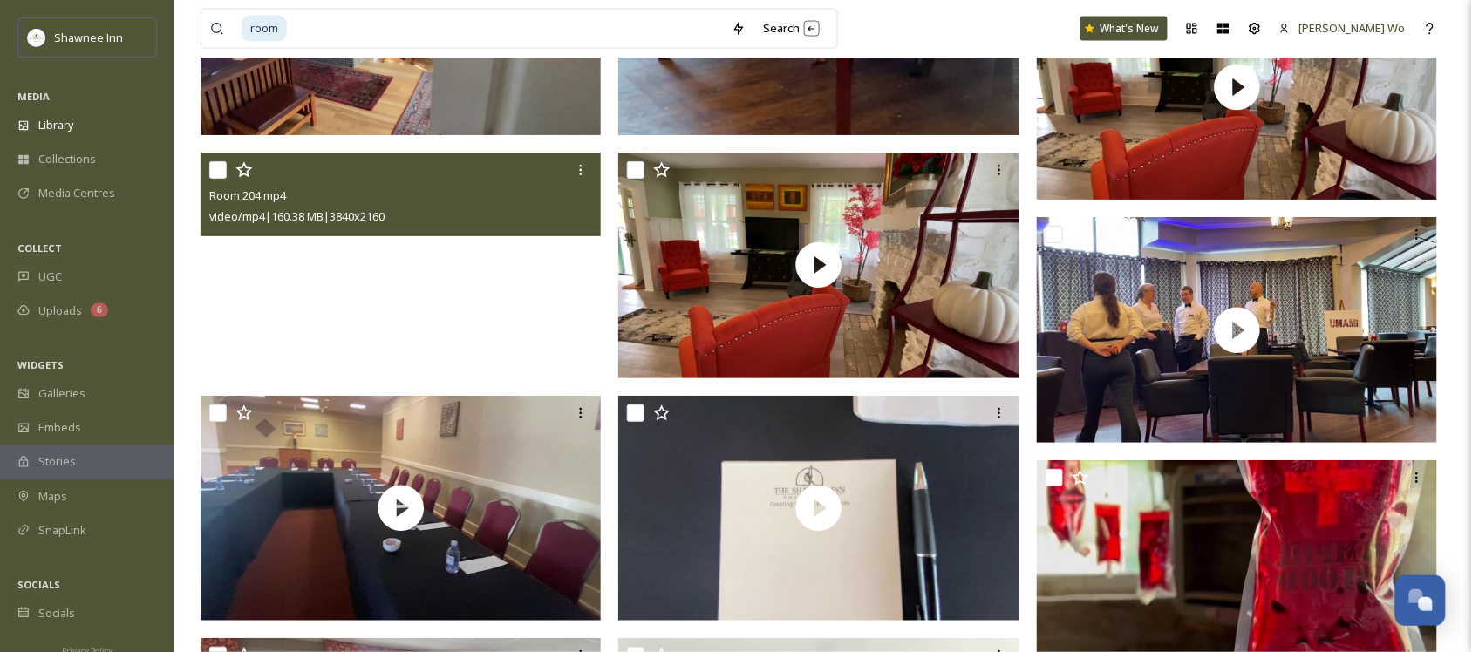
click at [485, 299] on video "Room 204.mp4" at bounding box center [401, 266] width 401 height 226
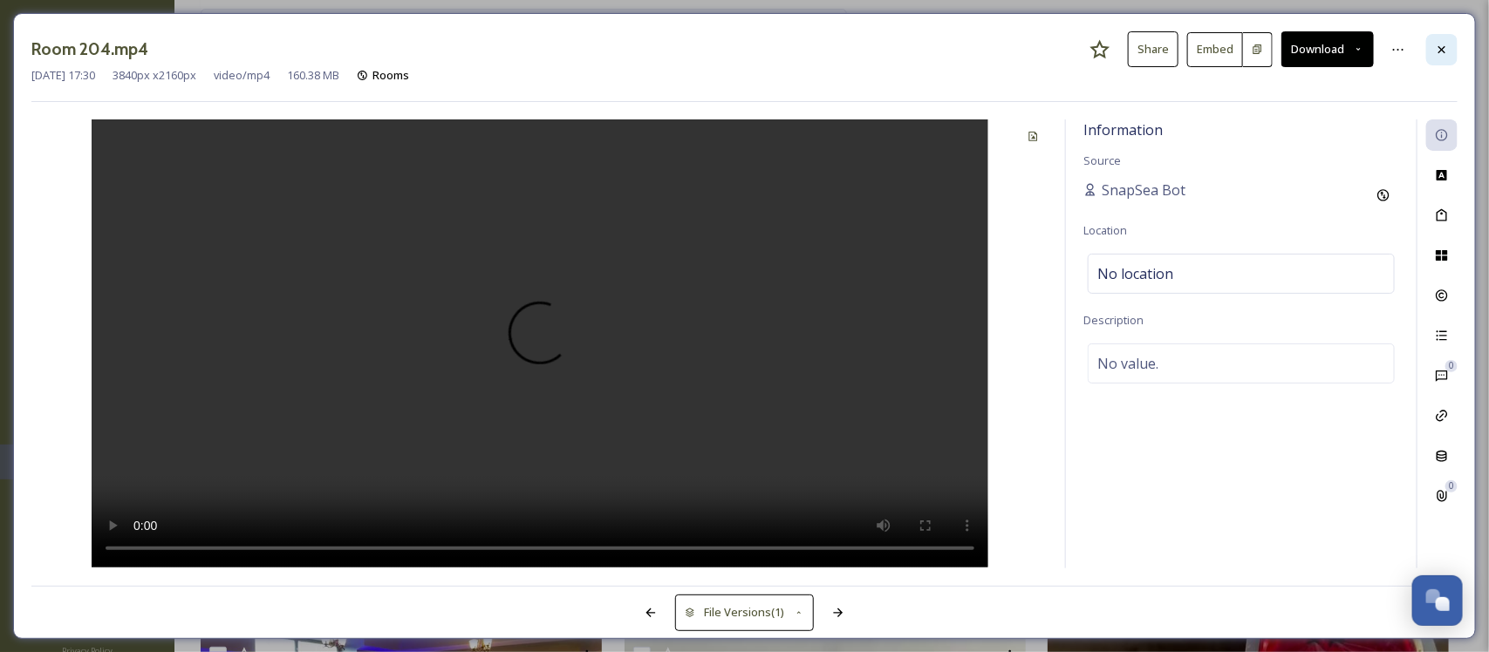
click at [1454, 50] on div at bounding box center [1441, 49] width 31 height 31
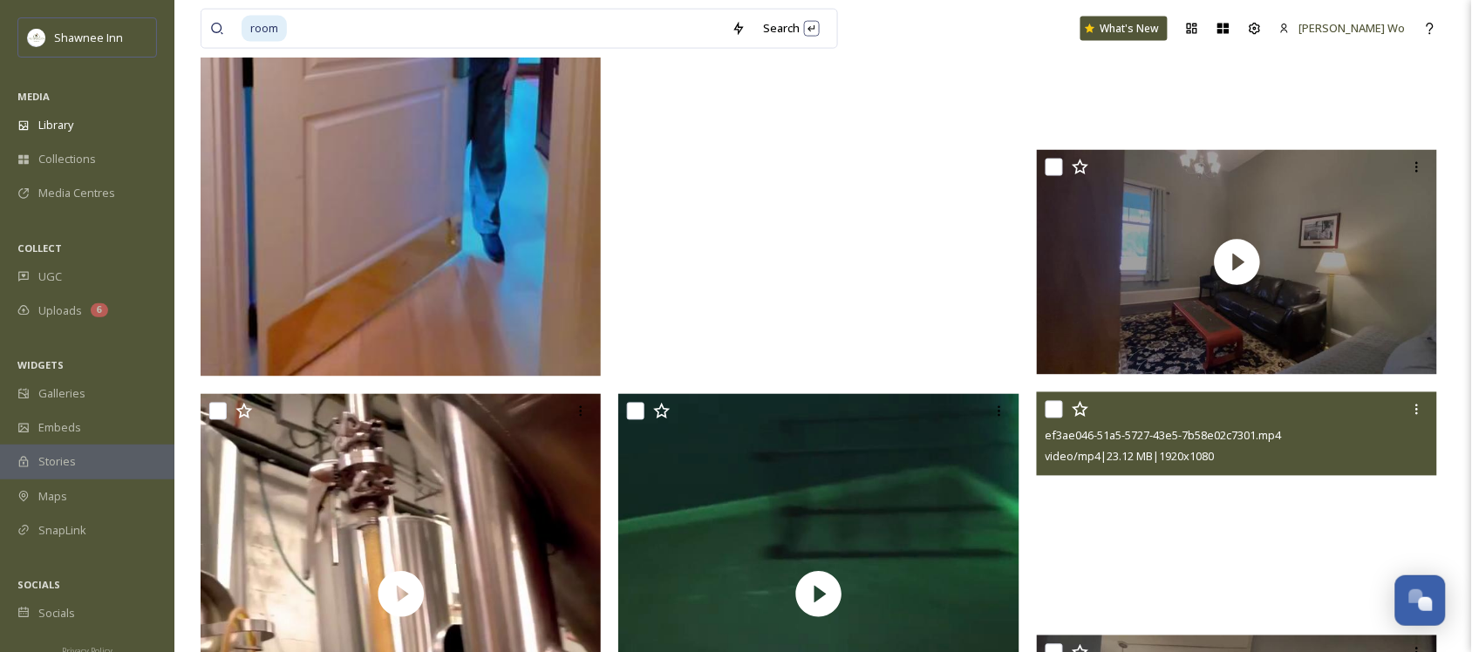
scroll to position [763, 0]
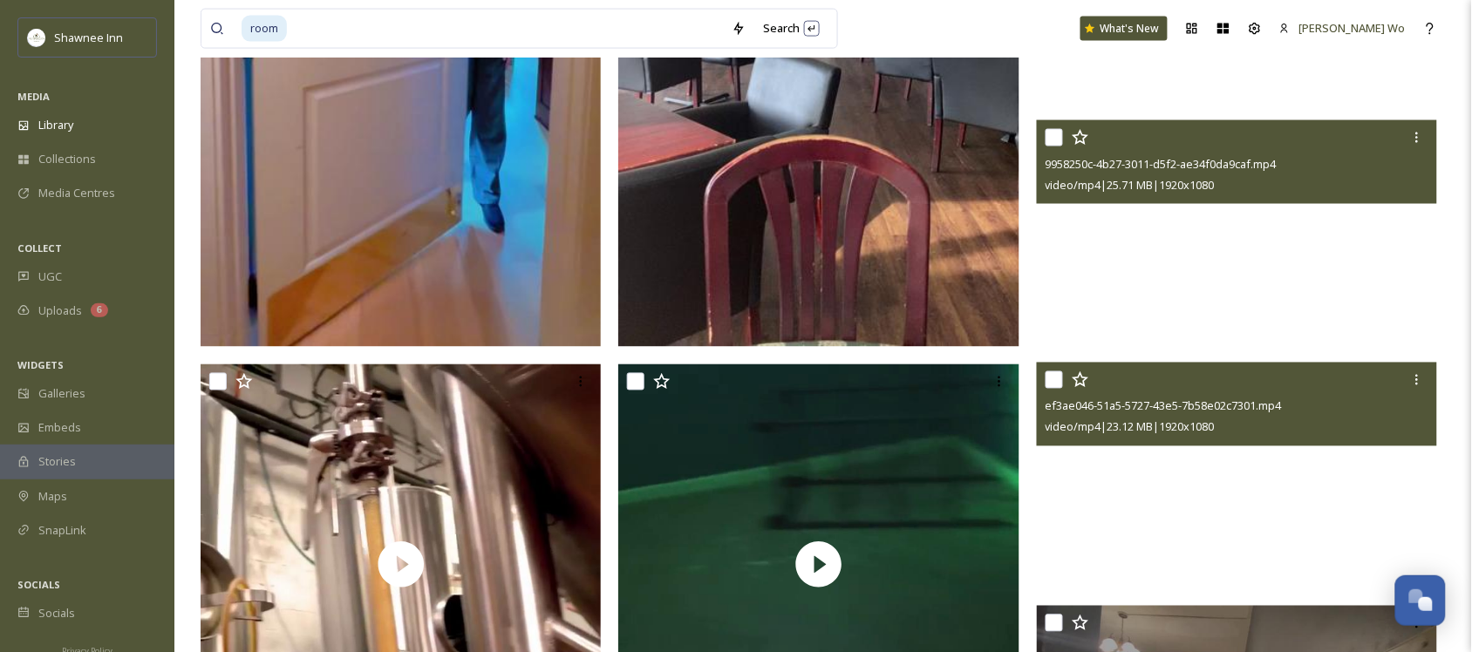
click at [1326, 241] on video "9958250c-4b27-3011-d5f2-ae34f0da9caf.mp4" at bounding box center [1237, 233] width 401 height 226
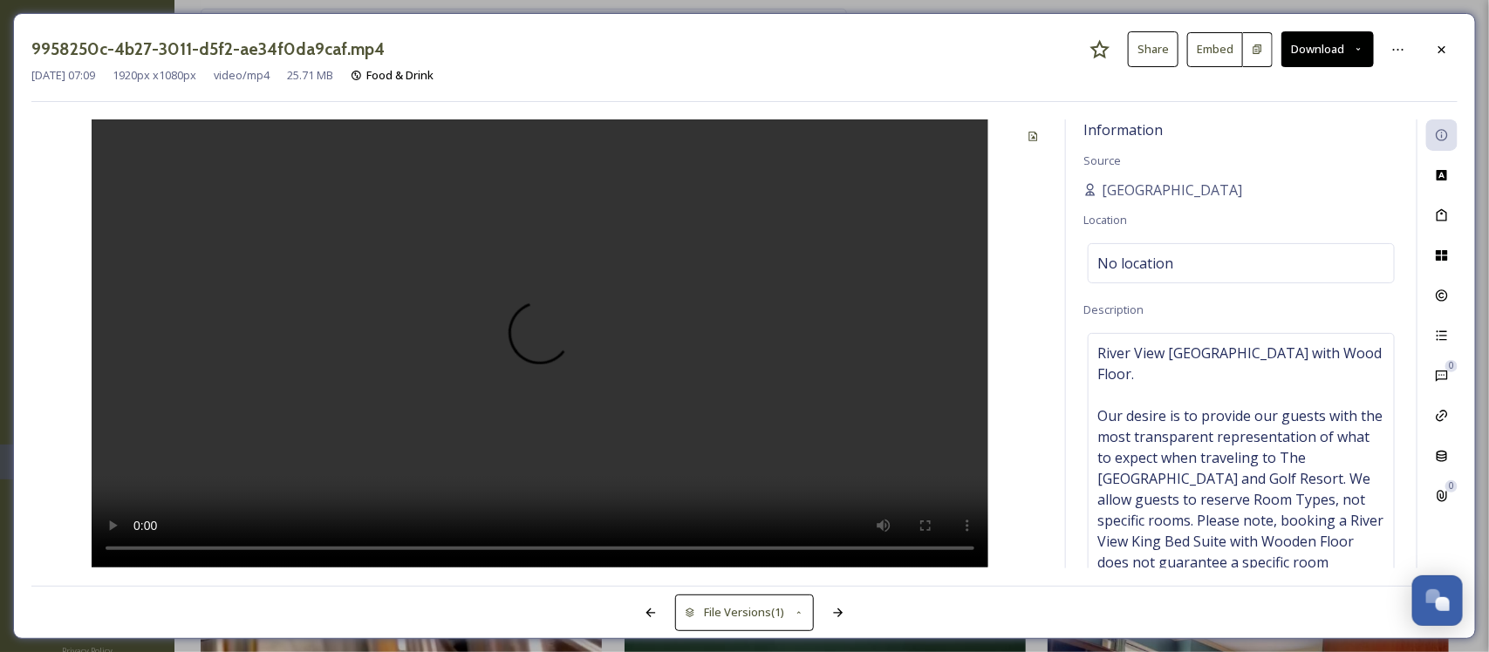
click at [1458, 57] on div "9958250c-4b27-3011-d5f2-ae34f0da9caf.mp4 Share Embed Download [DATE] 07:09 1920…" at bounding box center [744, 326] width 1463 height 626
click at [1450, 54] on div at bounding box center [1441, 49] width 31 height 31
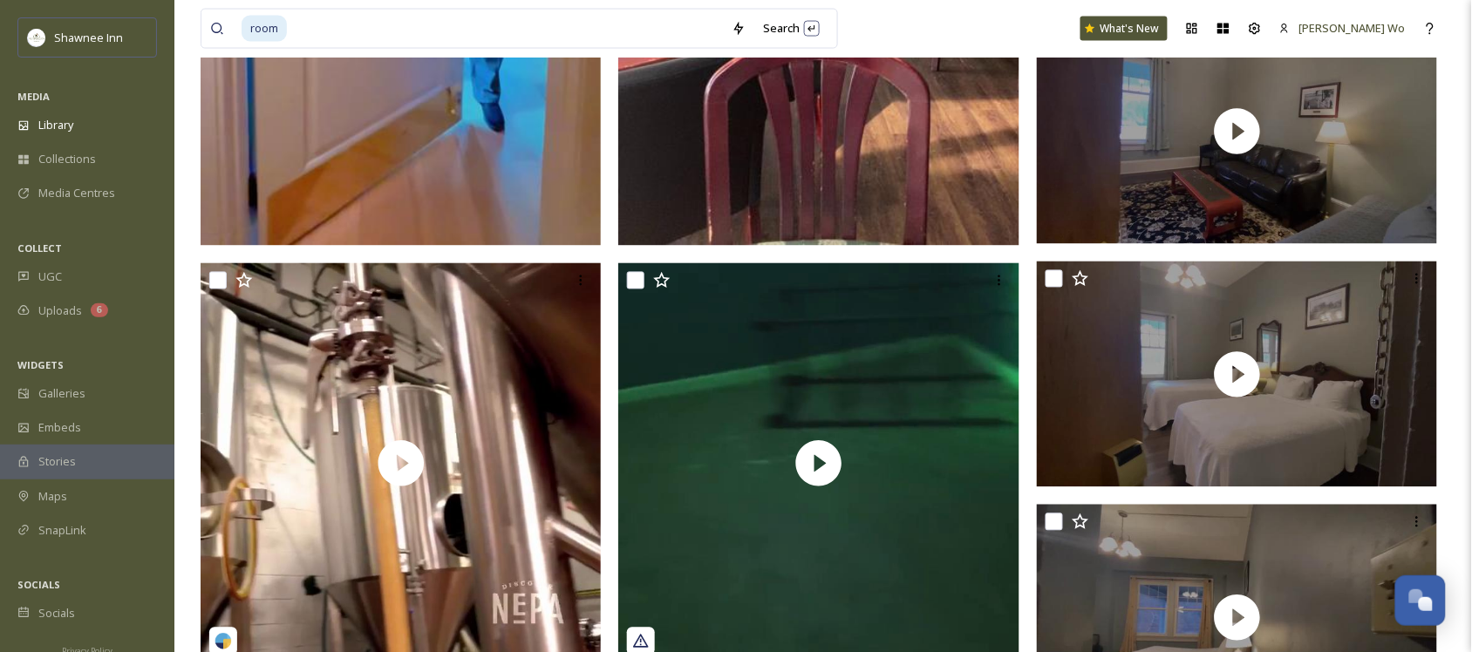
scroll to position [872, 0]
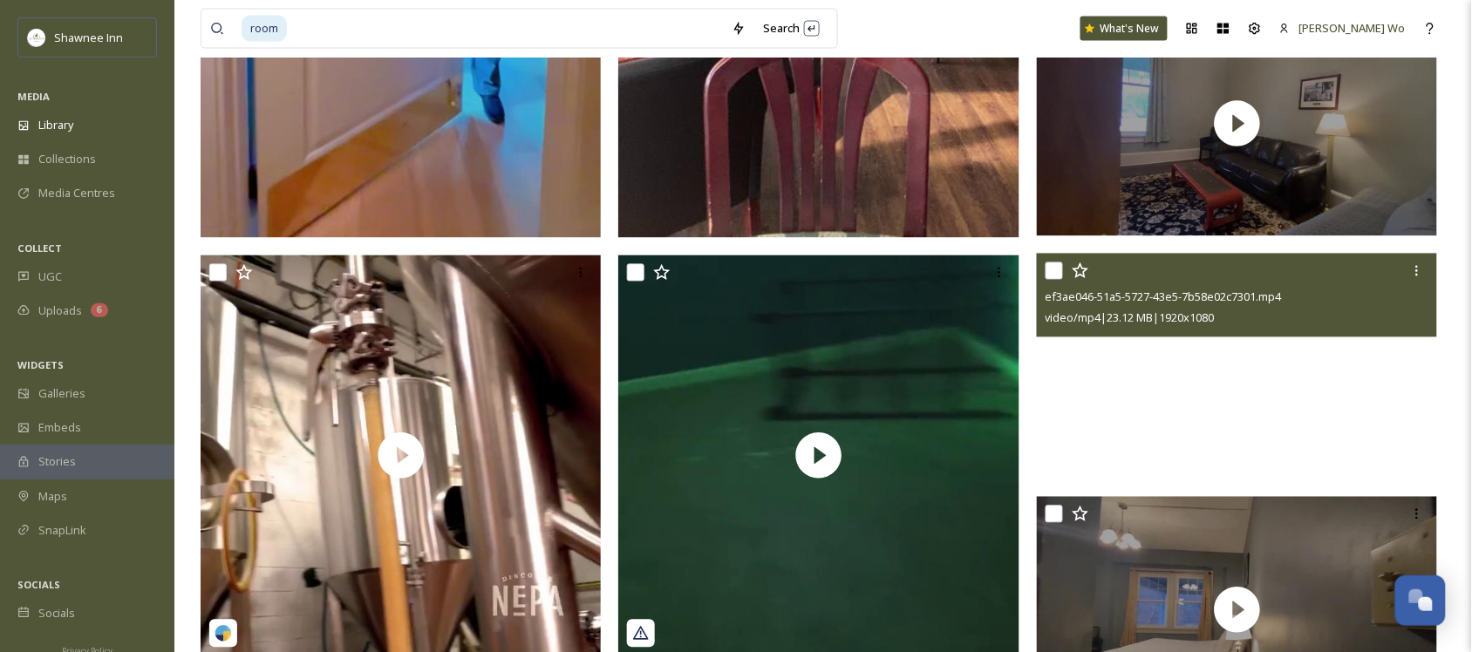
click at [1139, 378] on video "ef3ae046-51a5-5727-43e5-7b58e02c7301.mp4" at bounding box center [1237, 367] width 401 height 226
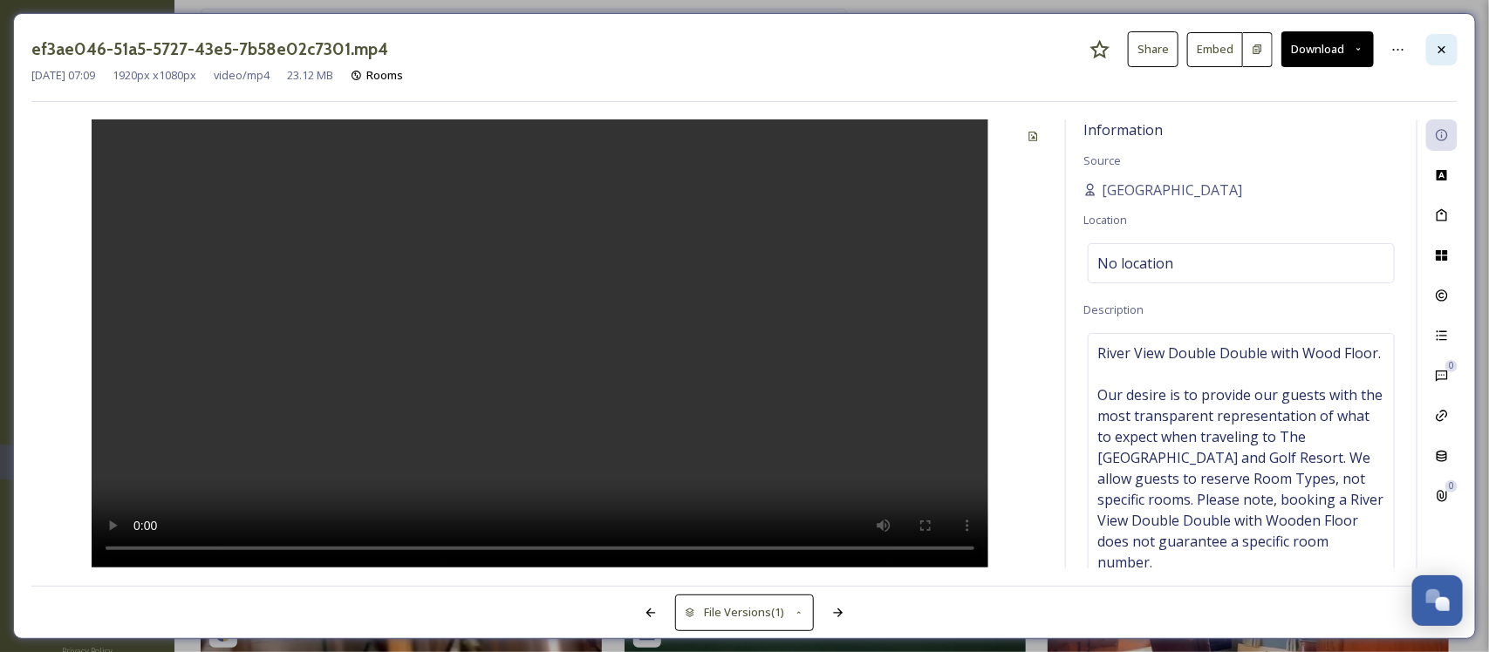
click at [1441, 51] on icon at bounding box center [1441, 48] width 7 height 7
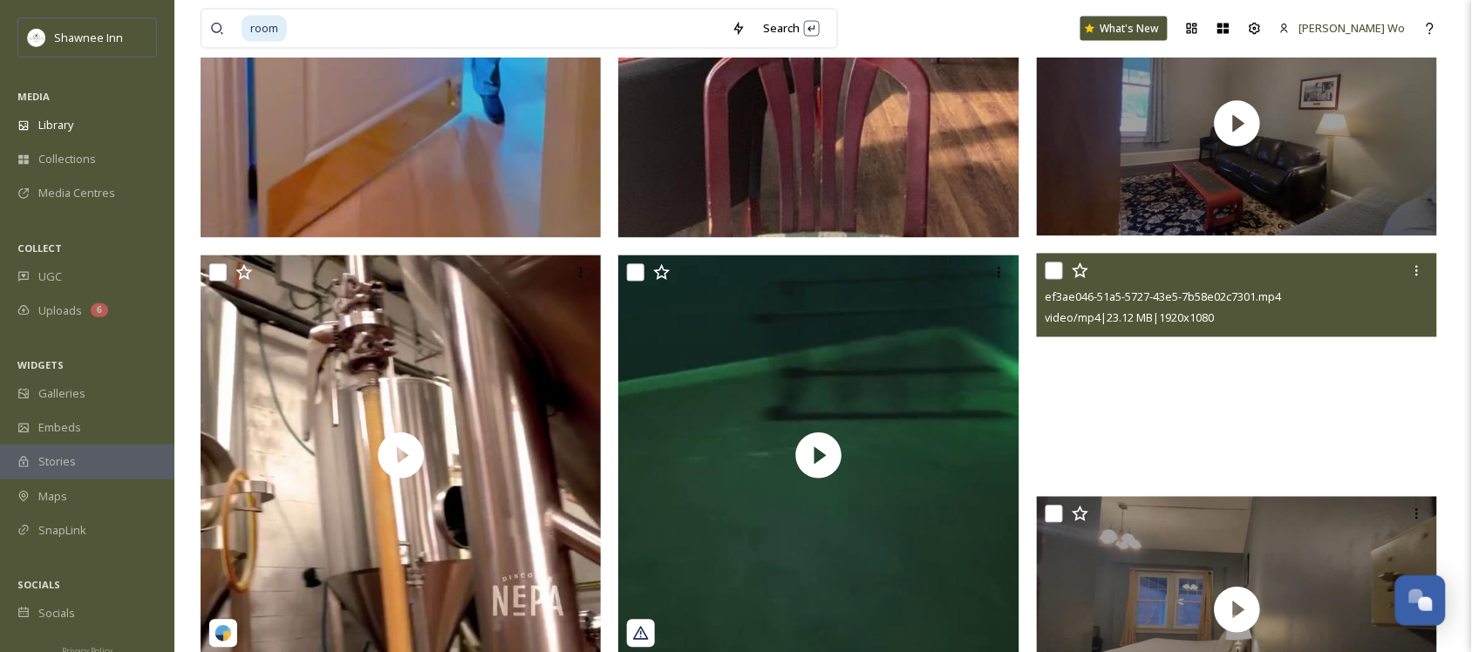
click at [1201, 403] on video "ef3ae046-51a5-5727-43e5-7b58e02c7301.mp4" at bounding box center [1237, 367] width 401 height 226
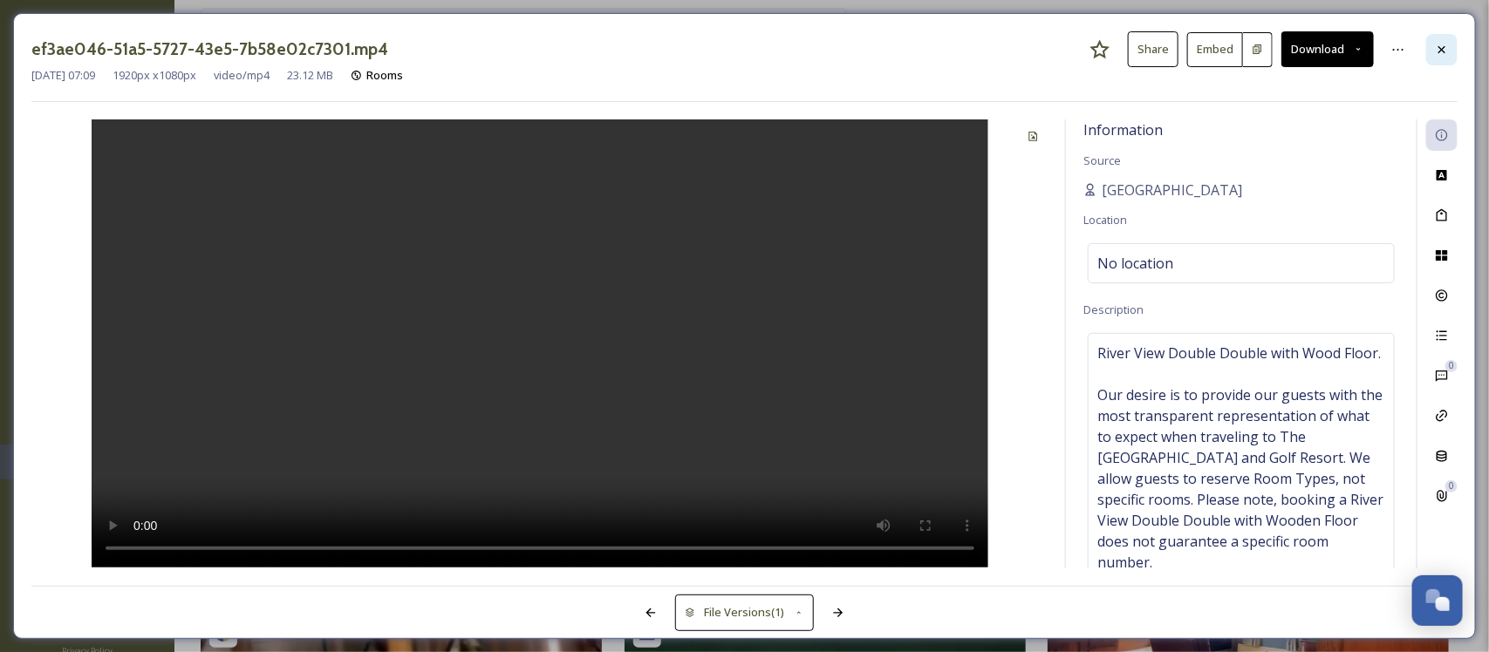
click at [1435, 61] on div at bounding box center [1441, 49] width 31 height 31
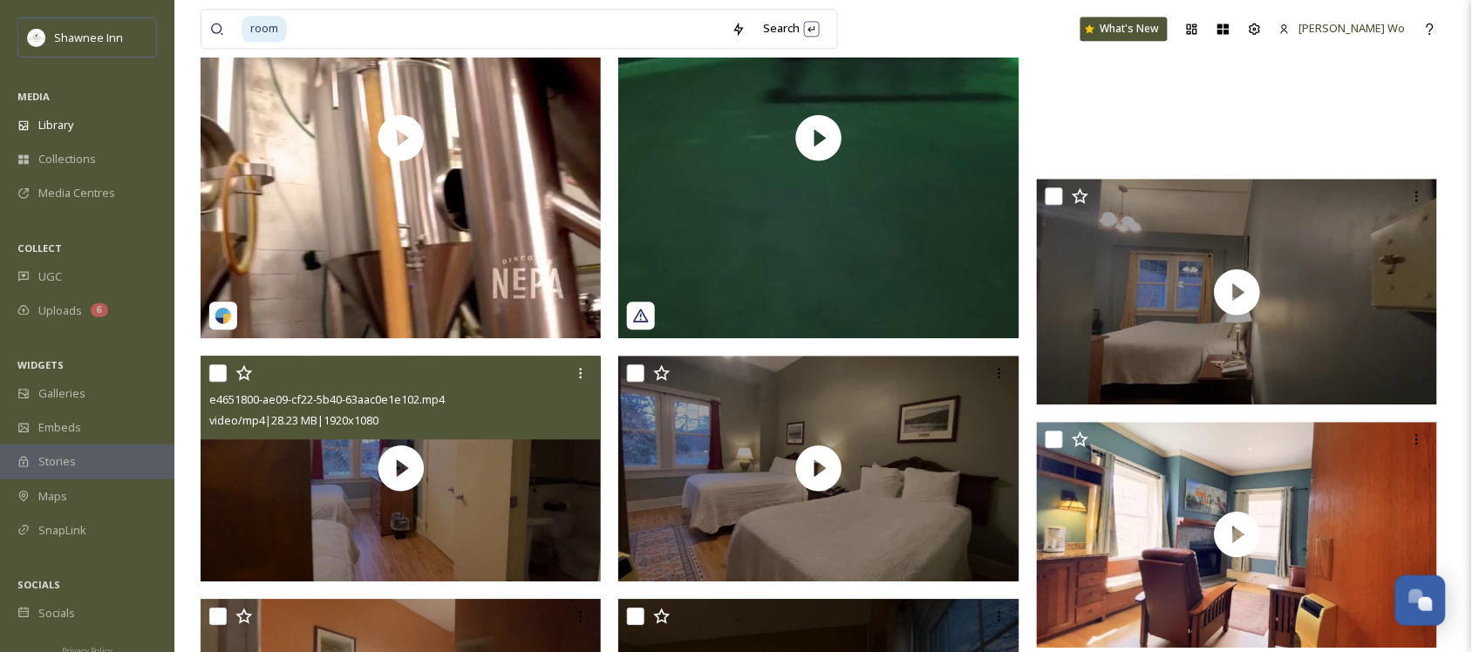
scroll to position [1199, 0]
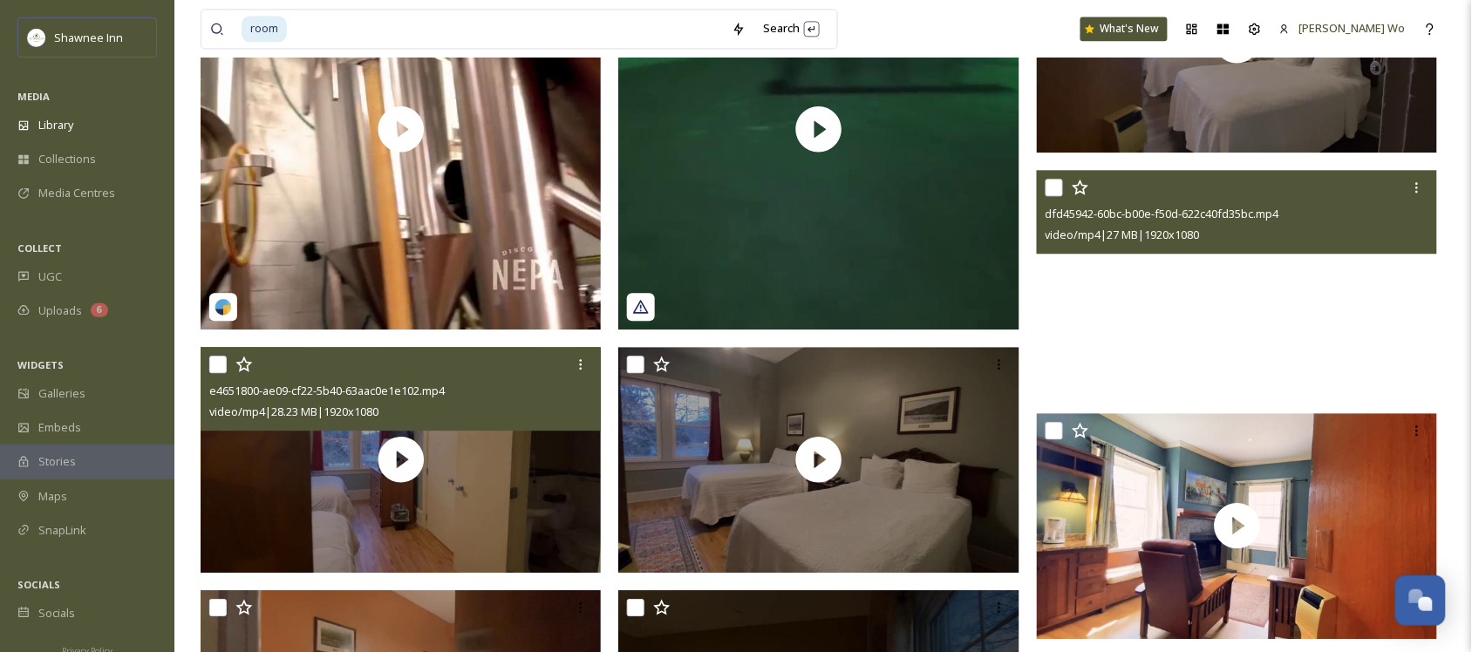
click at [1184, 318] on video "dfd45942-60bc-b00e-f50d-622c40fd35bc.mp4" at bounding box center [1237, 283] width 401 height 226
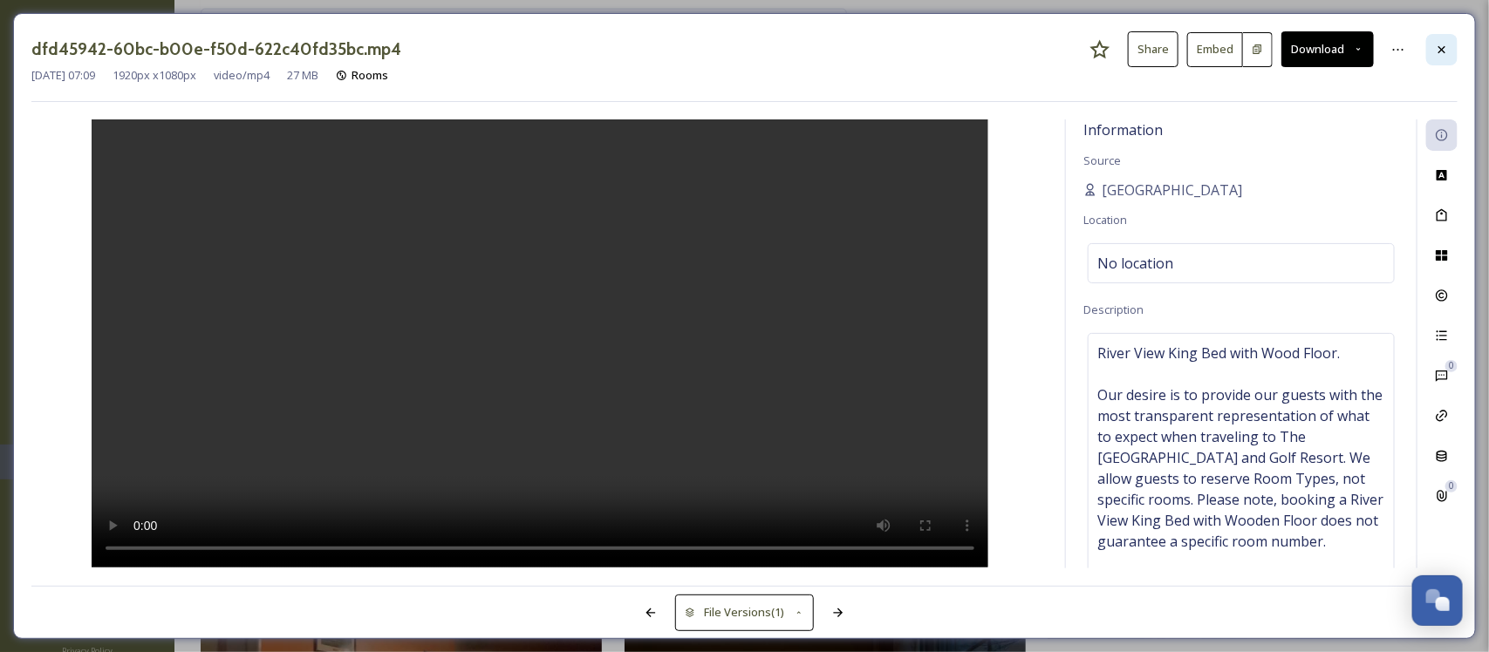
click at [1442, 44] on icon at bounding box center [1442, 50] width 14 height 14
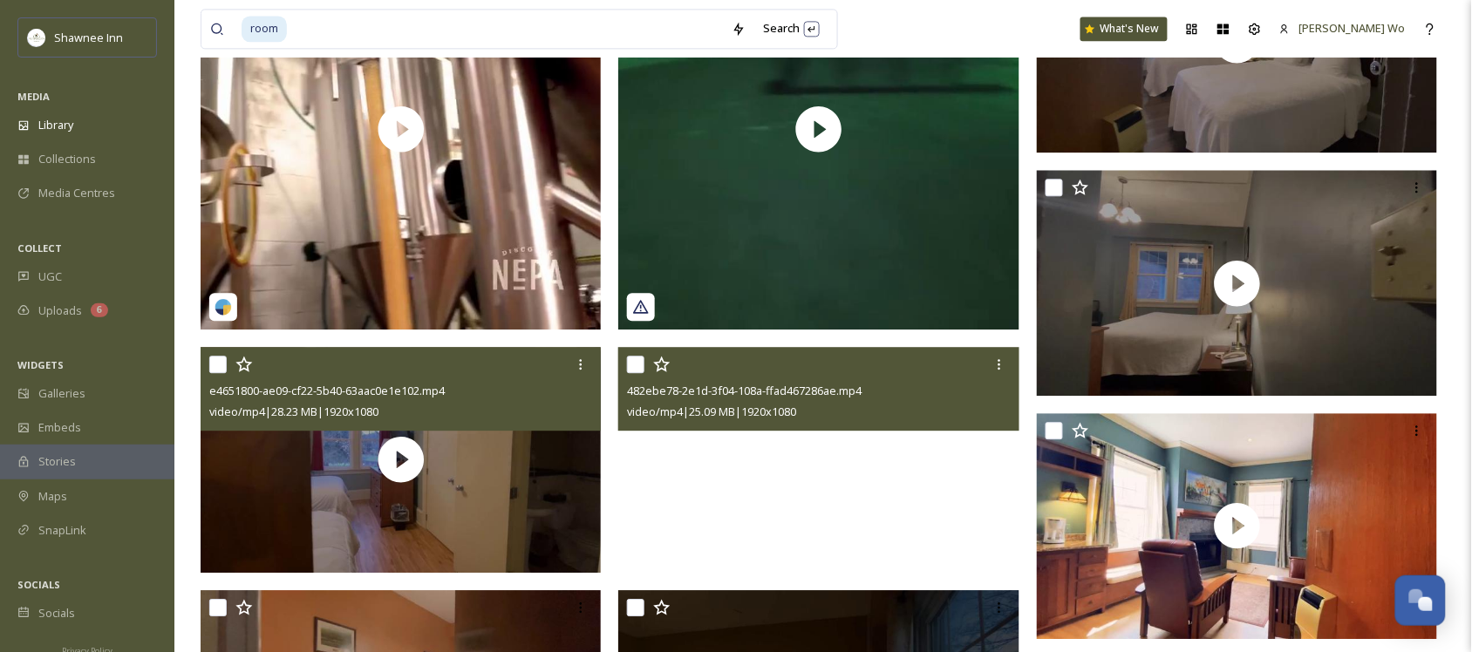
click at [900, 481] on video "482ebe78-2e1d-3f04-108a-ffad467286ae.mp4" at bounding box center [818, 460] width 401 height 226
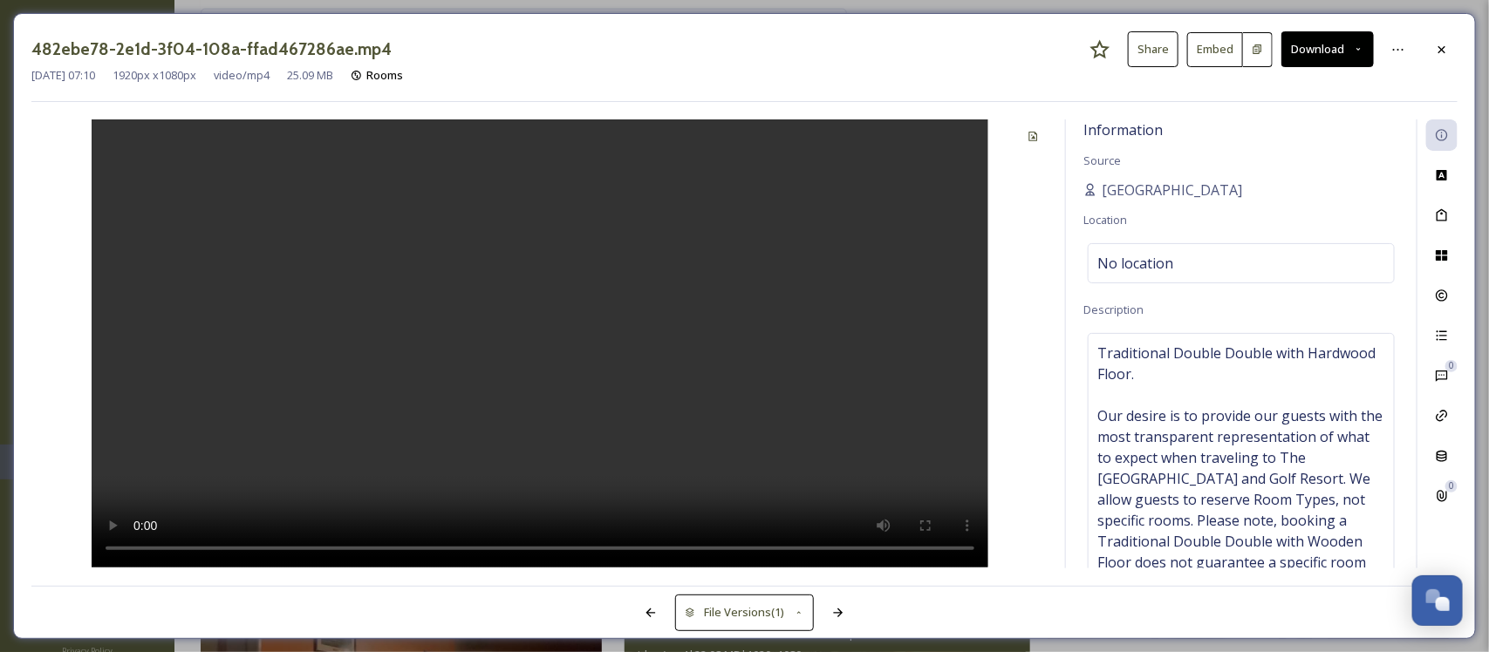
click at [603, 439] on video at bounding box center [540, 343] width 897 height 448
click at [1441, 40] on div at bounding box center [1441, 49] width 31 height 31
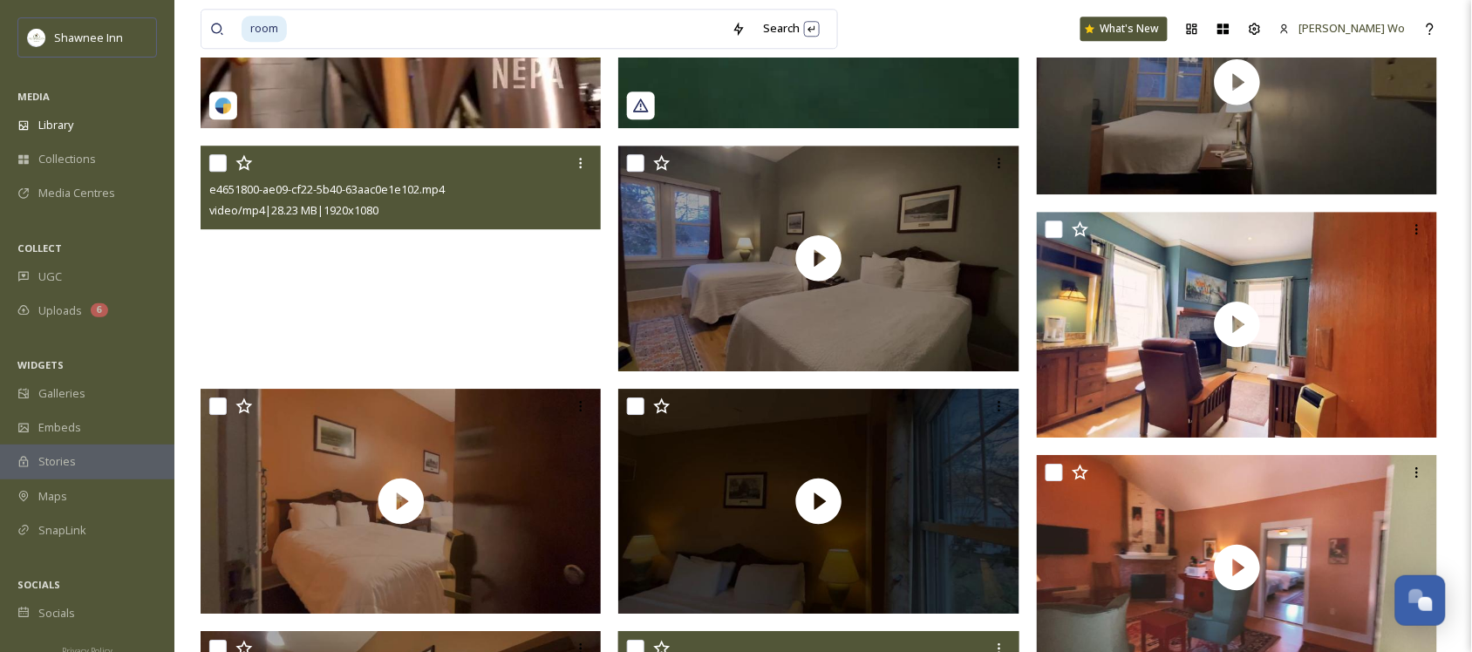
scroll to position [1417, 0]
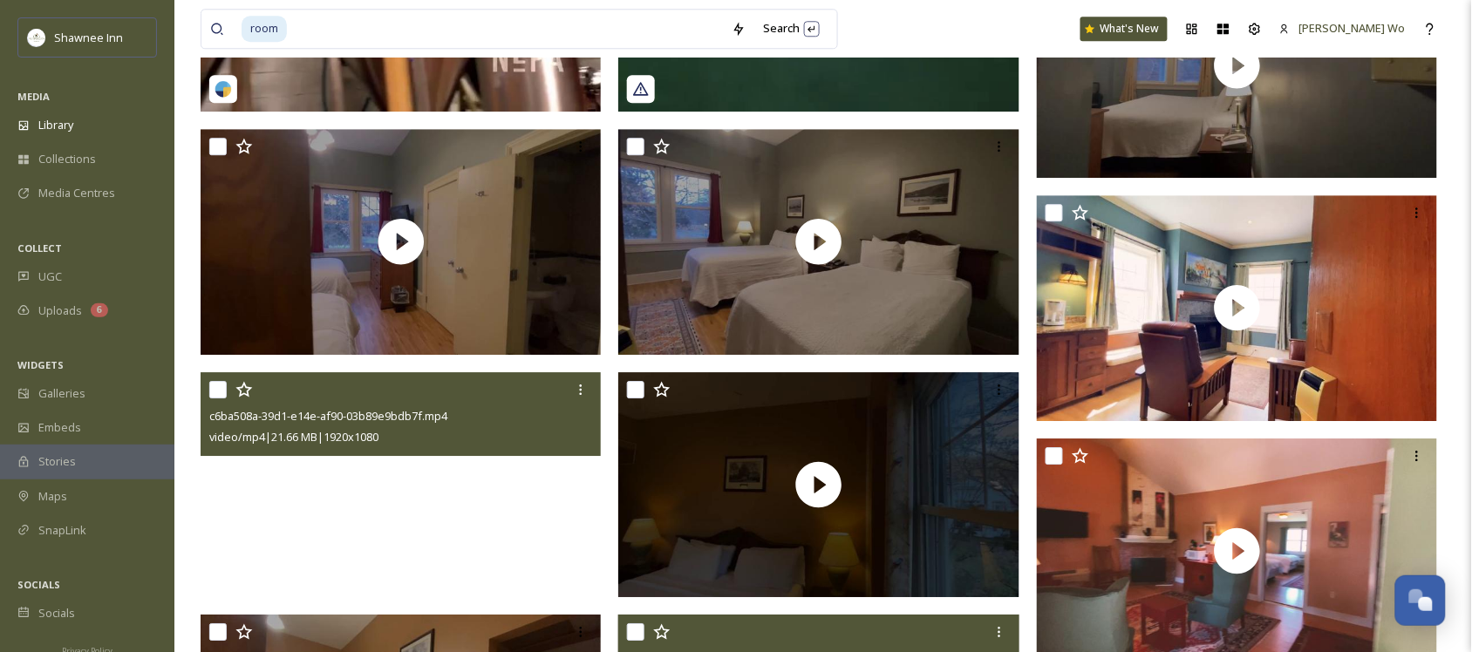
click at [461, 510] on video "c6ba508a-39d1-e14e-af90-03b89e9bdb7f.mp4" at bounding box center [401, 485] width 401 height 226
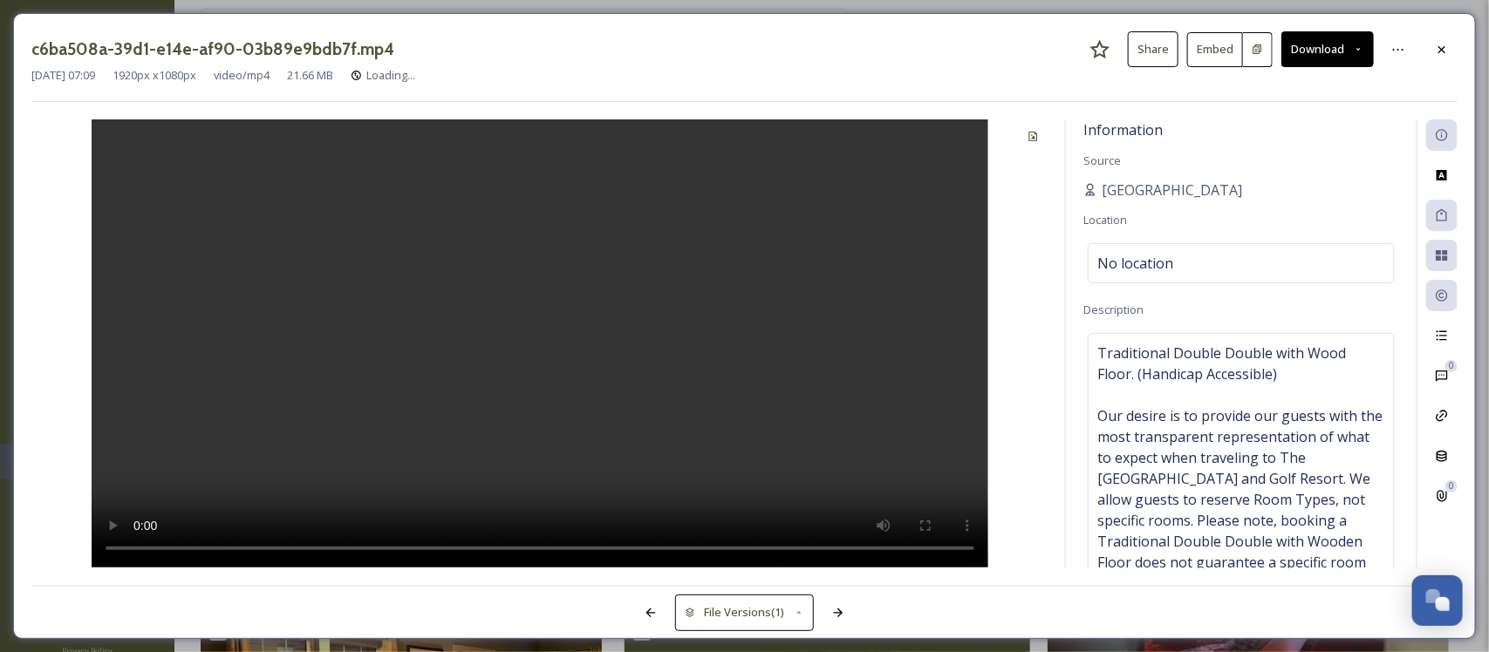
click at [546, 472] on video at bounding box center [540, 343] width 897 height 448
click at [1444, 45] on icon at bounding box center [1442, 50] width 14 height 14
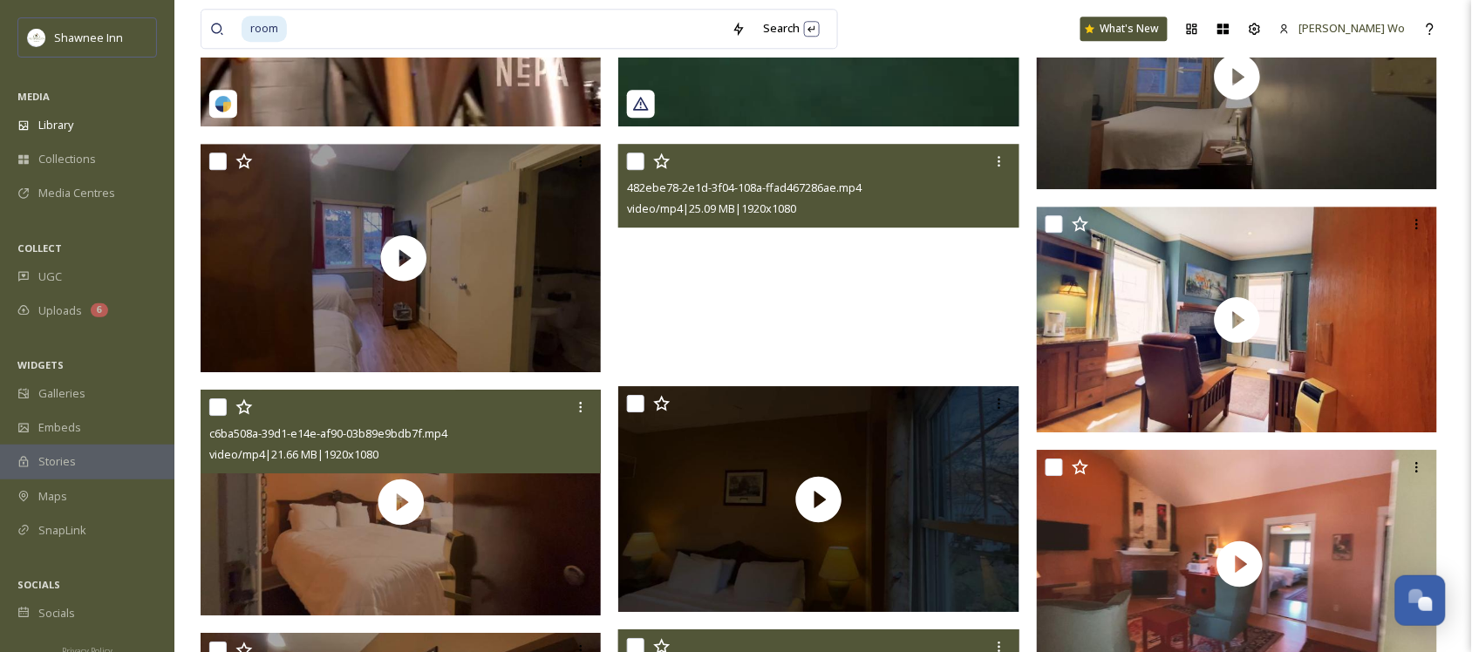
click at [881, 337] on video "482ebe78-2e1d-3f04-108a-ffad467286ae.mp4" at bounding box center [818, 257] width 401 height 226
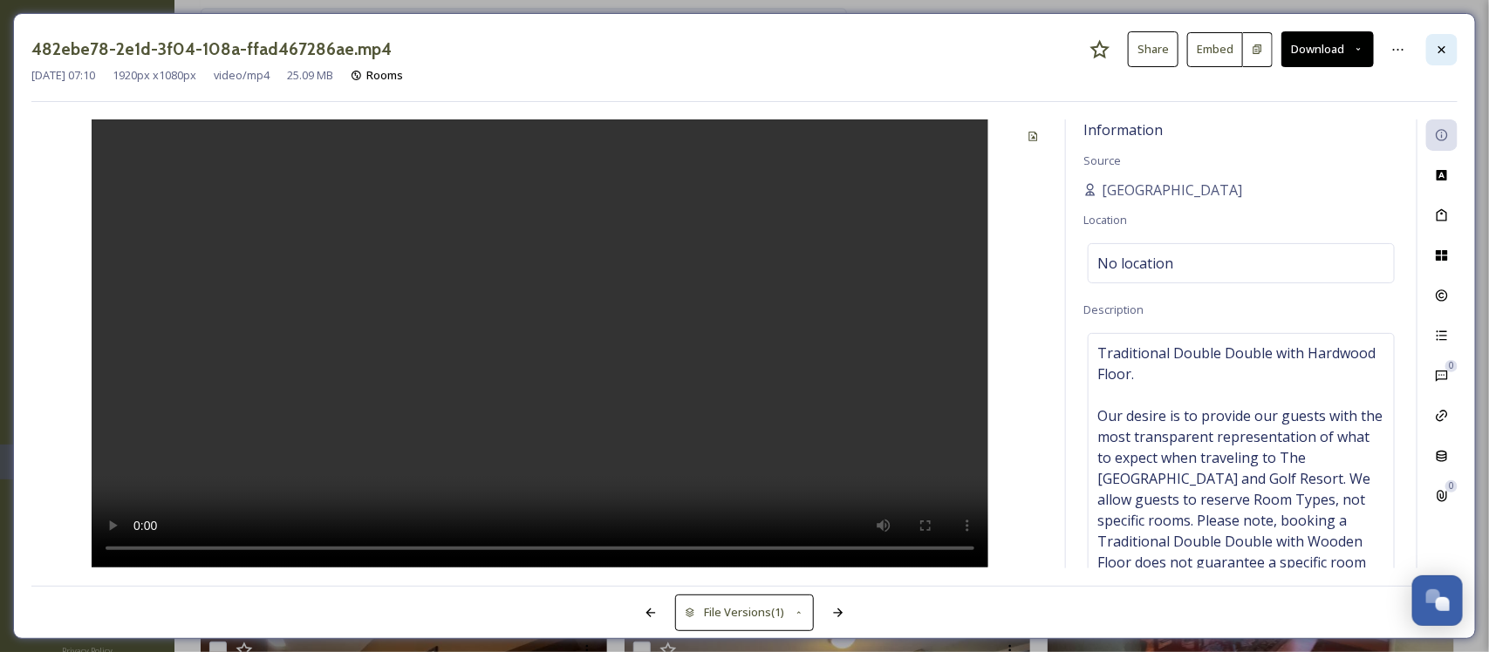
click at [1436, 46] on icon at bounding box center [1442, 50] width 14 height 14
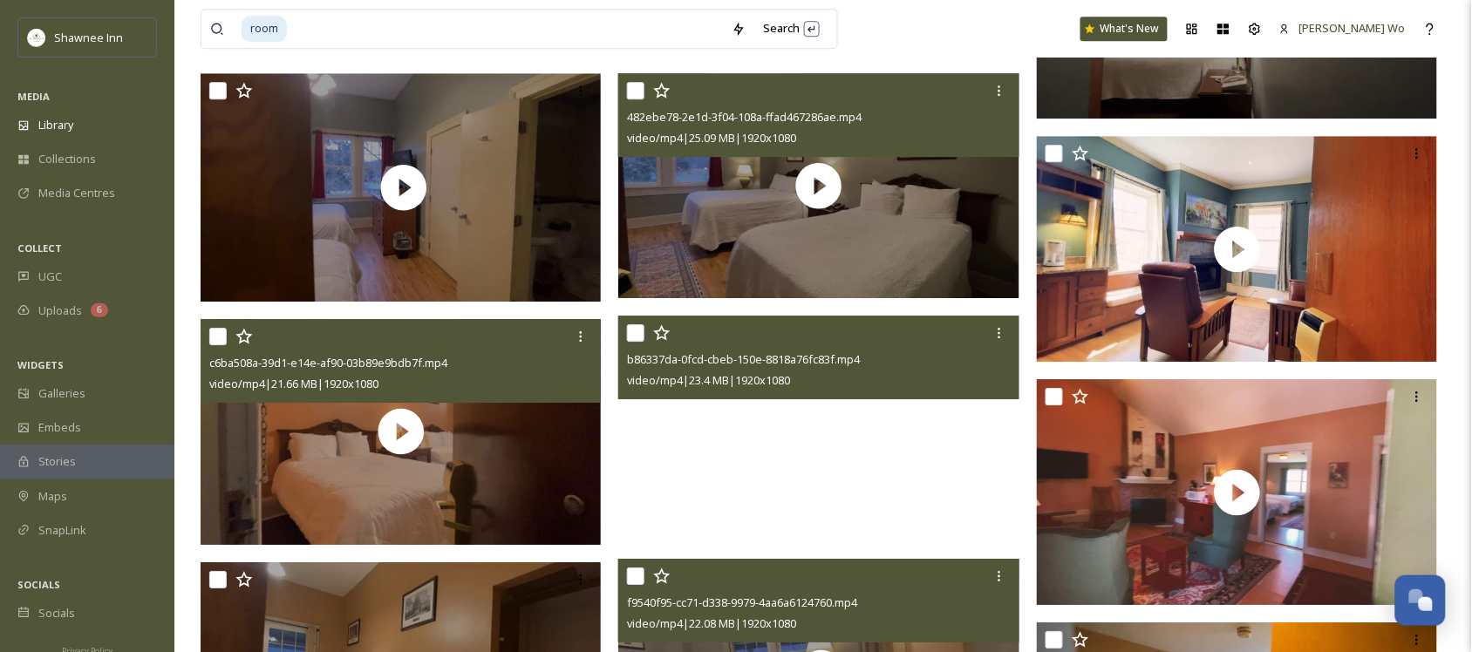
scroll to position [1526, 0]
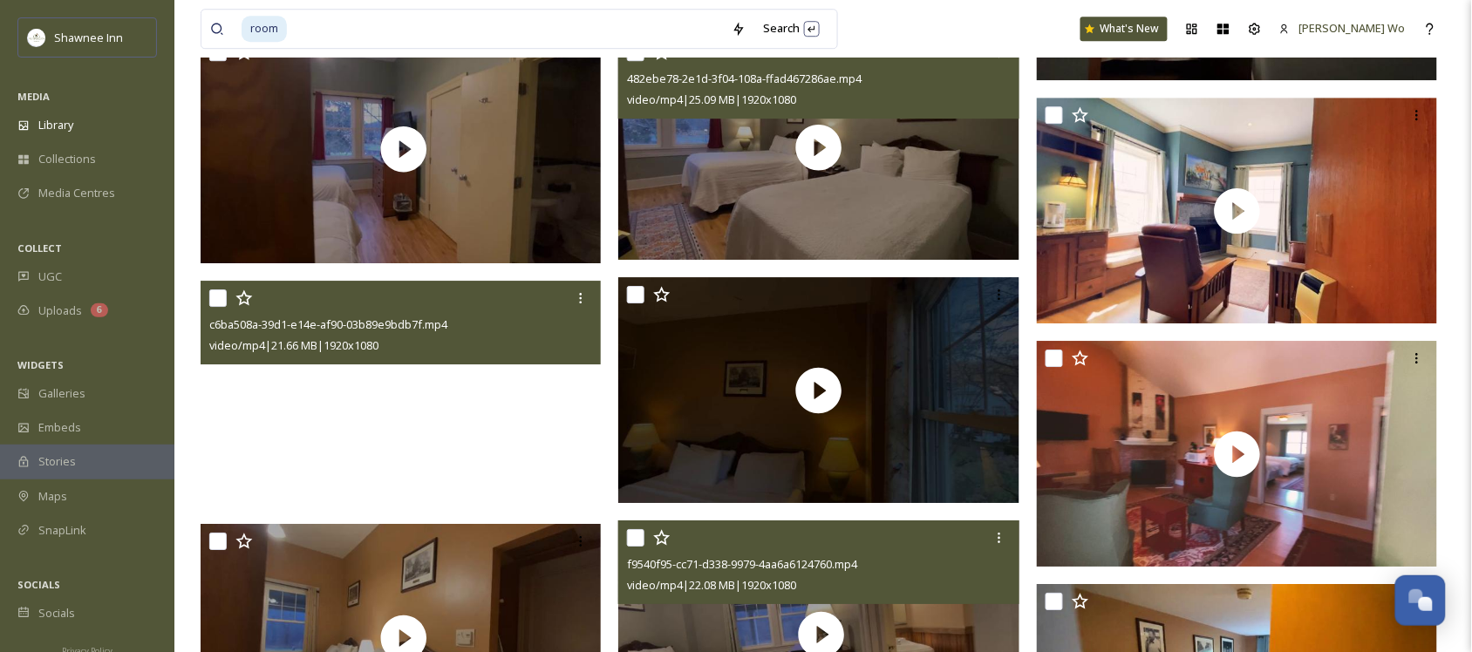
click at [406, 438] on video "c6ba508a-39d1-e14e-af90-03b89e9bdb7f.mp4" at bounding box center [401, 394] width 401 height 226
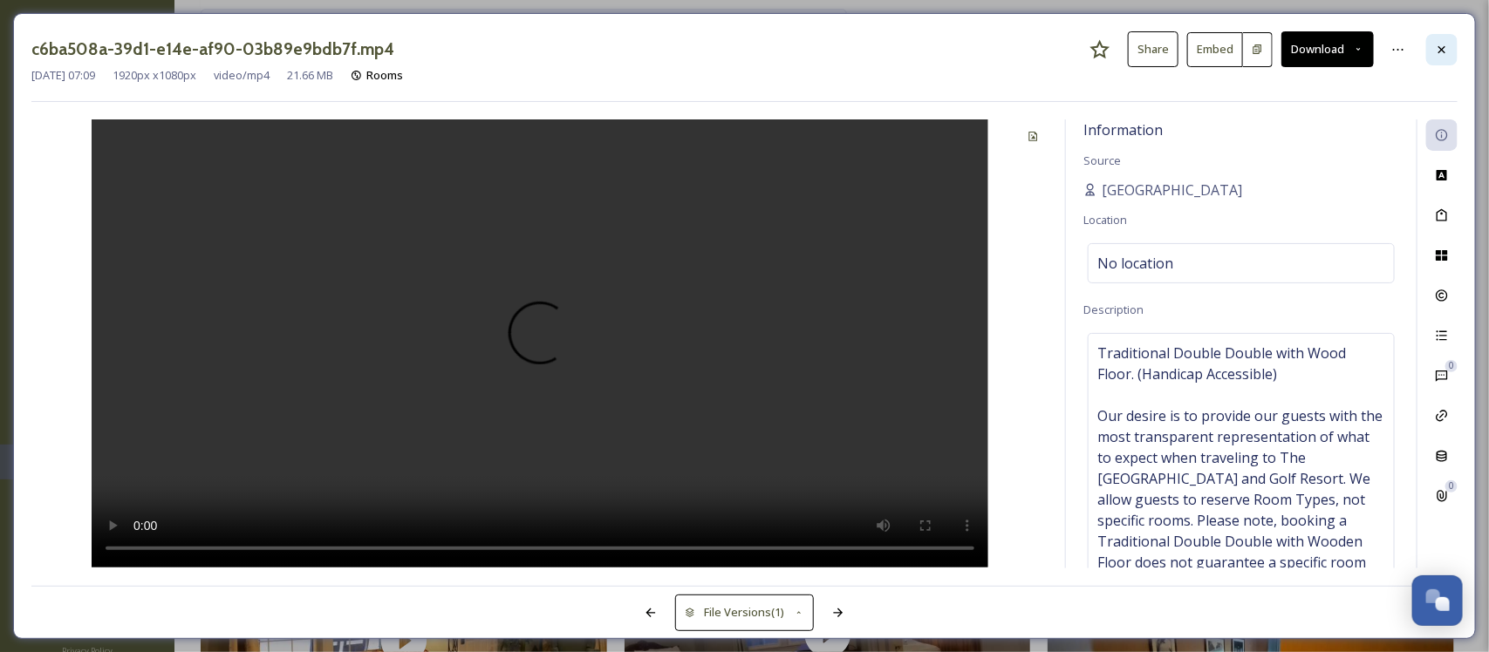
click at [1442, 54] on icon at bounding box center [1442, 50] width 14 height 14
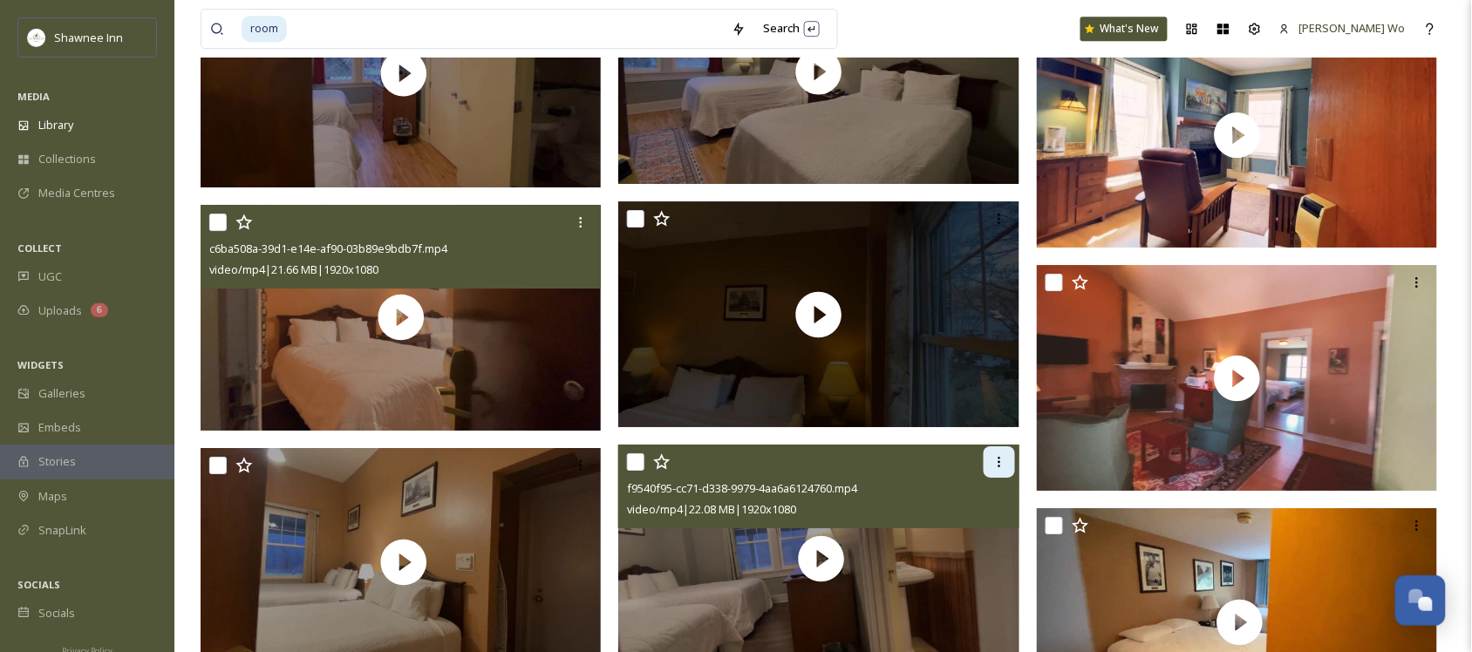
scroll to position [1744, 0]
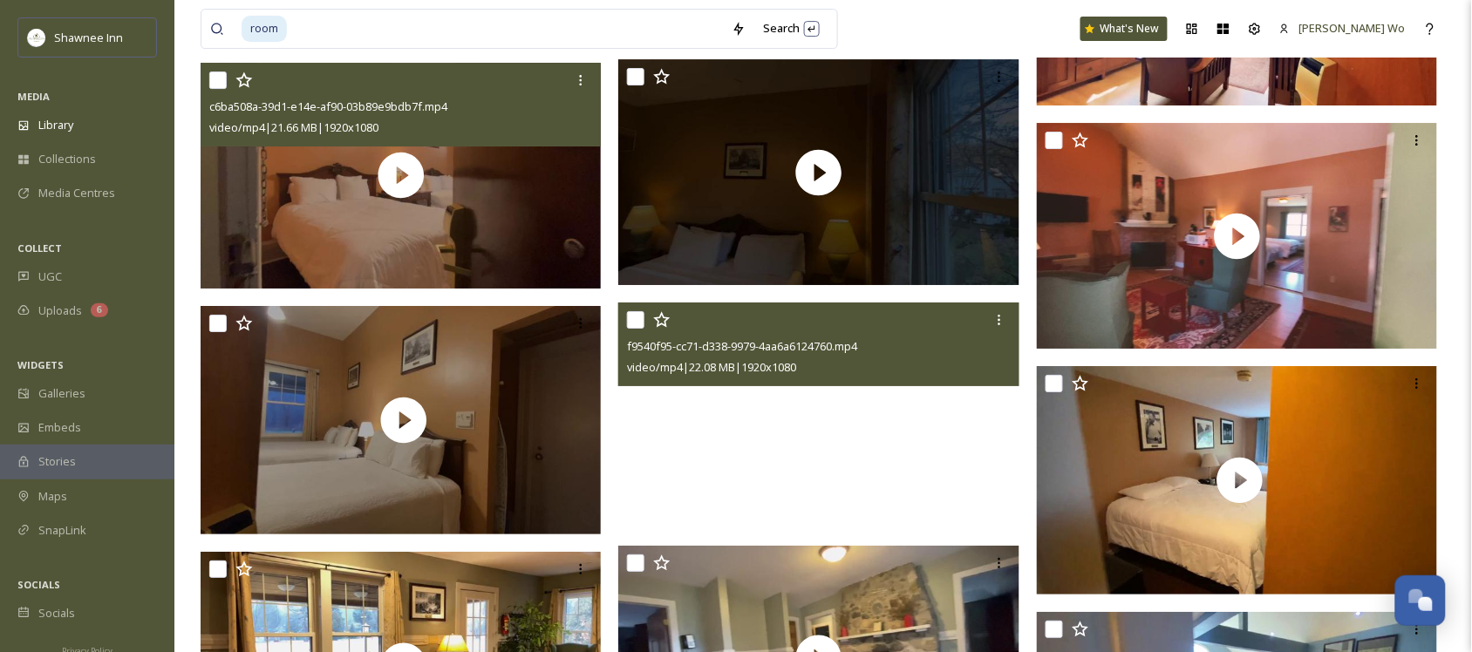
click at [764, 473] on video "f9540f95-cc71-d338-9979-4aa6a6124760.mp4" at bounding box center [818, 416] width 401 height 226
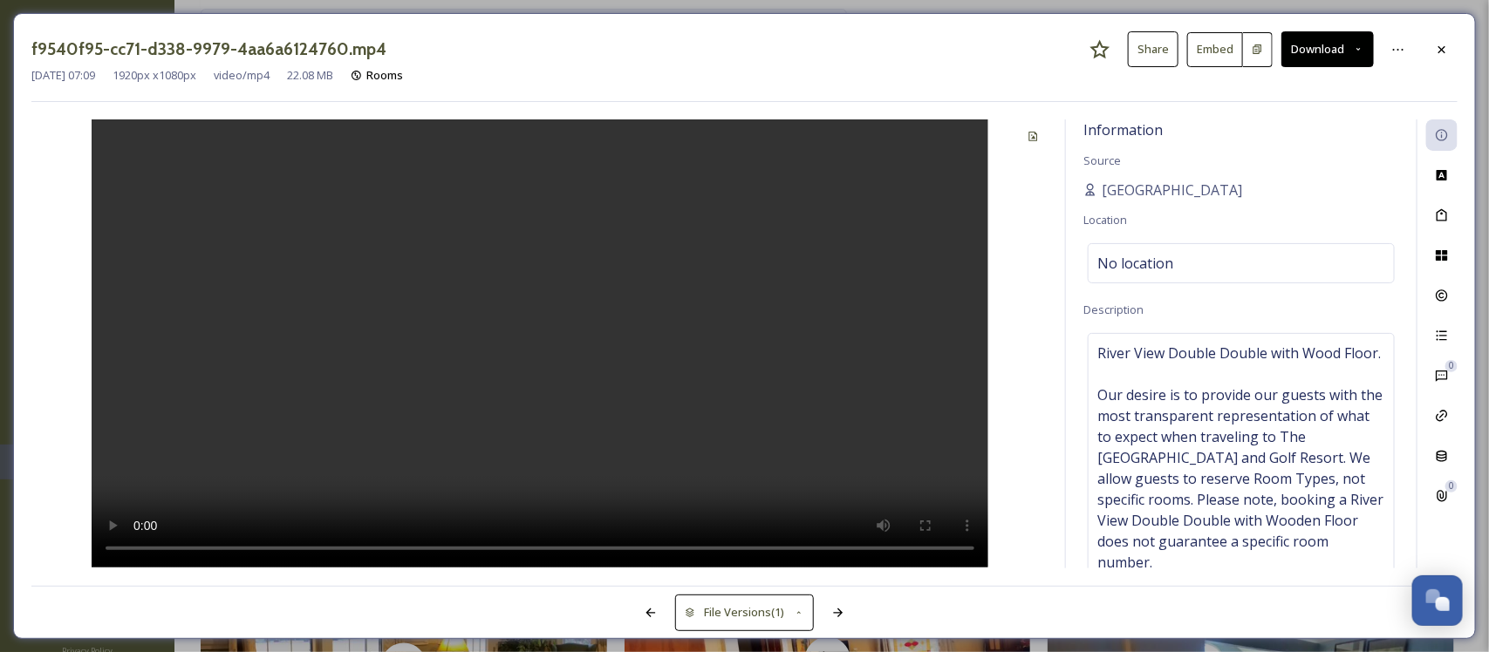
click at [764, 473] on video at bounding box center [540, 343] width 897 height 448
click at [1441, 53] on icon at bounding box center [1442, 50] width 14 height 14
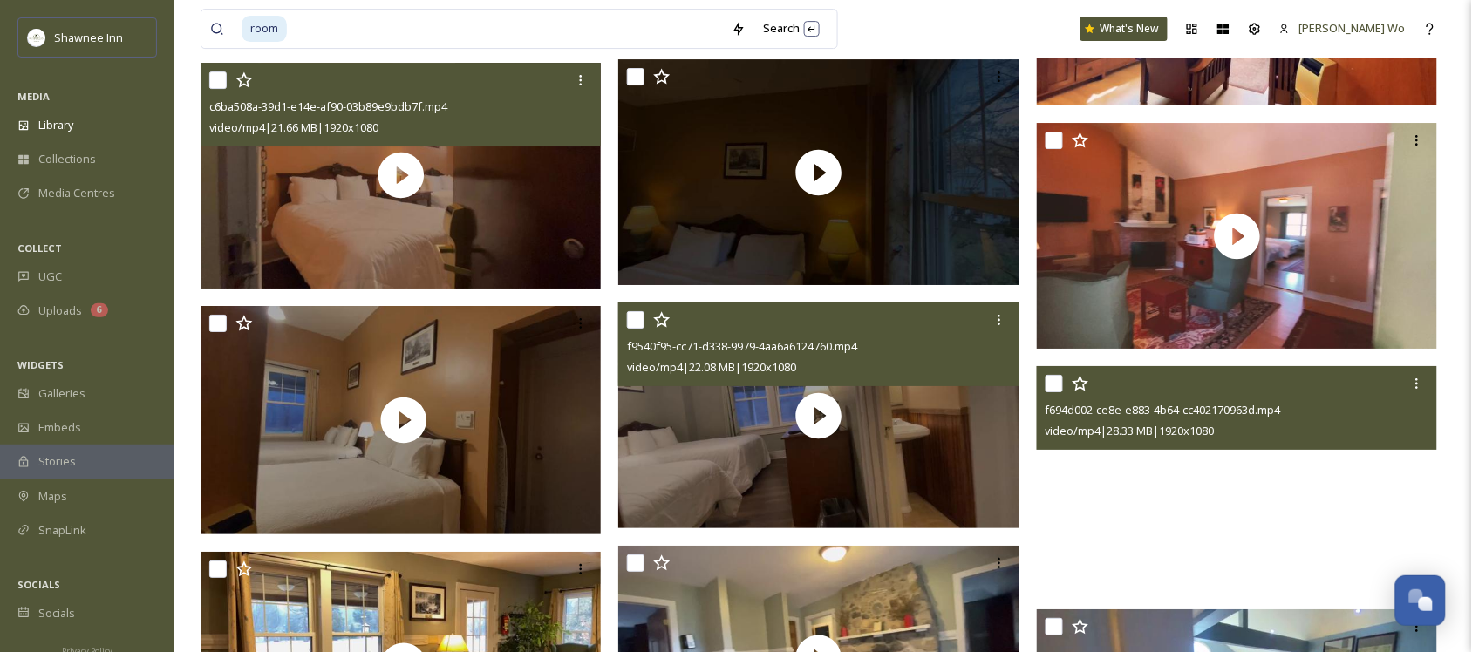
click at [1163, 507] on video "f694d002-ce8e-e883-4b64-cc402170963d.mp4" at bounding box center [1237, 479] width 401 height 226
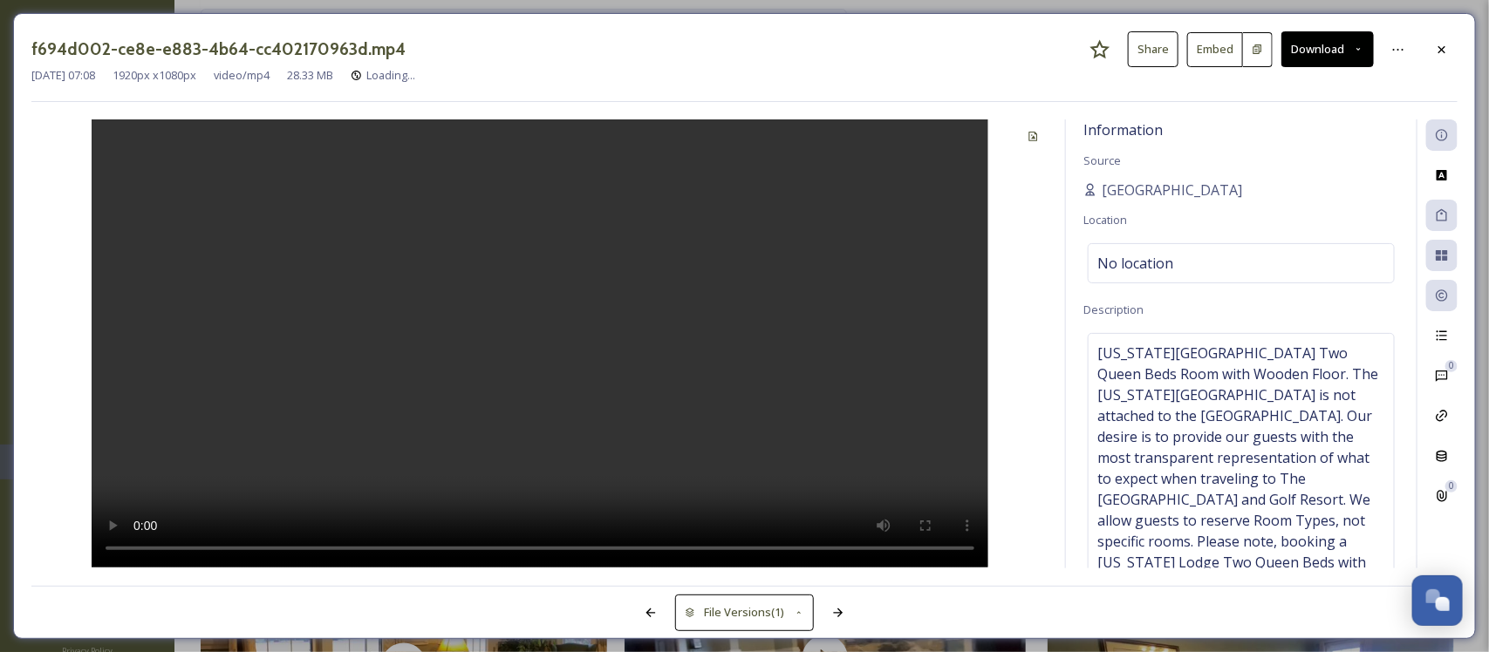
click at [596, 378] on video at bounding box center [540, 343] width 897 height 448
click at [1444, 46] on icon at bounding box center [1441, 48] width 7 height 7
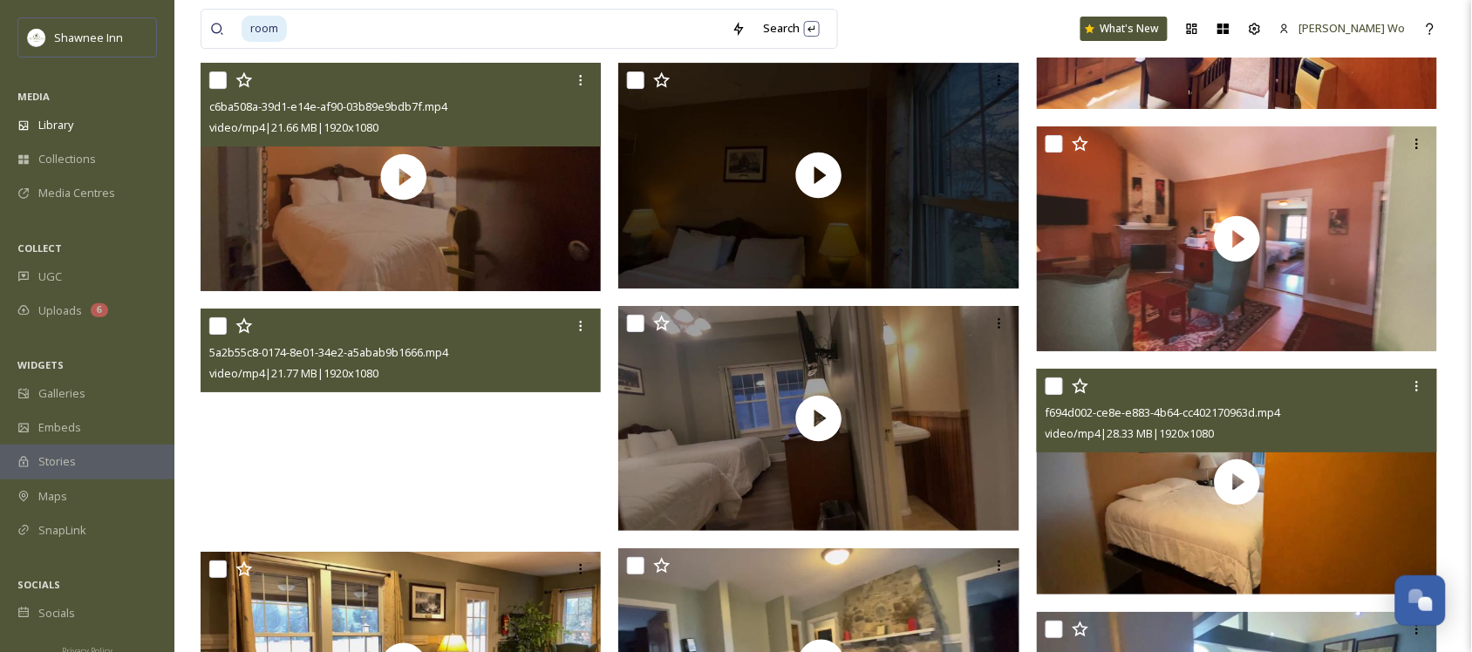
click at [500, 456] on video "5a2b55c8-0174-8e01-34e2-a5abab9b1666.mp4" at bounding box center [401, 422] width 401 height 226
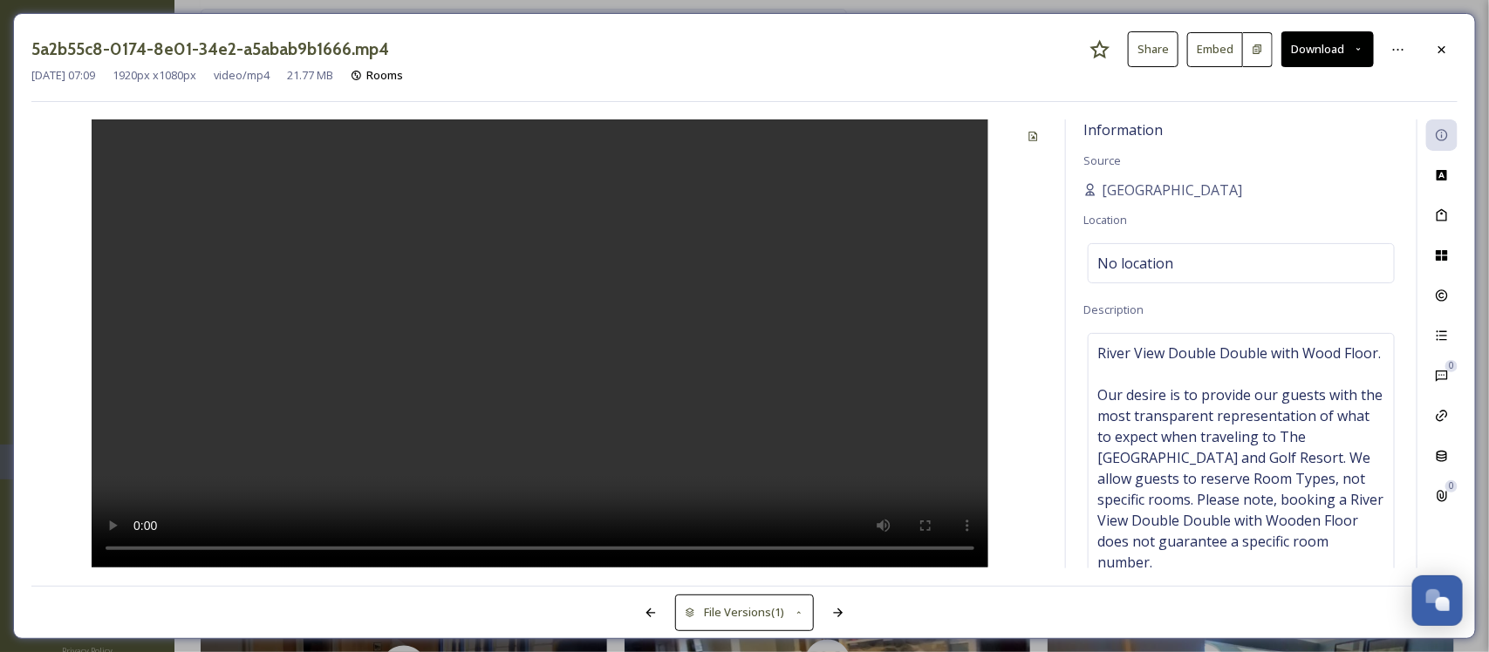
click at [584, 464] on video at bounding box center [540, 343] width 897 height 448
click at [1436, 38] on div at bounding box center [1441, 49] width 31 height 31
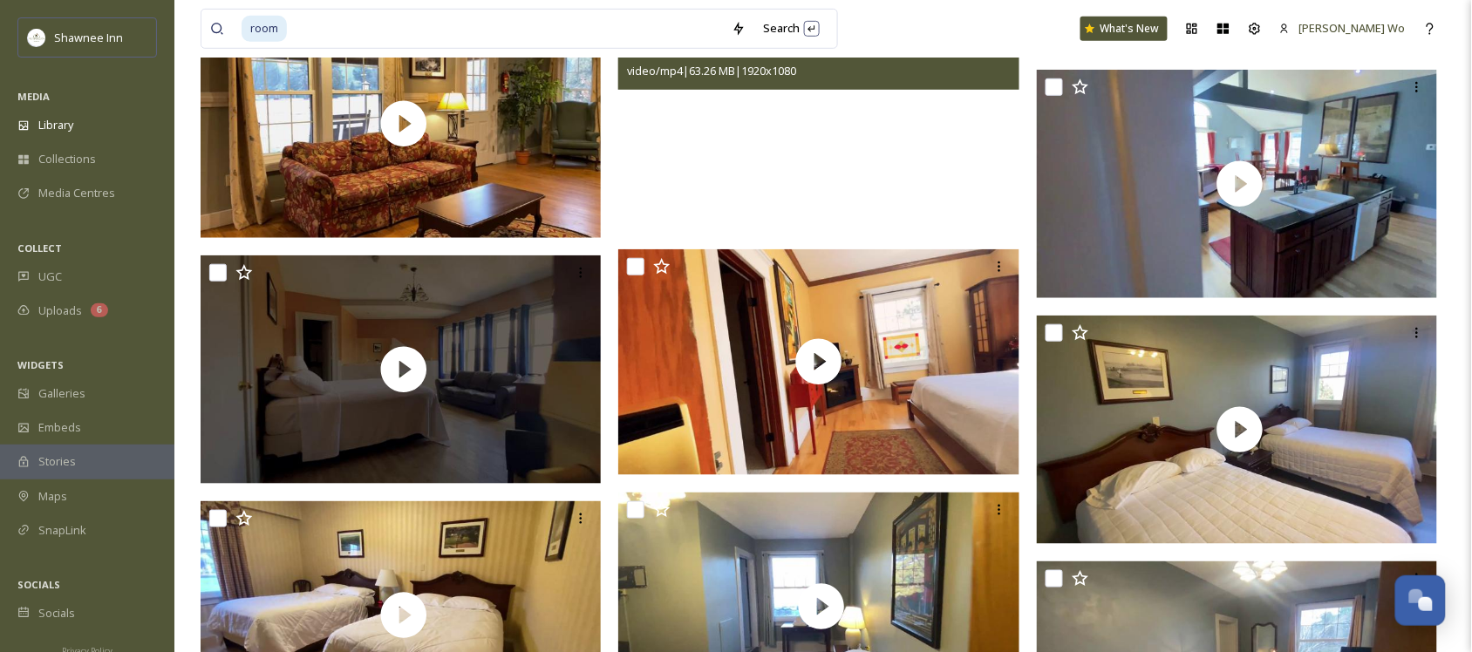
scroll to position [2289, 0]
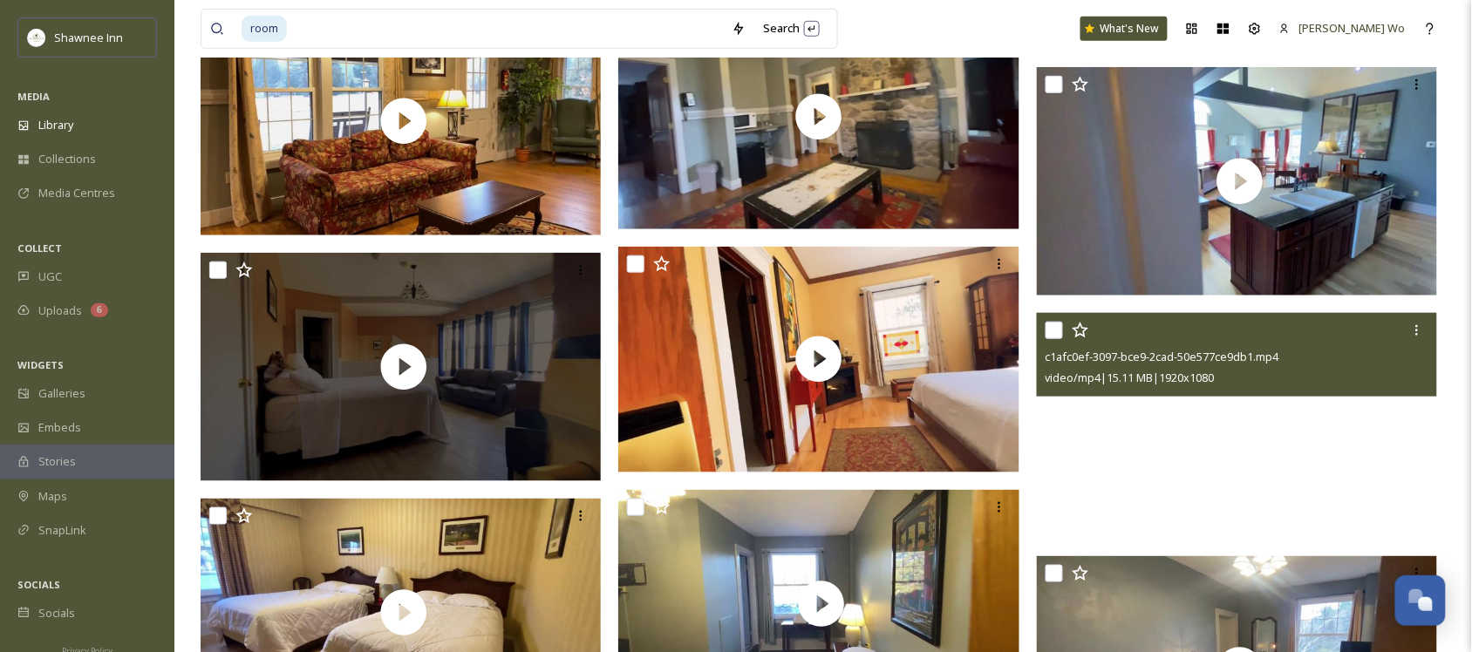
click at [1095, 434] on video "c1afc0ef-3097-bce9-2cad-50e577ce9db1.mp4" at bounding box center [1237, 426] width 401 height 226
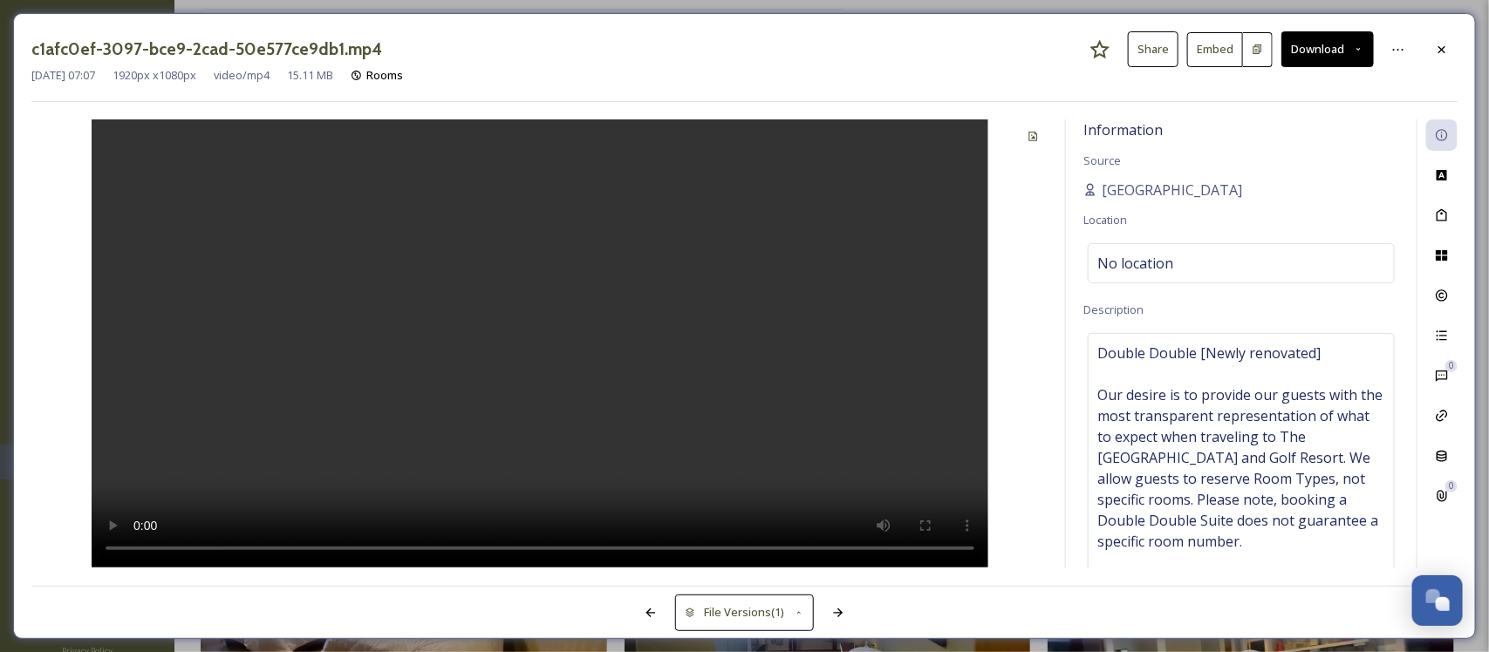
click at [873, 454] on video at bounding box center [540, 343] width 897 height 448
click at [1443, 51] on icon at bounding box center [1441, 48] width 7 height 7
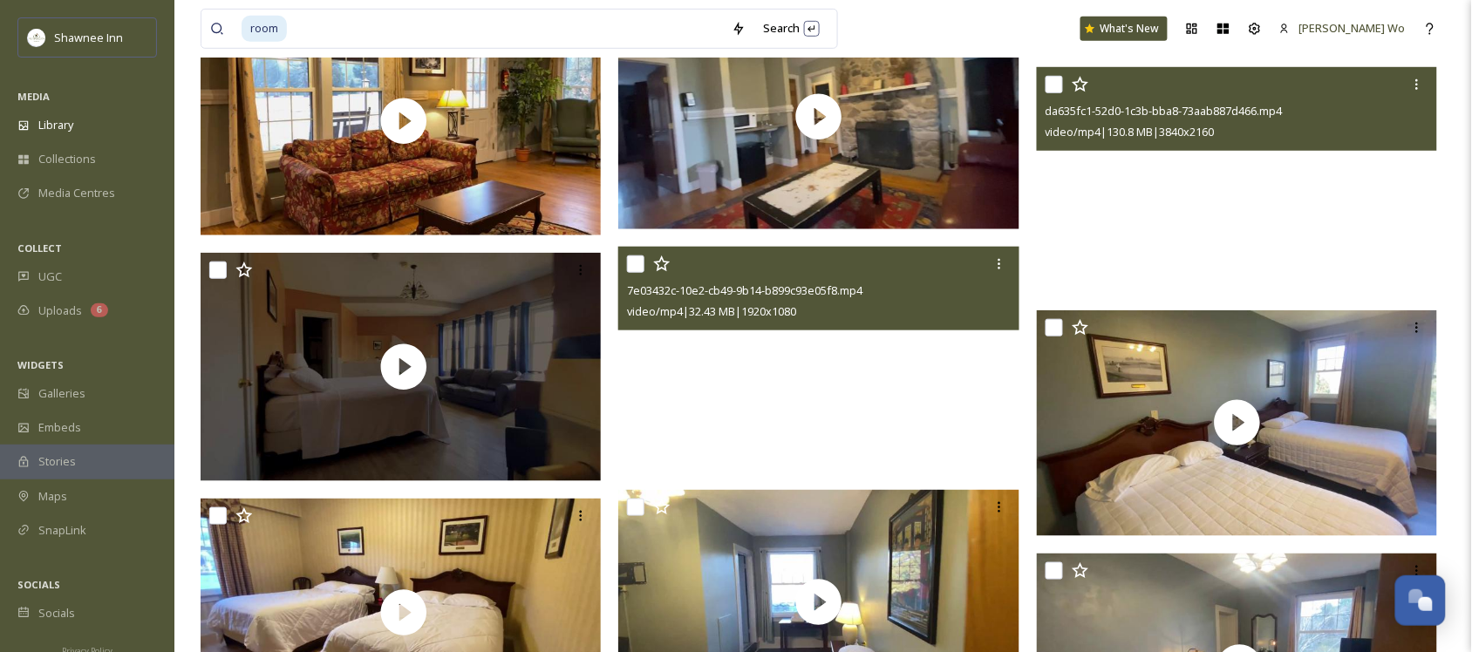
scroll to position [2507, 0]
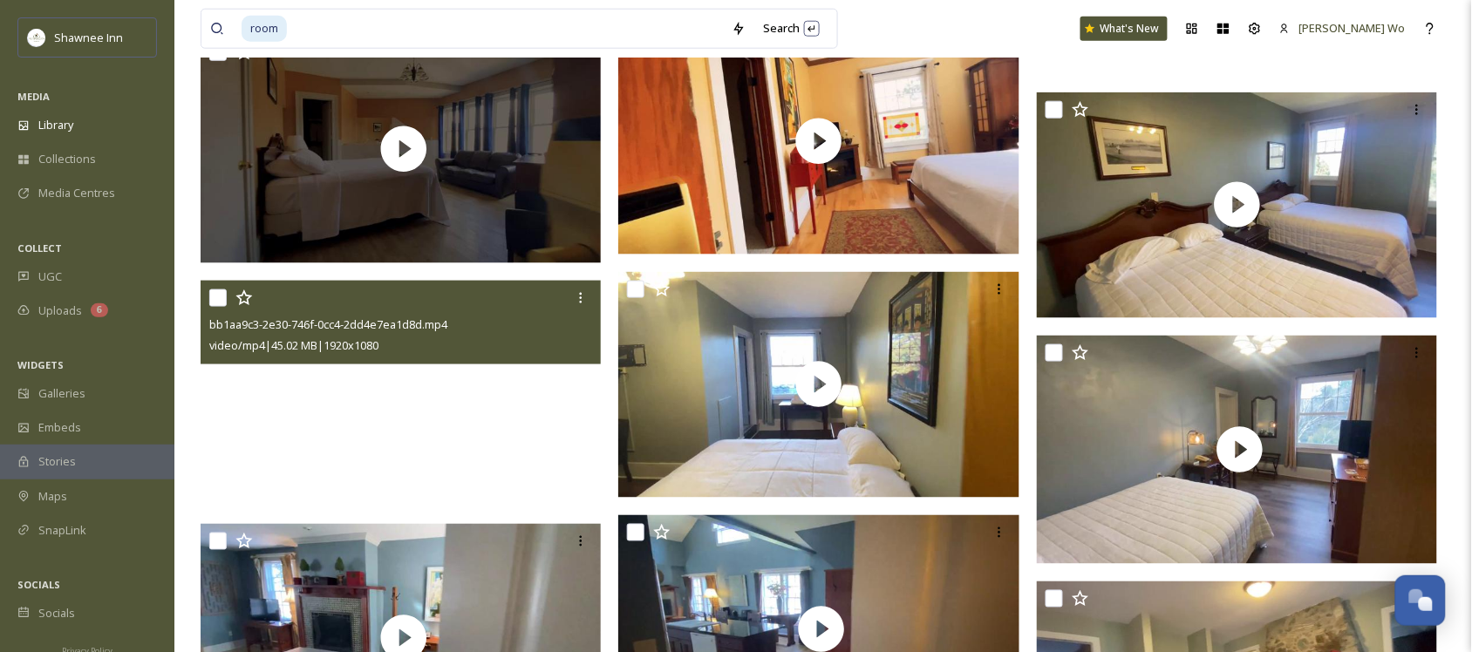
click at [260, 429] on video "bb1aa9c3-2e30-746f-0cc4-2dd4e7ea1d8d.mp4" at bounding box center [401, 394] width 401 height 226
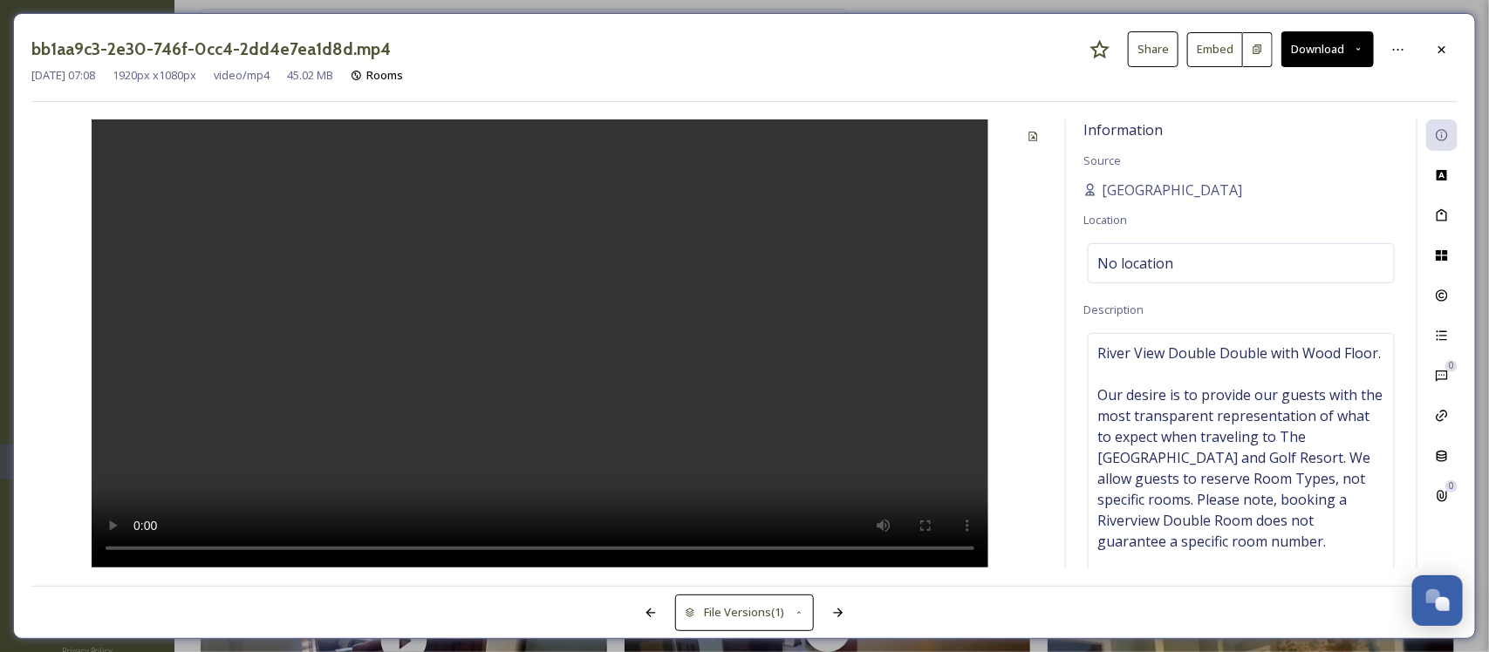
click at [500, 430] on video at bounding box center [540, 343] width 897 height 448
click at [1437, 53] on icon at bounding box center [1442, 50] width 14 height 14
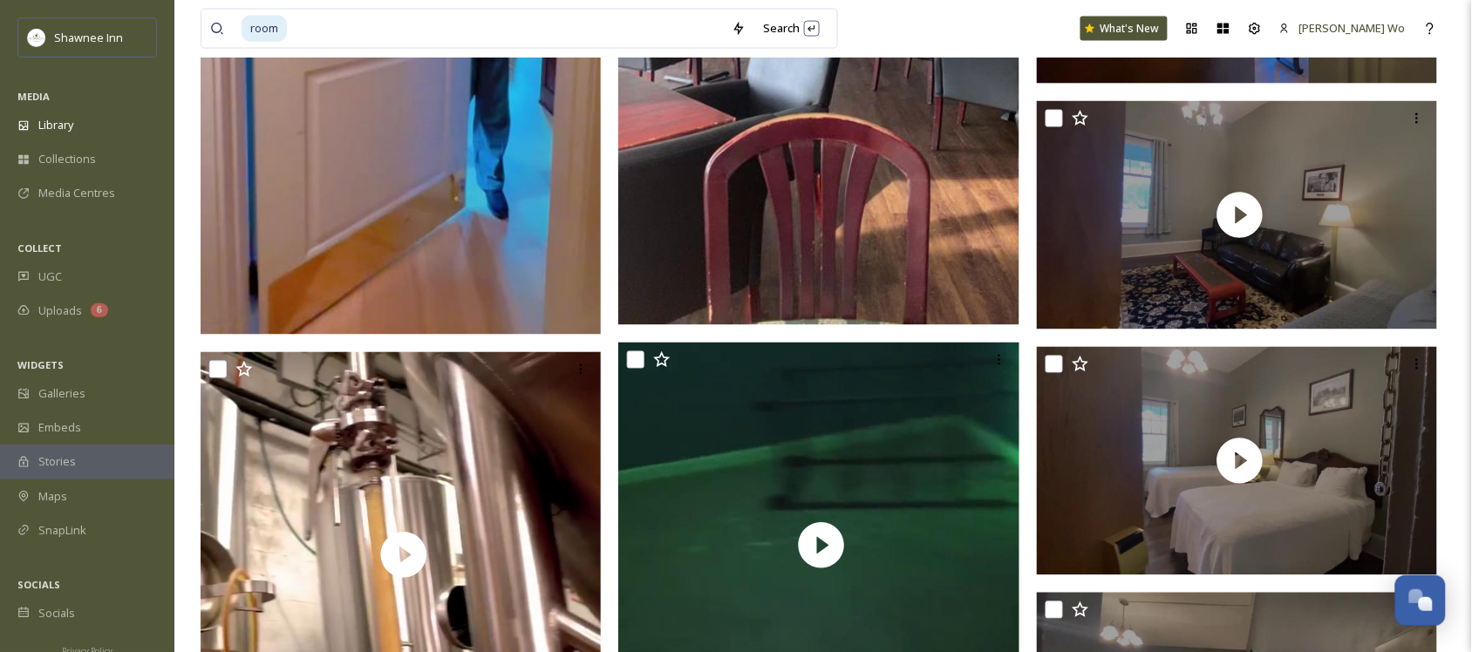
scroll to position [872, 0]
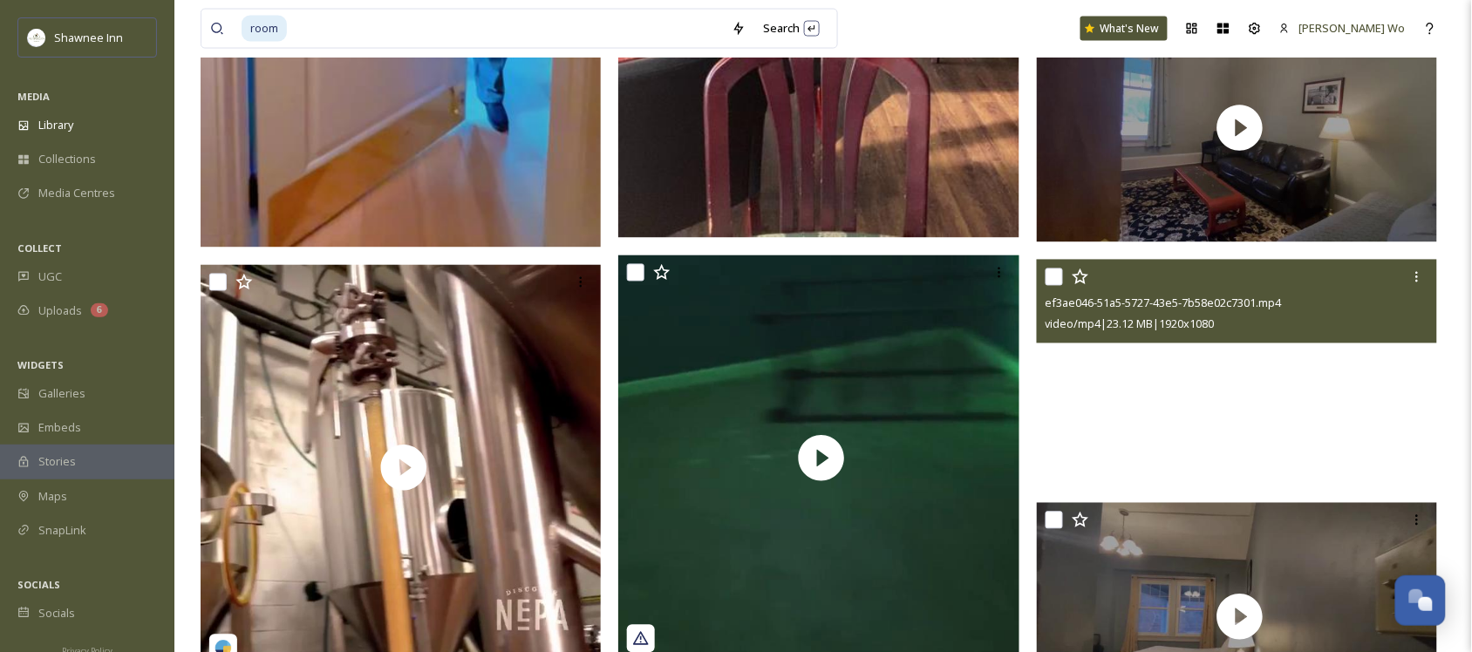
click at [1279, 436] on video "ef3ae046-51a5-5727-43e5-7b58e02c7301.mp4" at bounding box center [1237, 373] width 401 height 226
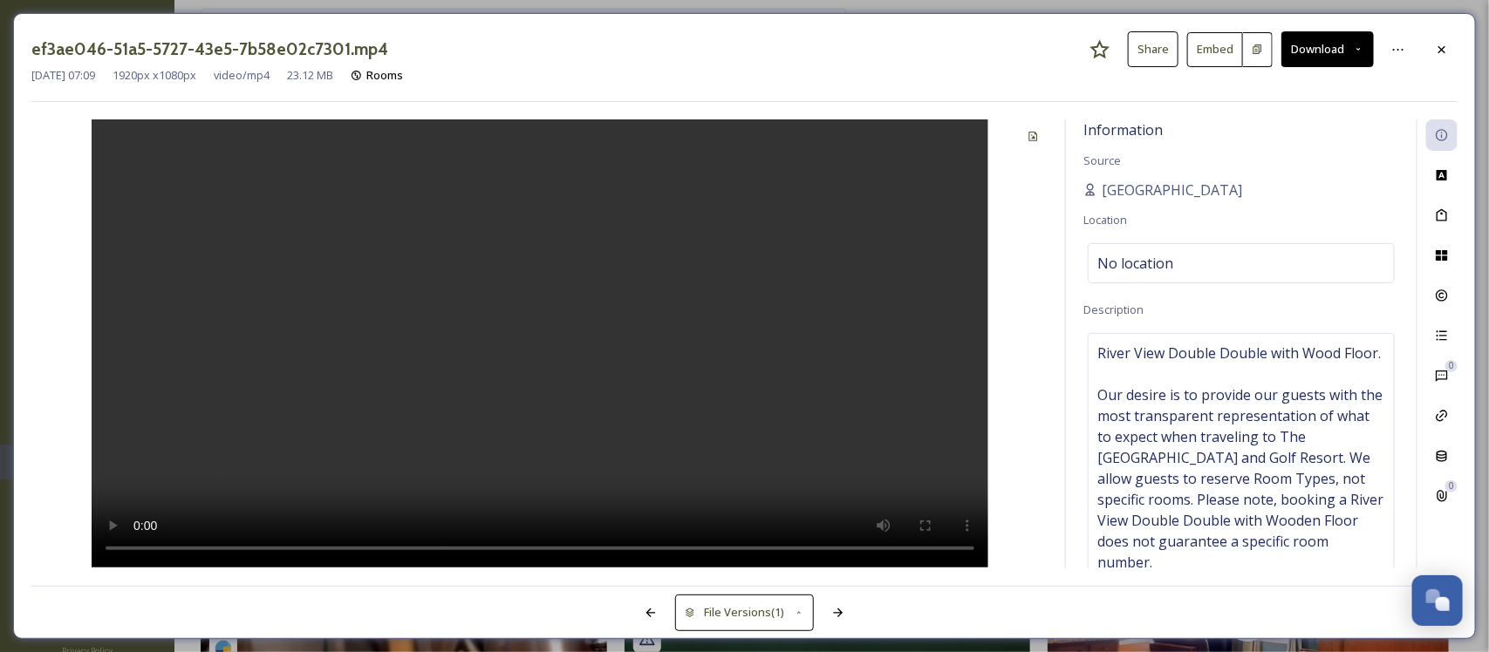
click at [798, 446] on video at bounding box center [540, 343] width 897 height 448
click at [1453, 40] on div at bounding box center [1441, 49] width 31 height 31
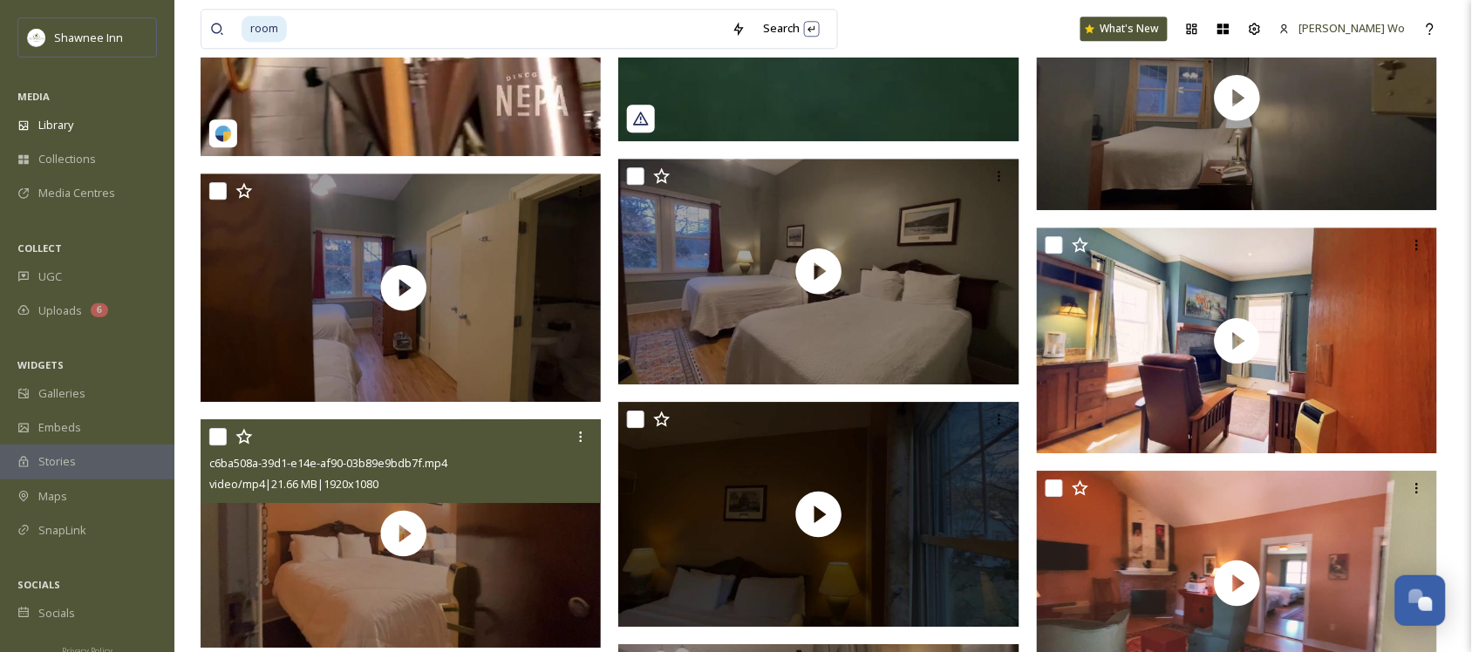
scroll to position [1526, 0]
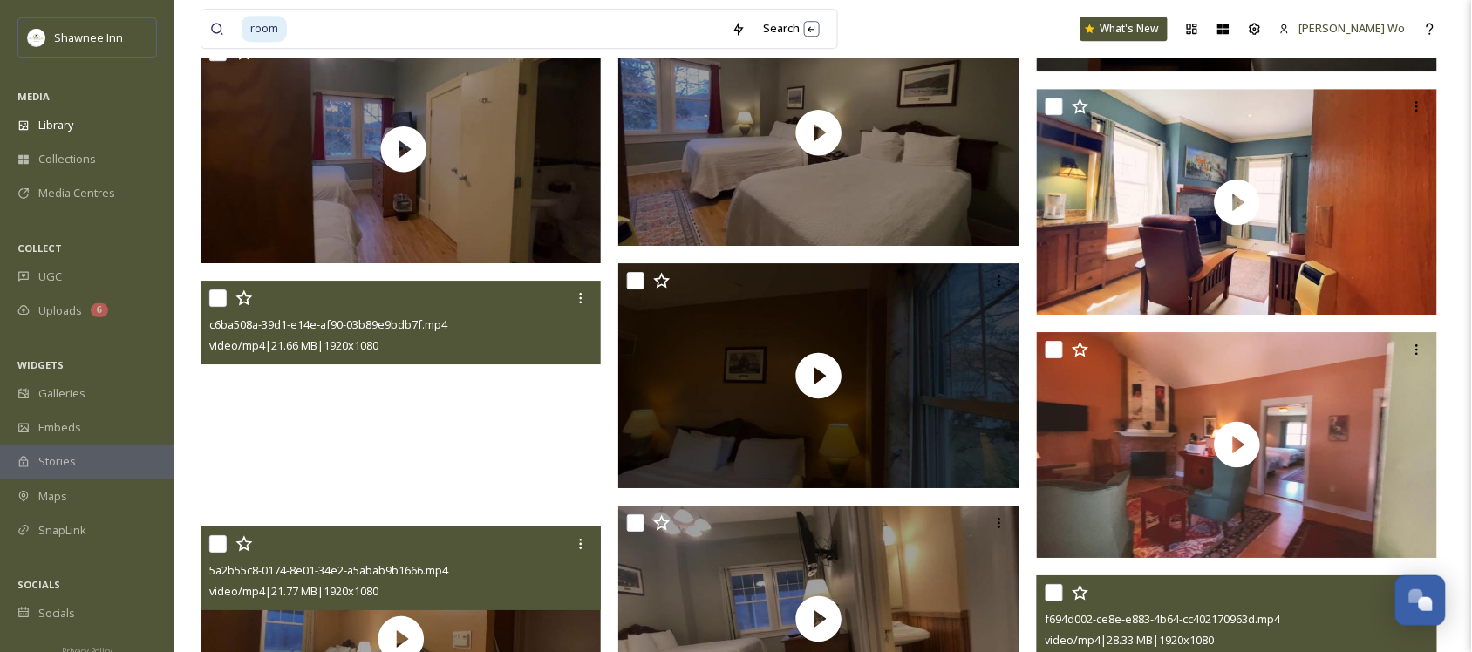
click at [415, 420] on video "c6ba508a-39d1-e14e-af90-03b89e9bdb7f.mp4" at bounding box center [404, 395] width 406 height 229
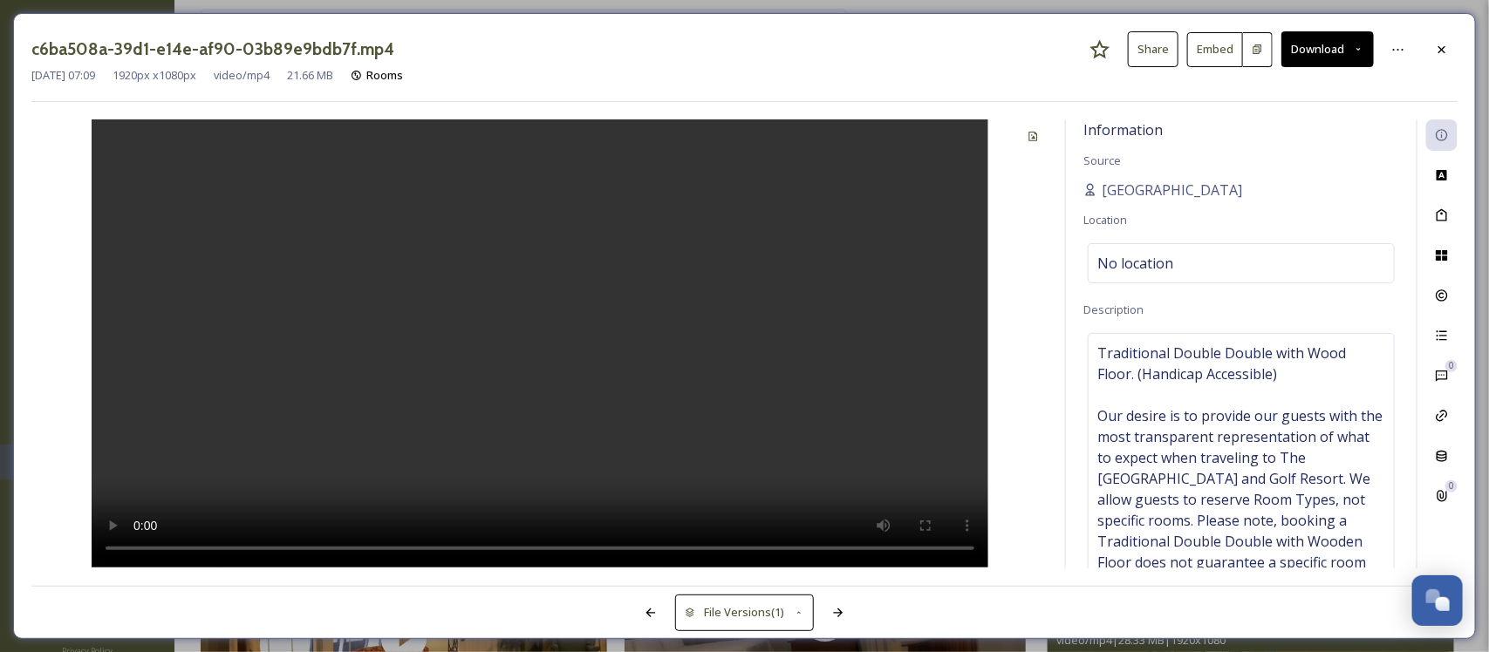
click at [417, 420] on video at bounding box center [540, 343] width 897 height 448
click at [1440, 49] on icon at bounding box center [1442, 50] width 14 height 14
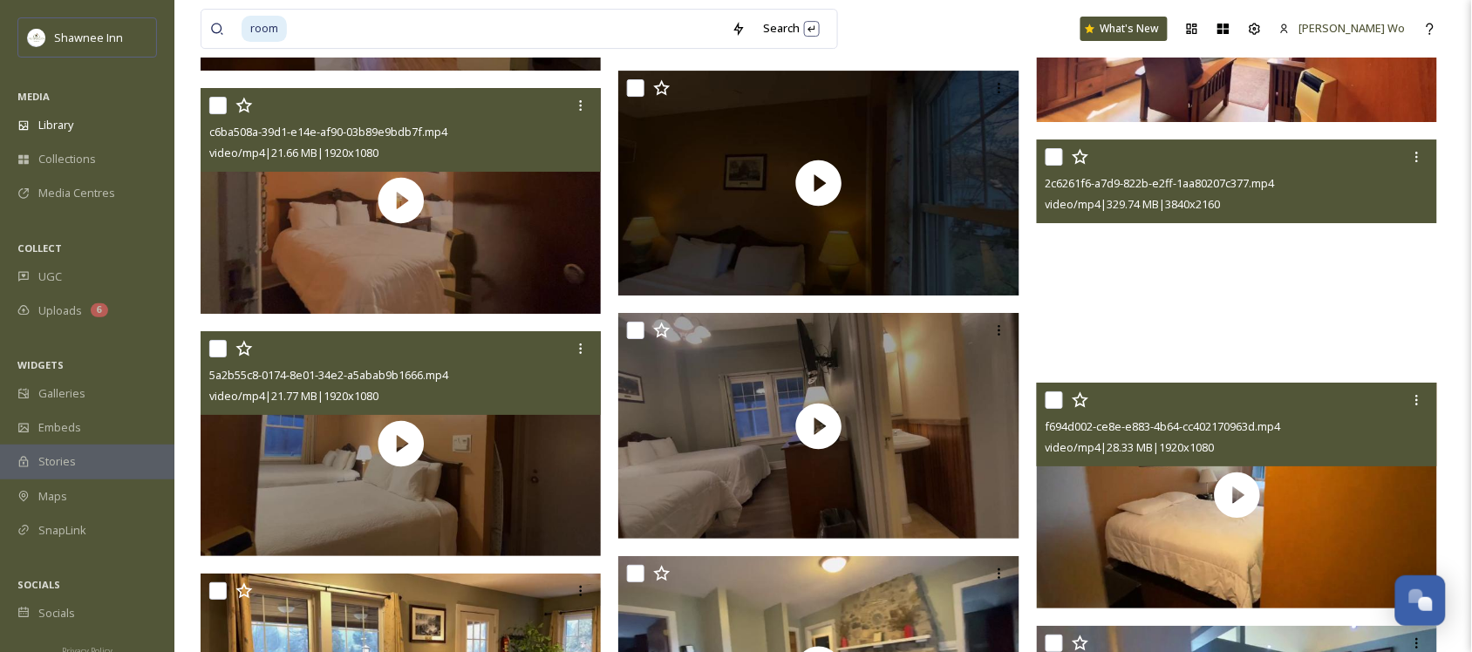
scroll to position [1744, 0]
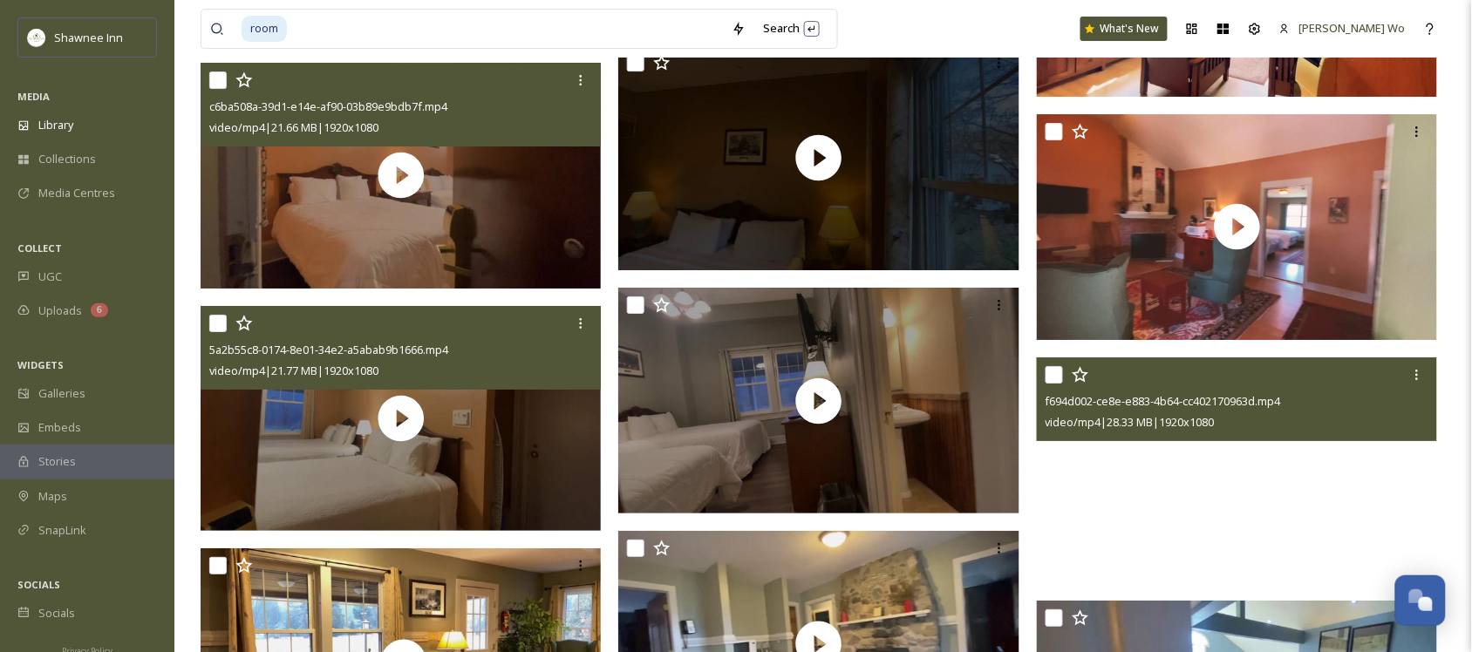
click at [1080, 452] on video "f694d002-ce8e-e883-4b64-cc402170963d.mp4" at bounding box center [1237, 471] width 401 height 226
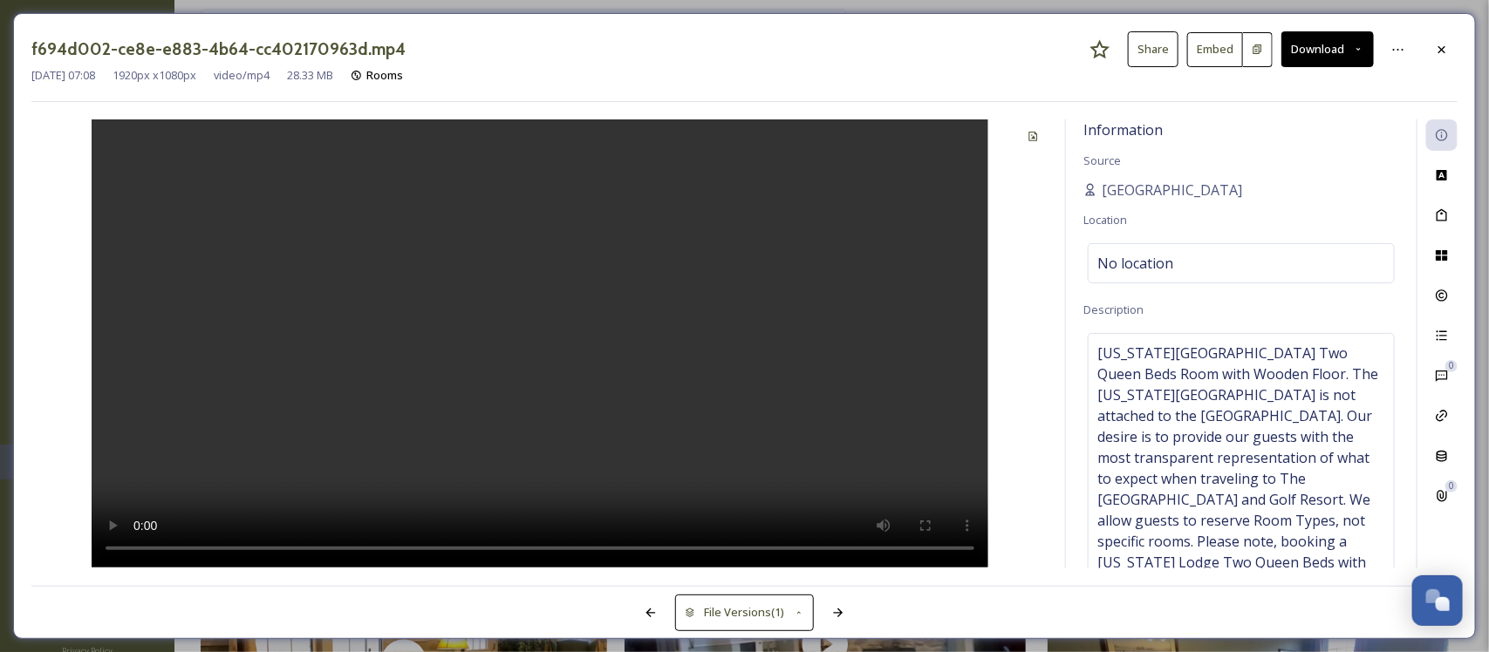
click at [532, 484] on video at bounding box center [540, 343] width 897 height 448
click at [1453, 57] on div at bounding box center [1441, 49] width 31 height 31
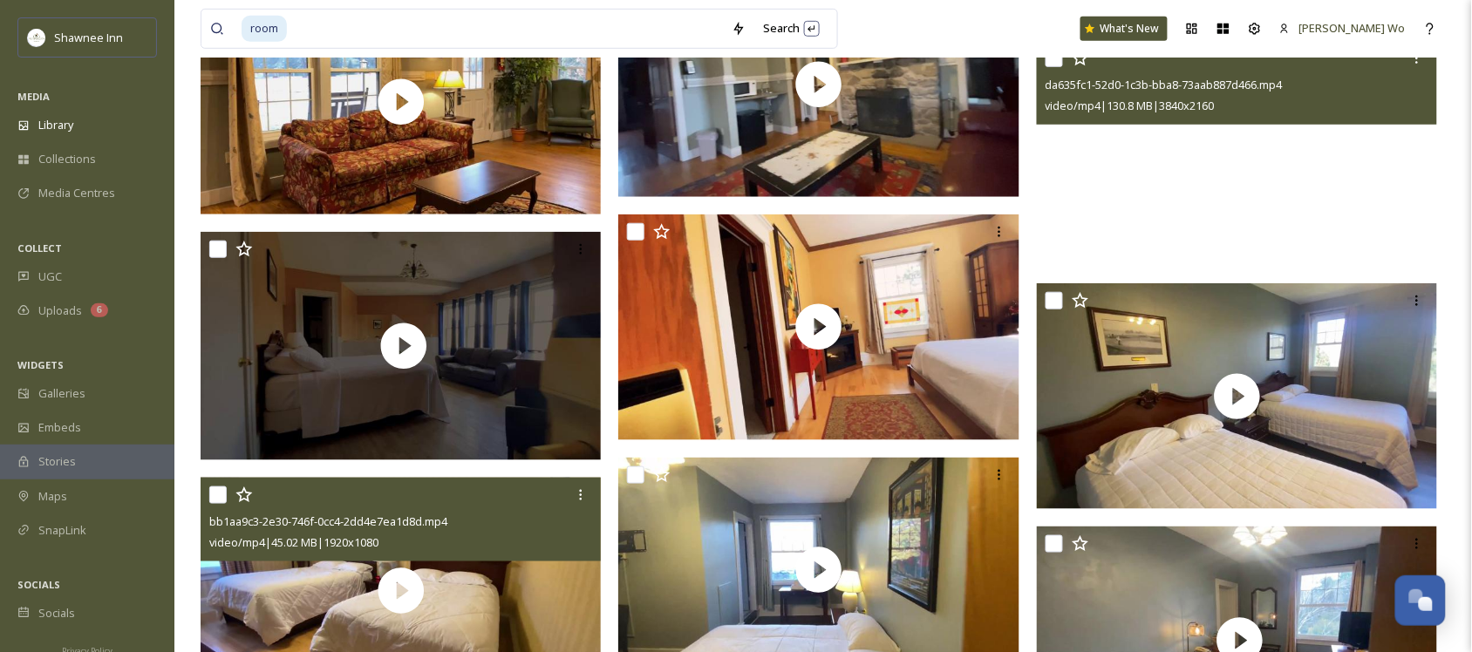
scroll to position [2398, 0]
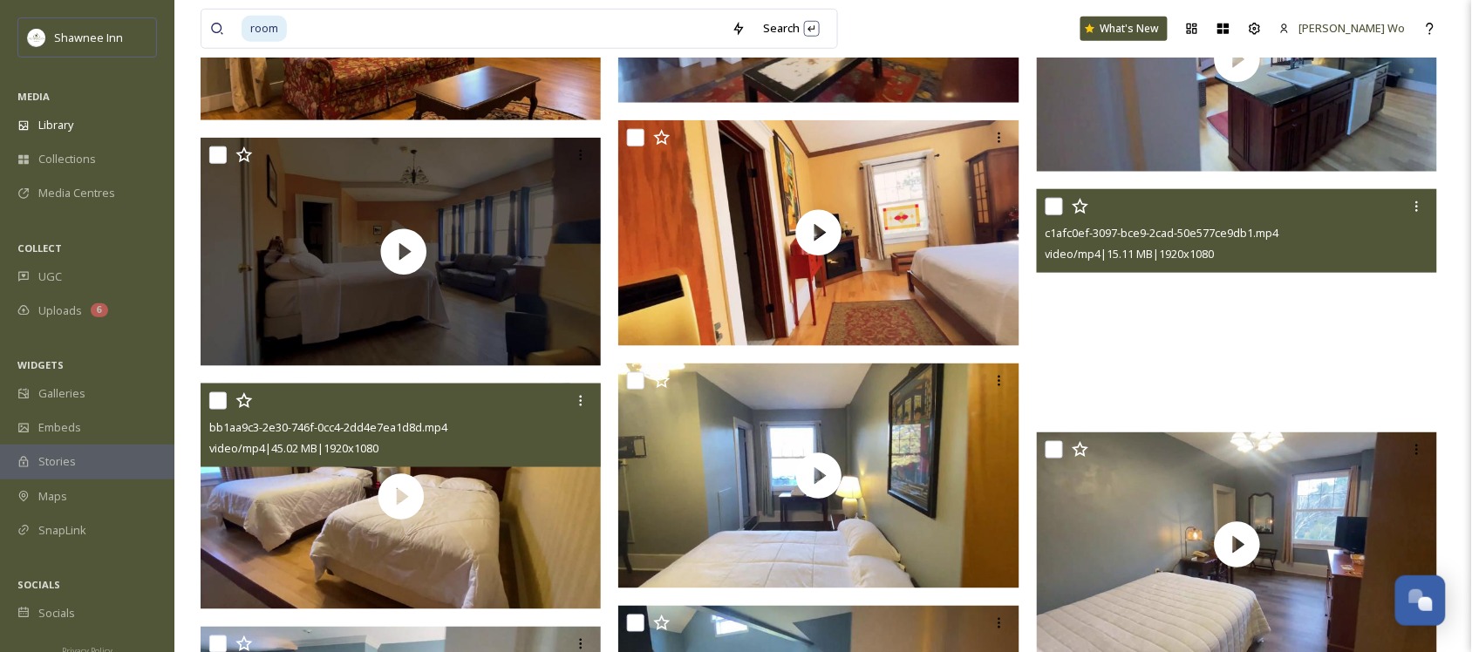
click at [1108, 356] on video "c1afc0ef-3097-bce9-2cad-50e577ce9db1.mp4" at bounding box center [1237, 302] width 401 height 226
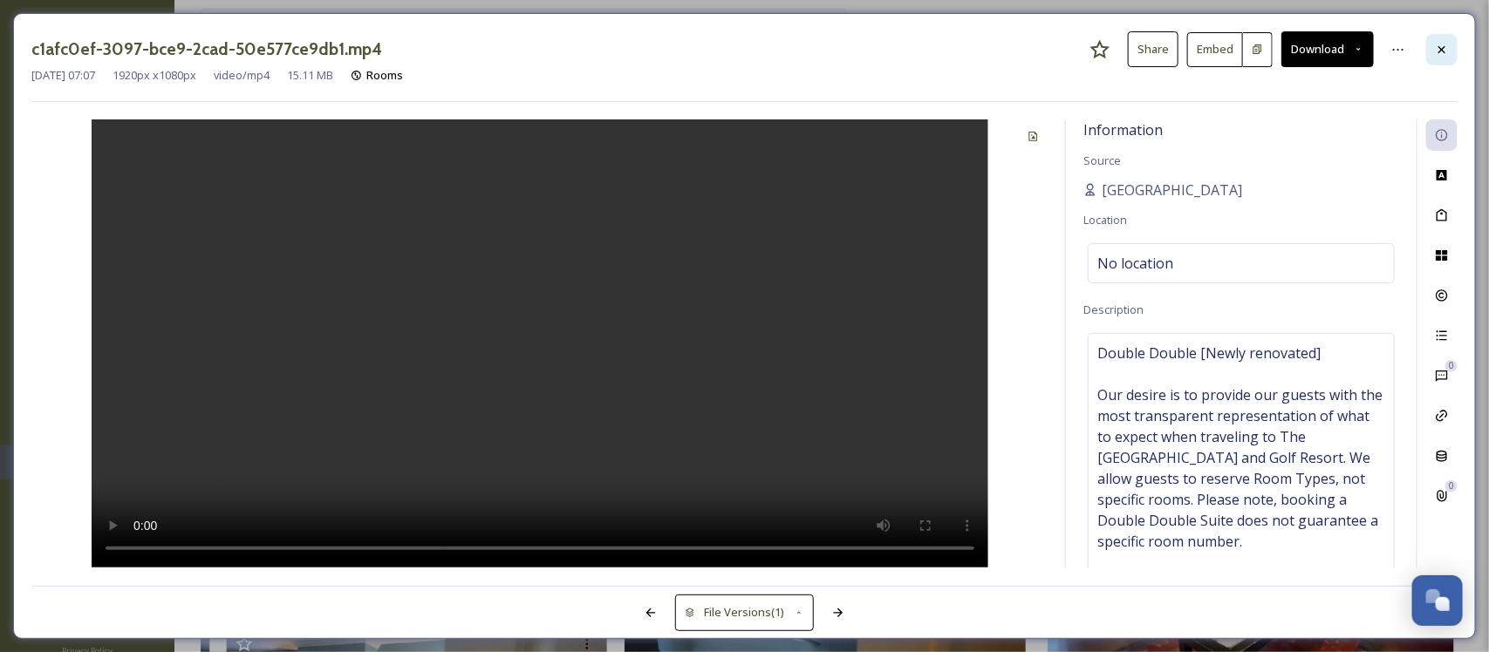
click at [1441, 63] on div at bounding box center [1441, 49] width 31 height 31
